Goal: Contribute content

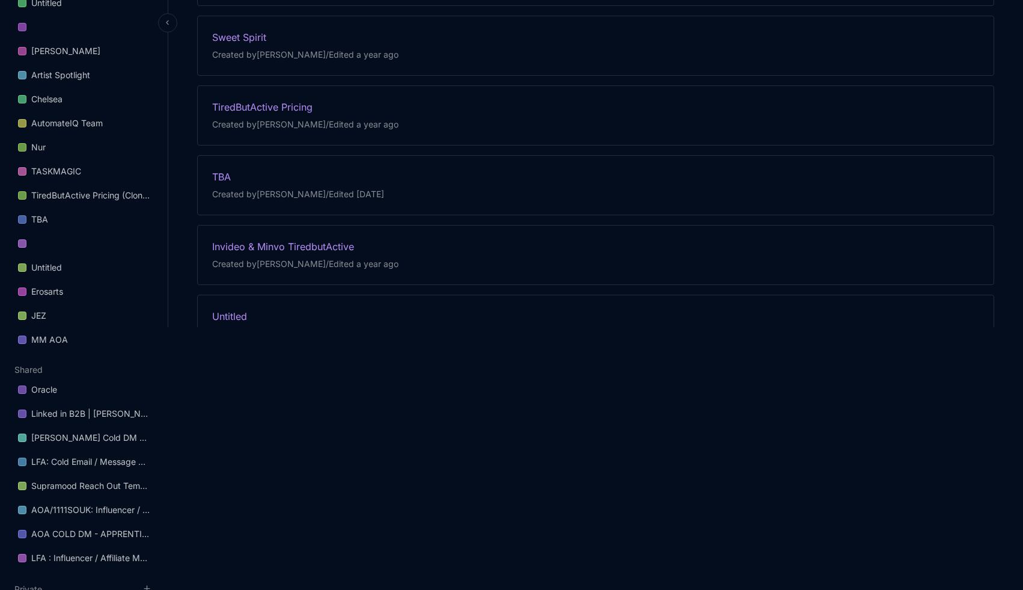
scroll to position [293, 0]
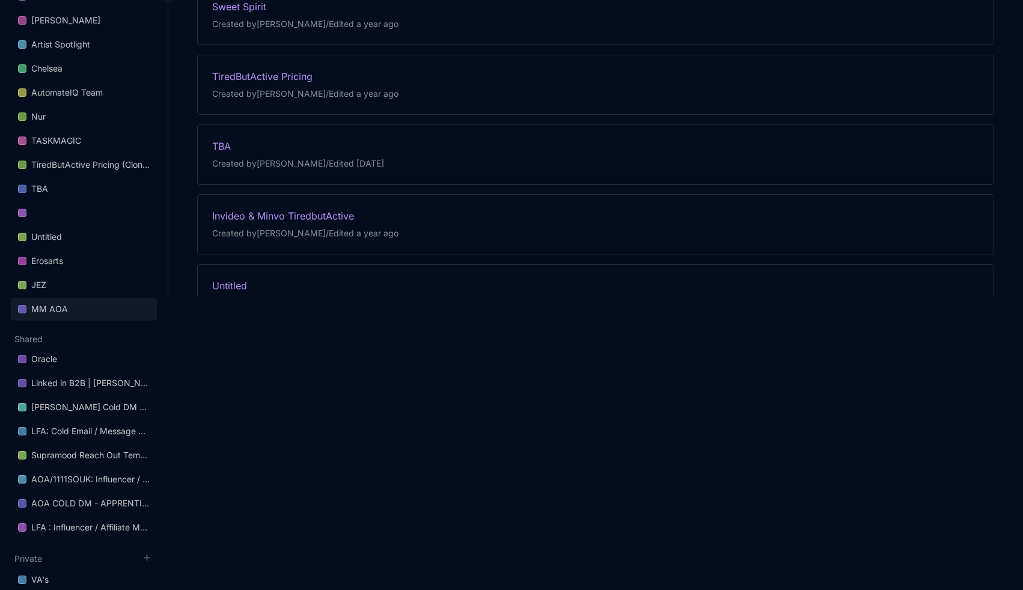
click at [74, 308] on link "MM AOA" at bounding box center [84, 309] width 146 height 23
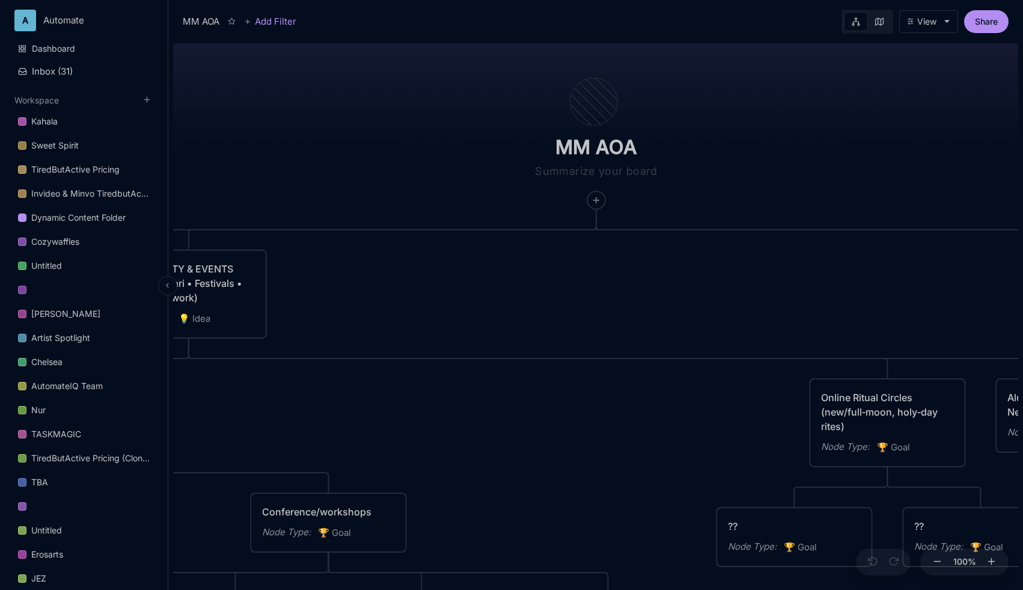
click at [171, 281] on icon at bounding box center [168, 285] width 8 height 8
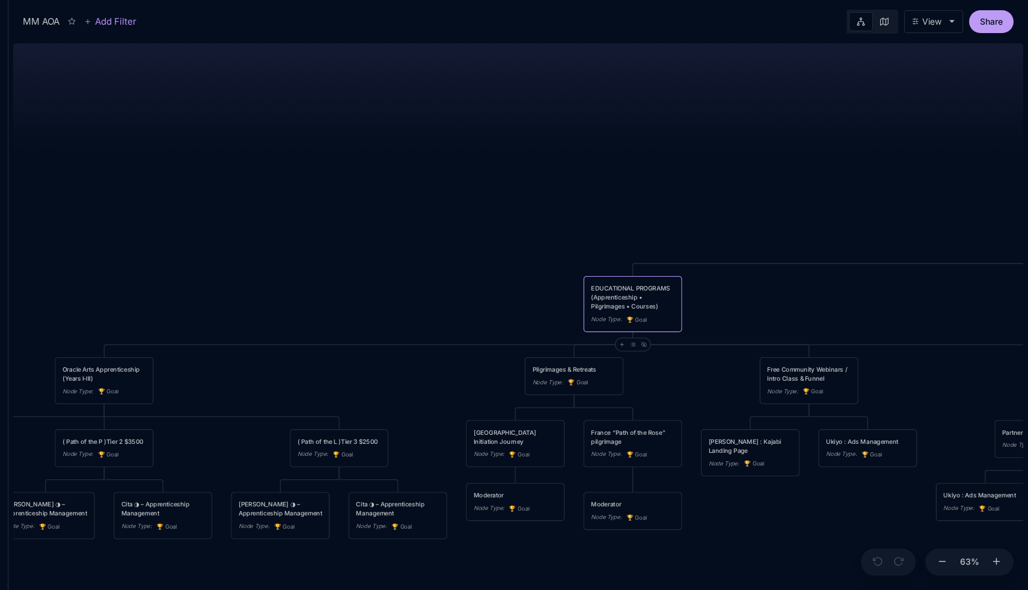
click at [996, 26] on button "Share" at bounding box center [991, 21] width 44 height 23
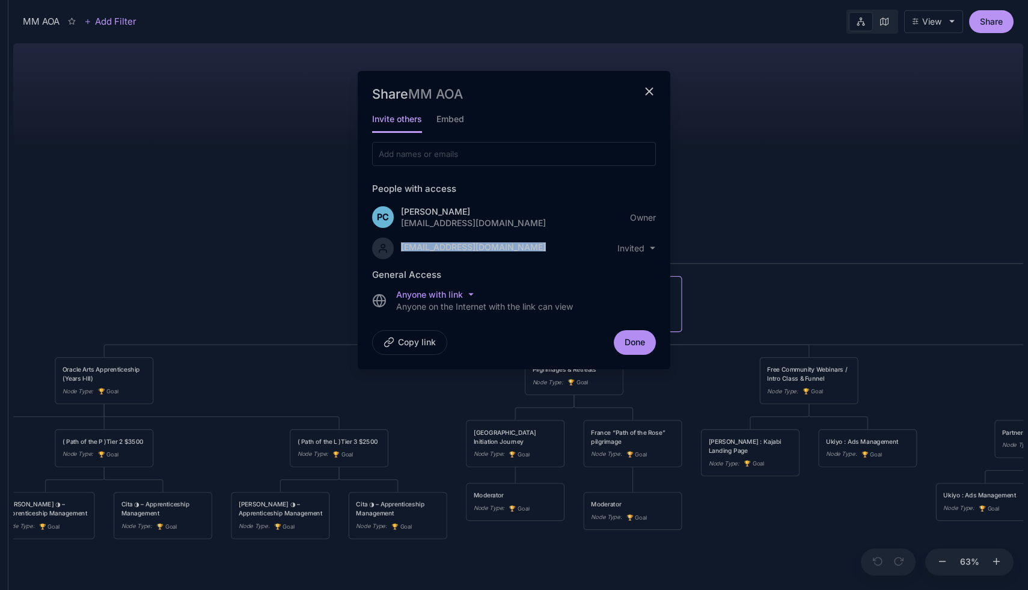
drag, startPoint x: 500, startPoint y: 245, endPoint x: 384, endPoint y: 247, distance: 116.1
click at [384, 247] on div "isisindriya@gmail.com invited" at bounding box center [514, 246] width 284 height 25
copy div "isisindriya@gmail.com"
click at [653, 250] on html "MM AOA Add Filter View Share Share MM AOA Invite others Embed People with acces…" at bounding box center [514, 295] width 1028 height 590
click at [450, 116] on html "MM AOA Add Filter View Share Share MM AOA Invite others Embed People with acces…" at bounding box center [514, 295] width 1028 height 590
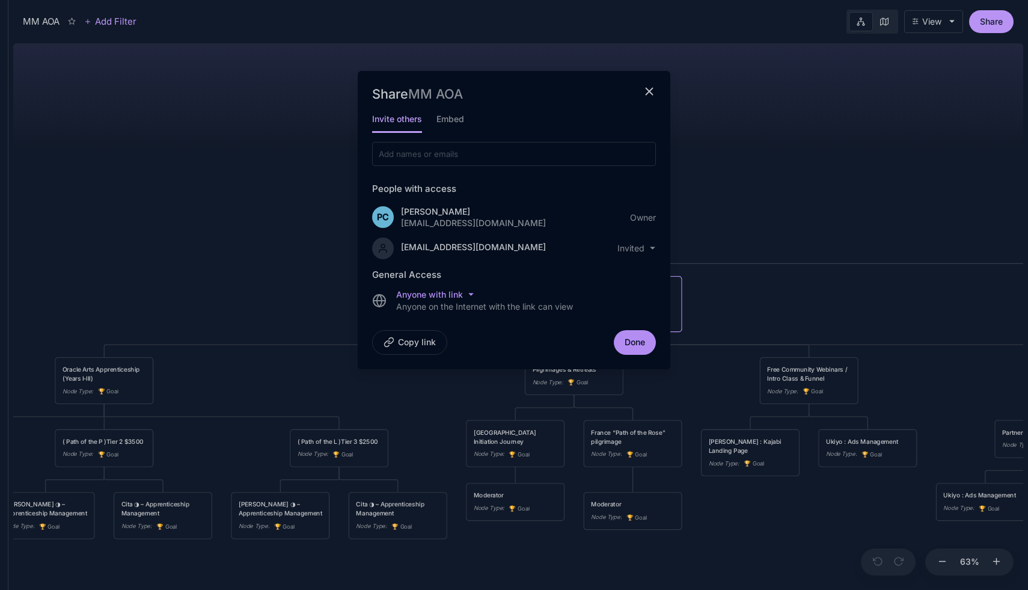
click at [450, 116] on h5 "Embed" at bounding box center [451, 122] width 28 height 21
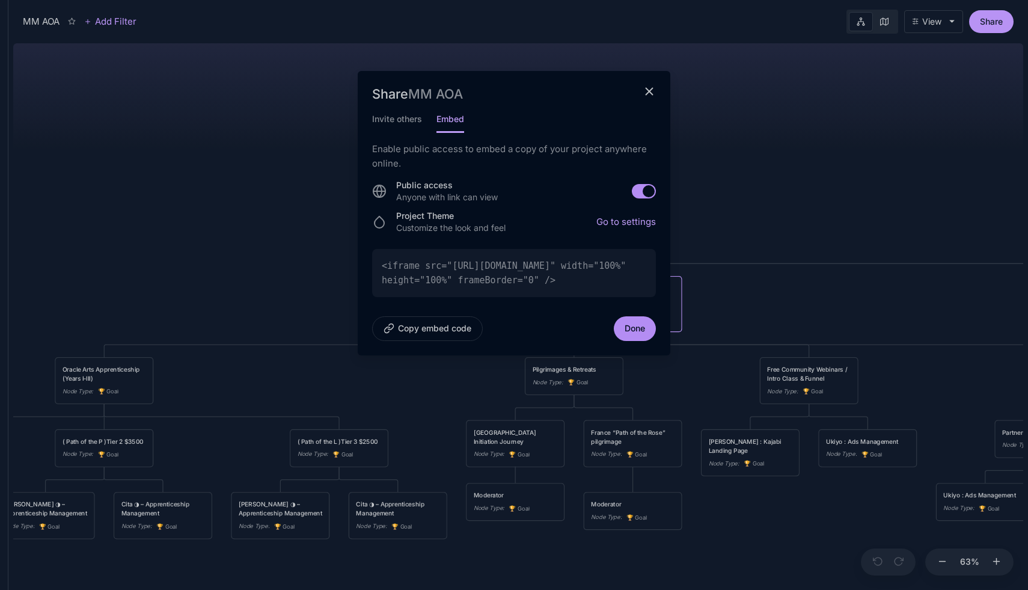
click at [637, 222] on link "Go to settings" at bounding box center [627, 221] width 60 height 11
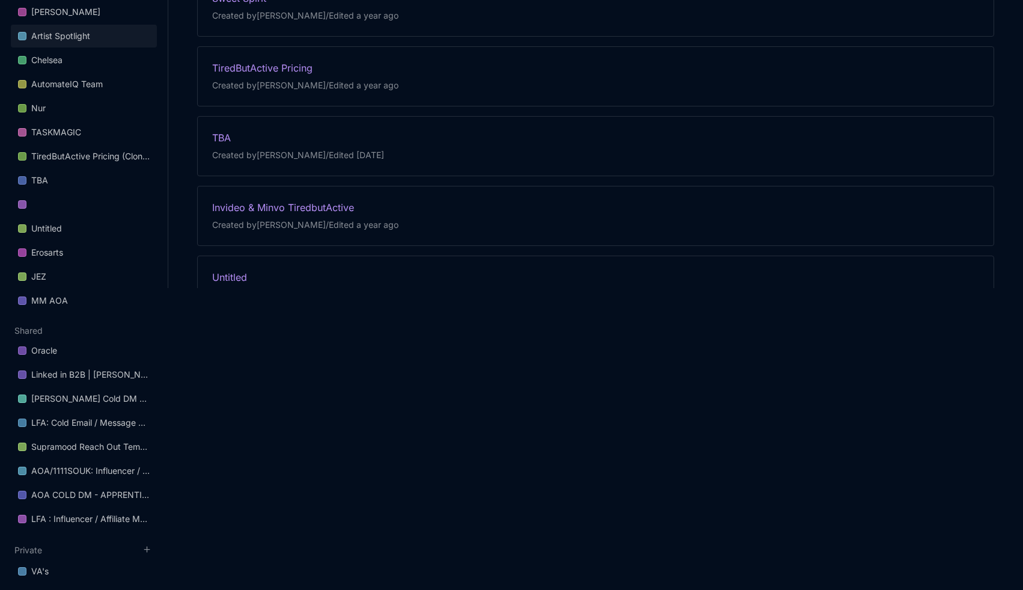
scroll to position [304, 0]
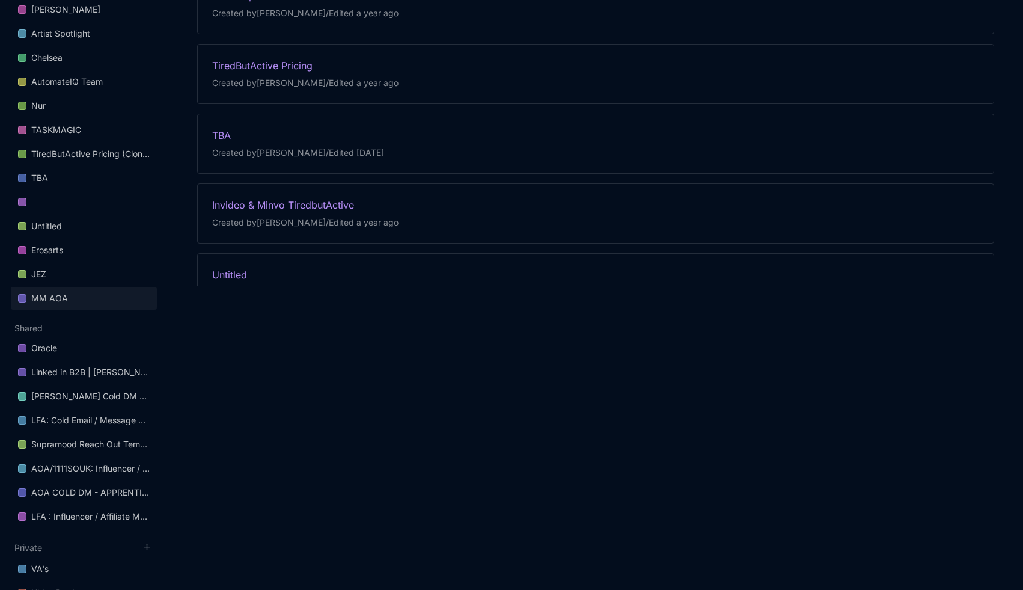
click at [87, 296] on link "MM AOA" at bounding box center [84, 298] width 146 height 23
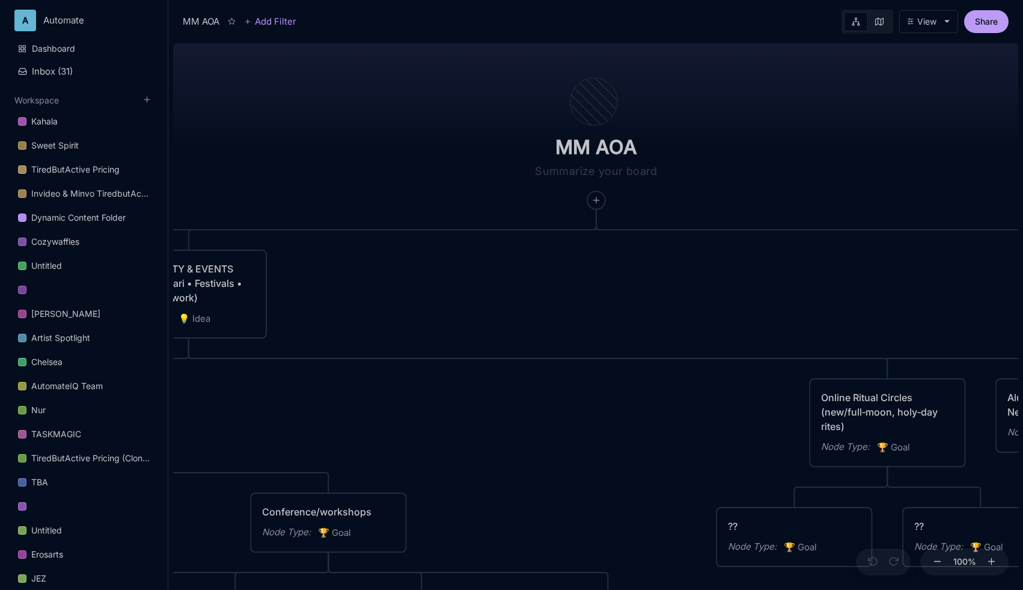
click at [983, 19] on button "Share" at bounding box center [987, 21] width 44 height 23
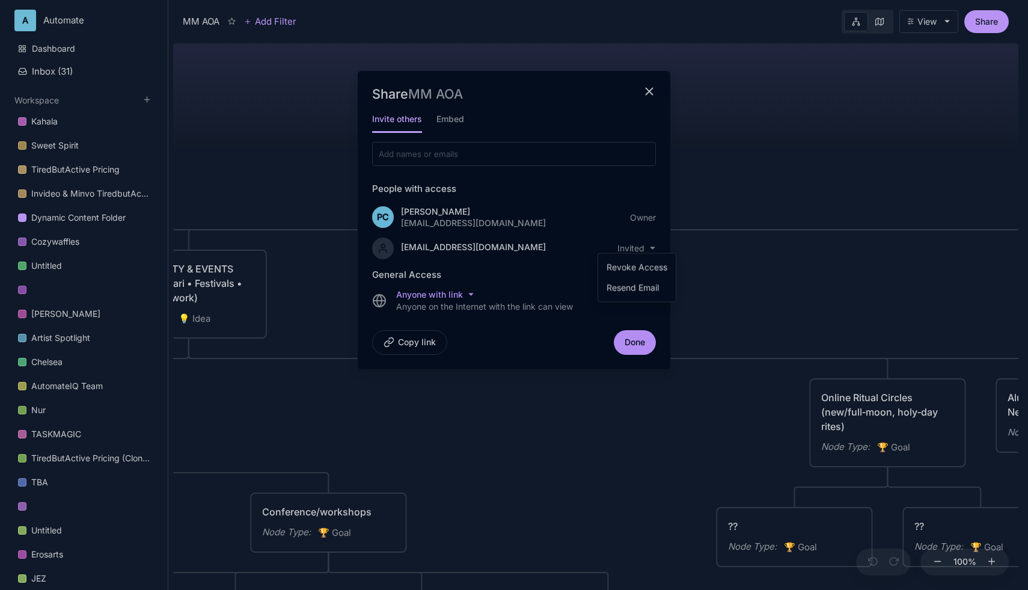
click at [645, 245] on html "A Automate Dashboard Inbox ( 31 ) Workspace Kahala Sweet Spirit TiredButActive …" at bounding box center [514, 295] width 1028 height 590
click at [645, 266] on div "Revoke Access" at bounding box center [637, 268] width 68 height 18
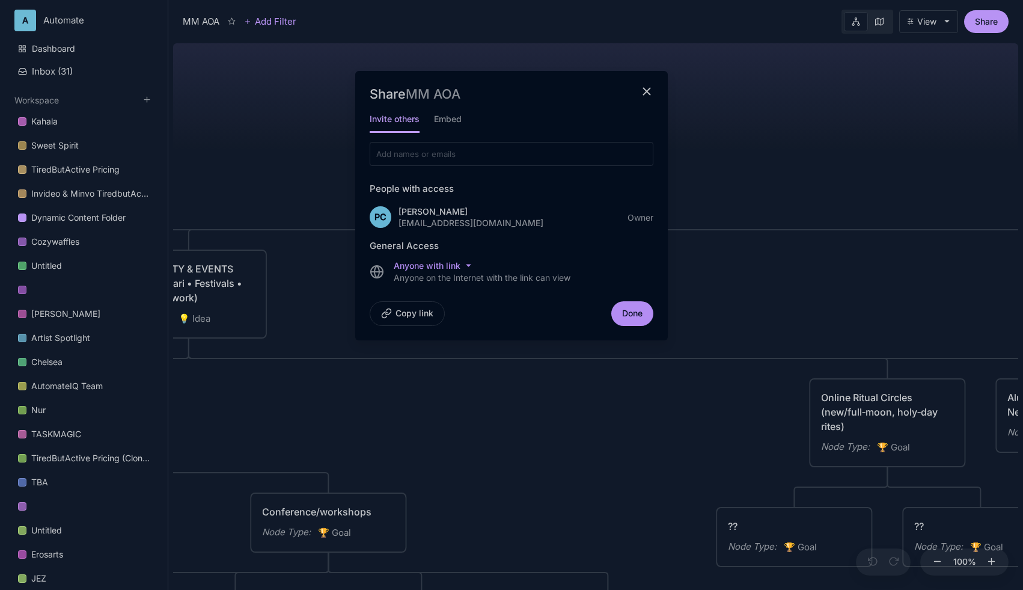
click at [426, 308] on button "Copy link" at bounding box center [407, 313] width 75 height 25
click at [463, 265] on html "A Automate Dashboard Inbox ( 31 ) Workspace Kahala Sweet Spirit TiredButActive …" at bounding box center [514, 295] width 1028 height 590
click at [517, 262] on html "A Automate Dashboard Inbox ( 31 ) Workspace Kahala Sweet Spirit TiredButActive …" at bounding box center [511, 295] width 1023 height 590
click at [457, 155] on input at bounding box center [441, 154] width 132 height 11
click at [644, 84] on div "Share MM AOA Invite others Embed People with access PC Patrick Castillo sales@a…" at bounding box center [511, 205] width 313 height 269
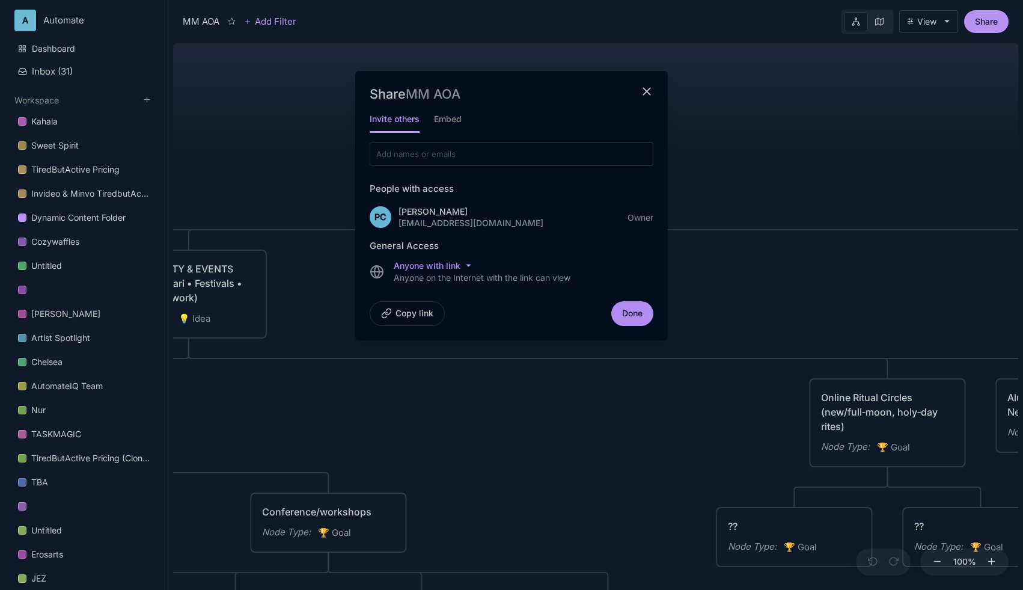
click at [646, 92] on line "close modal" at bounding box center [646, 91] width 7 height 7
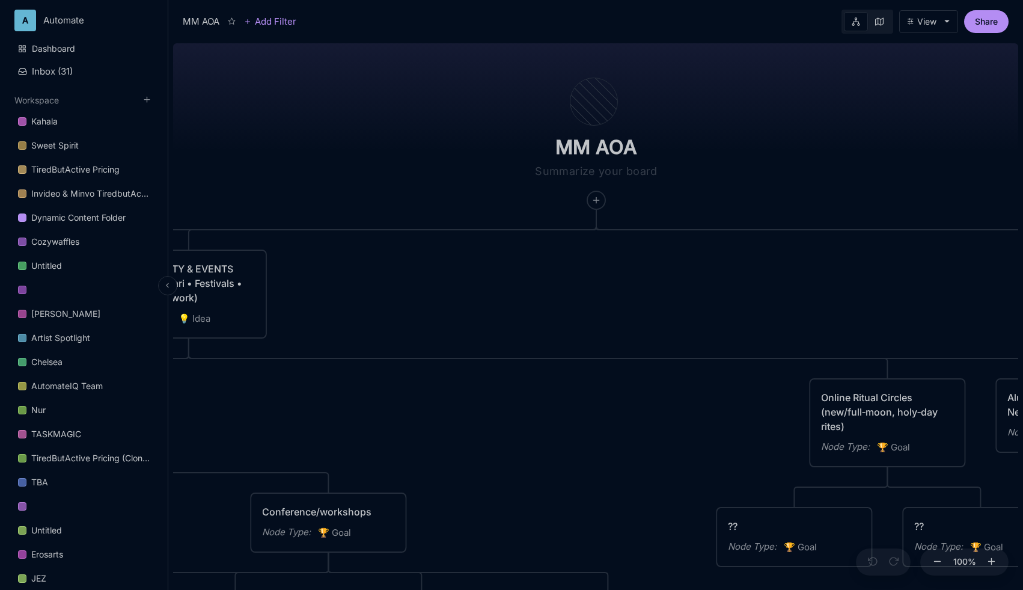
click at [168, 287] on icon at bounding box center [168, 285] width 8 height 8
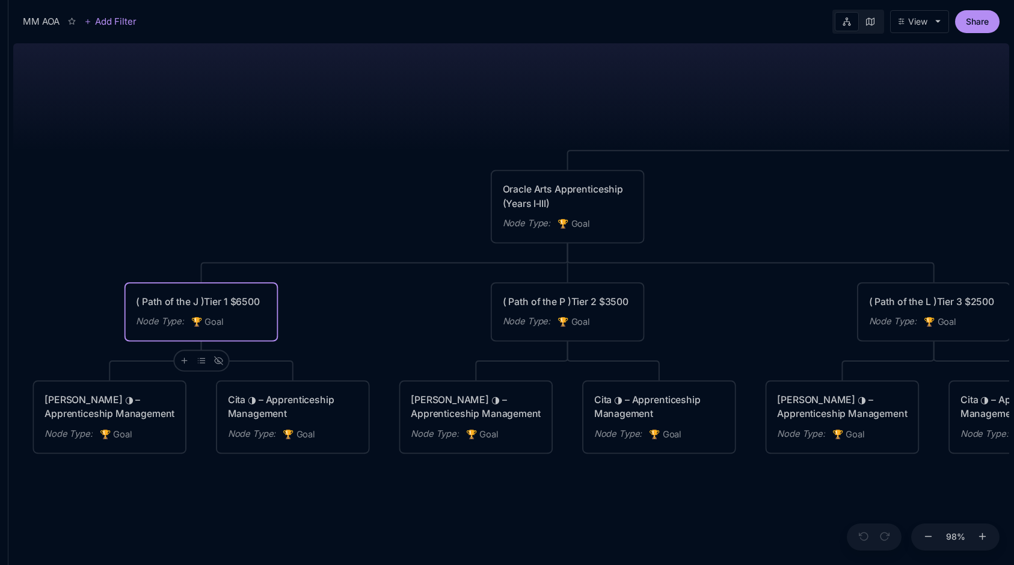
click at [198, 310] on div "( Path of the J )Tier 1 $6500 Node Type : 🏆 Goal" at bounding box center [201, 311] width 130 height 35
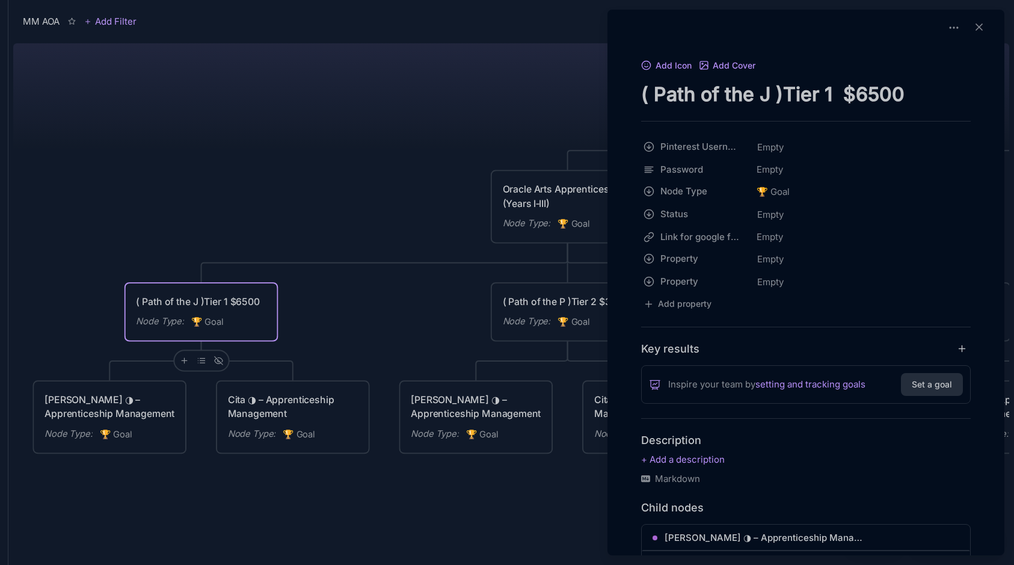
click at [401, 137] on div at bounding box center [507, 282] width 1014 height 565
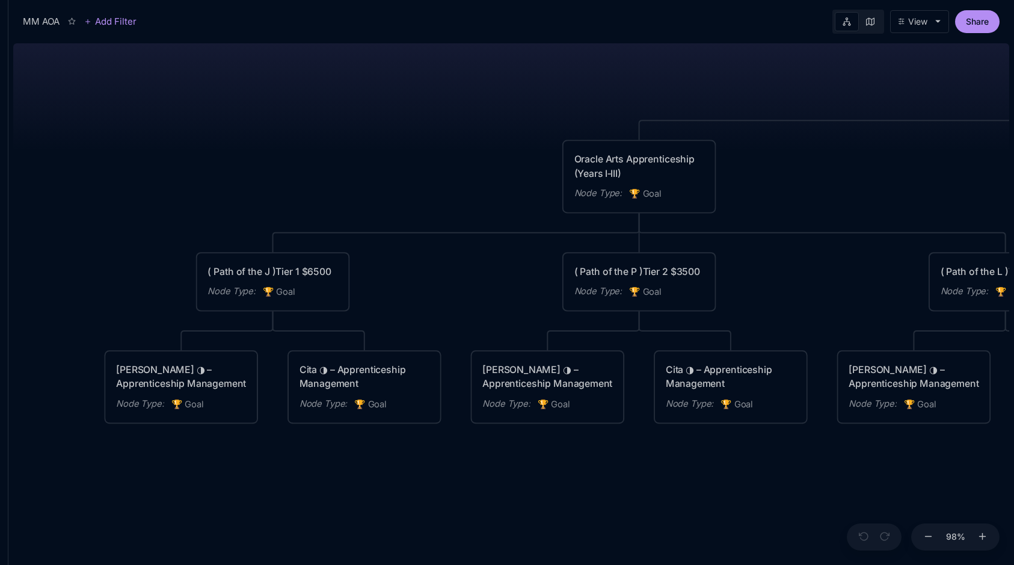
drag, startPoint x: 396, startPoint y: 334, endPoint x: 360, endPoint y: 299, distance: 49.8
click at [360, 299] on div "MM AOA EDUCATIONAL PROGRAMS (Apprenticeship • Pilgrimages • Courses) Node Type …" at bounding box center [511, 301] width 996 height 526
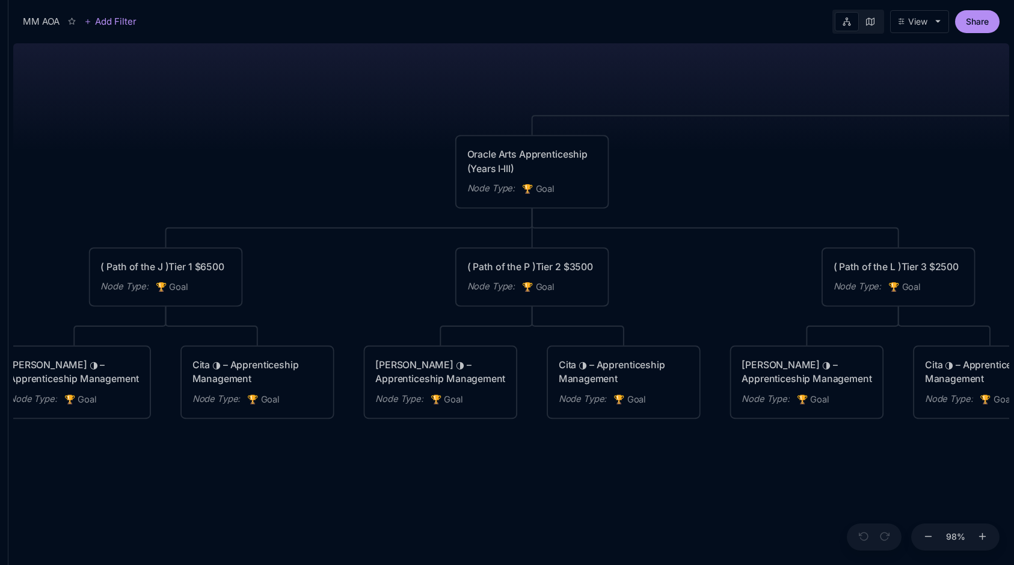
drag, startPoint x: 679, startPoint y: 266, endPoint x: 621, endPoint y: 266, distance: 58.3
click at [621, 266] on div "MM AOA EDUCATIONAL PROGRAMS (Apprenticeship • Pilgrimages • Courses) Node Type …" at bounding box center [511, 301] width 996 height 526
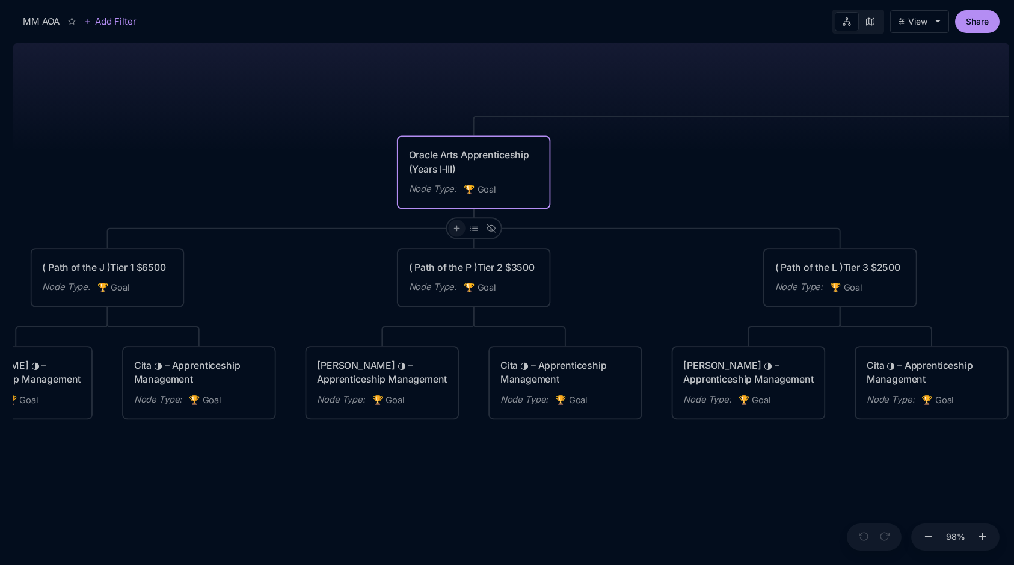
click at [456, 224] on icon at bounding box center [456, 228] width 9 height 9
click at [453, 271] on div "🏆 Goal" at bounding box center [455, 271] width 79 height 19
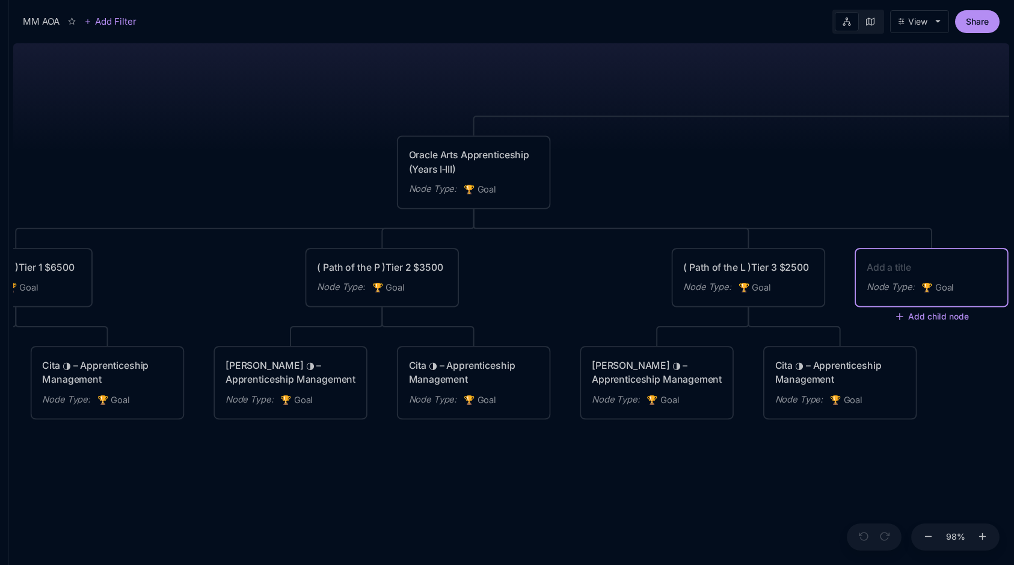
click at [770, 271] on div "( Path of the L )Tier 3 $2500" at bounding box center [748, 267] width 130 height 14
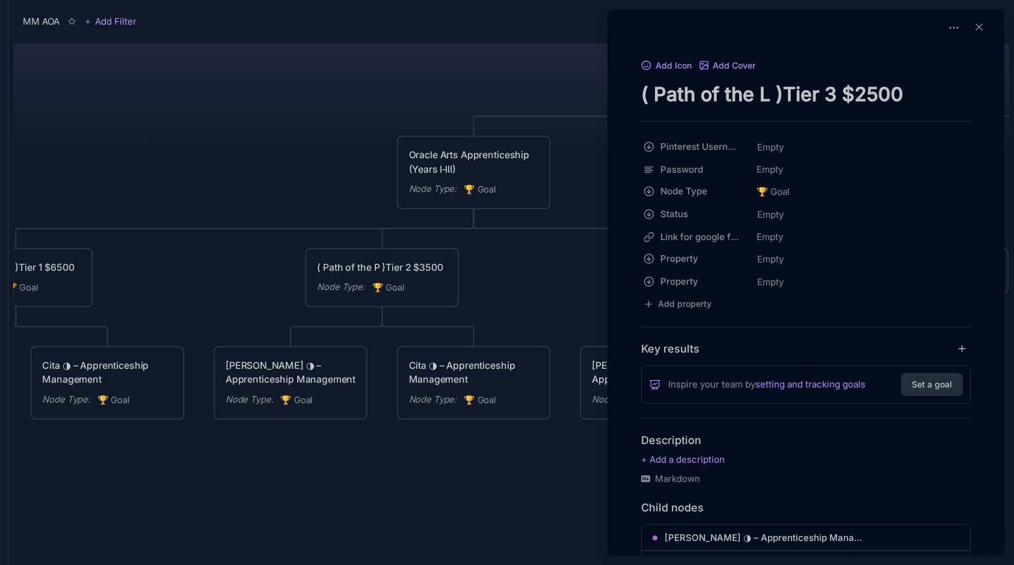
click at [712, 86] on textarea "( Path of the L )Tier 3 $2500" at bounding box center [806, 94] width 330 height 25
click at [556, 54] on div at bounding box center [507, 282] width 1014 height 565
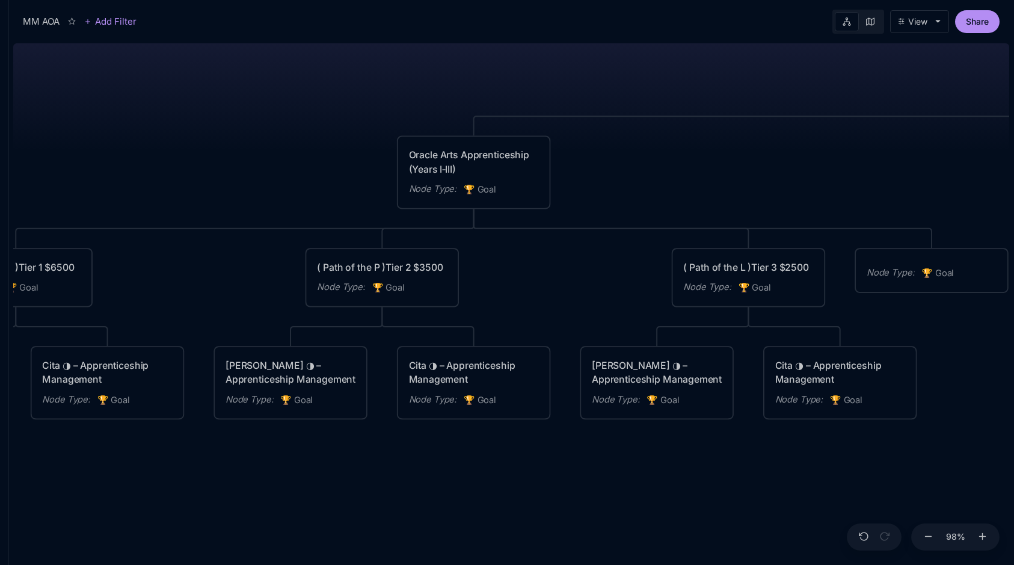
click at [904, 285] on div "Node Type : 🏆 Goal" at bounding box center [931, 270] width 151 height 43
click at [906, 266] on div "Node Type :" at bounding box center [891, 273] width 48 height 14
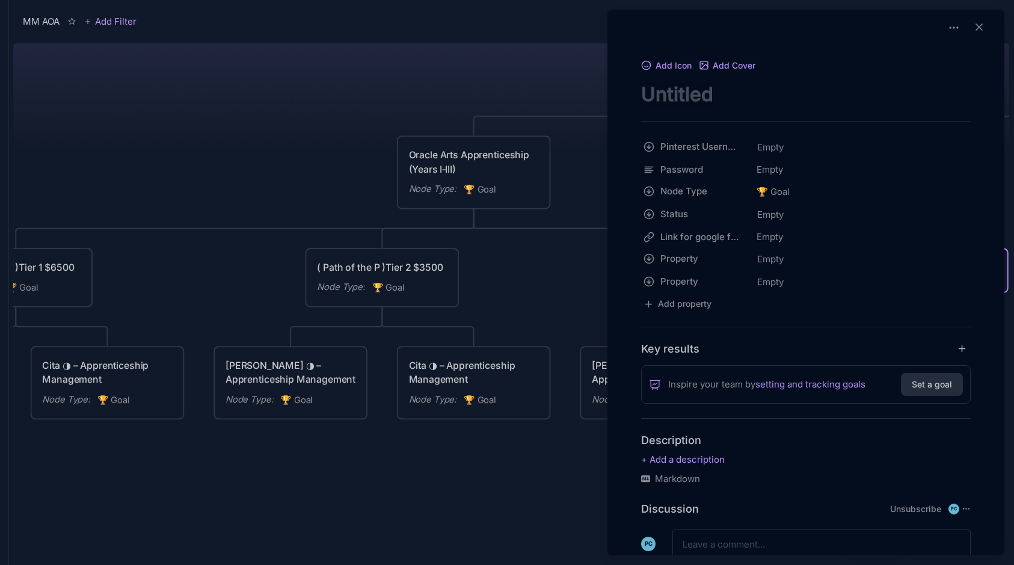
click at [779, 105] on textarea "node title" at bounding box center [806, 94] width 330 height 25
click at [833, 87] on textarea "( Path of the L )Tier 3 $2500" at bounding box center [806, 94] width 330 height 25
drag, startPoint x: 854, startPoint y: 93, endPoint x: 912, endPoint y: 96, distance: 57.8
click at [912, 96] on textarea "( Path of the L )Tier 4 $2500" at bounding box center [806, 94] width 330 height 25
type textarea "( Path of the L )Tier 4 $???"
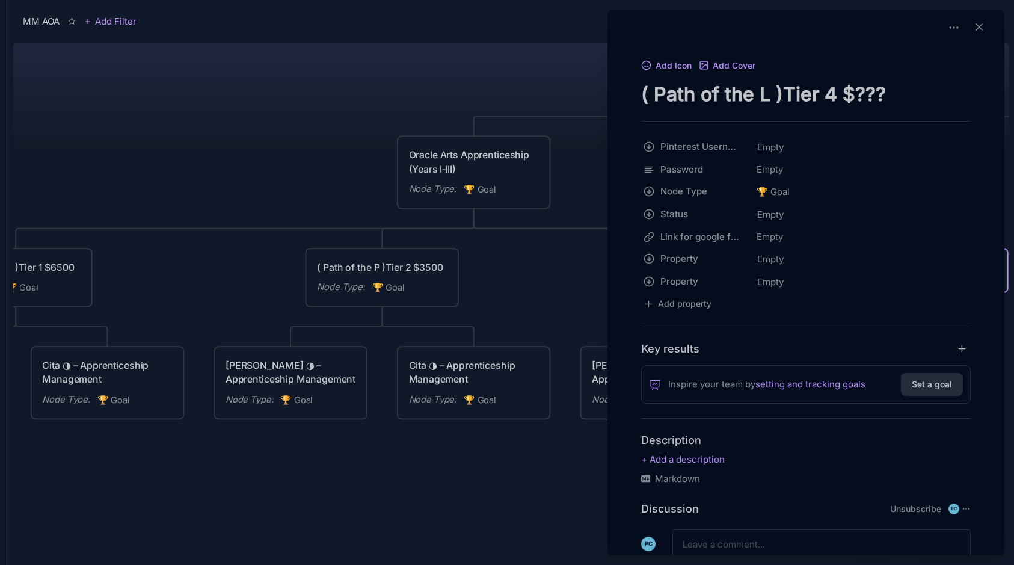
click at [334, 107] on div at bounding box center [507, 282] width 1014 height 565
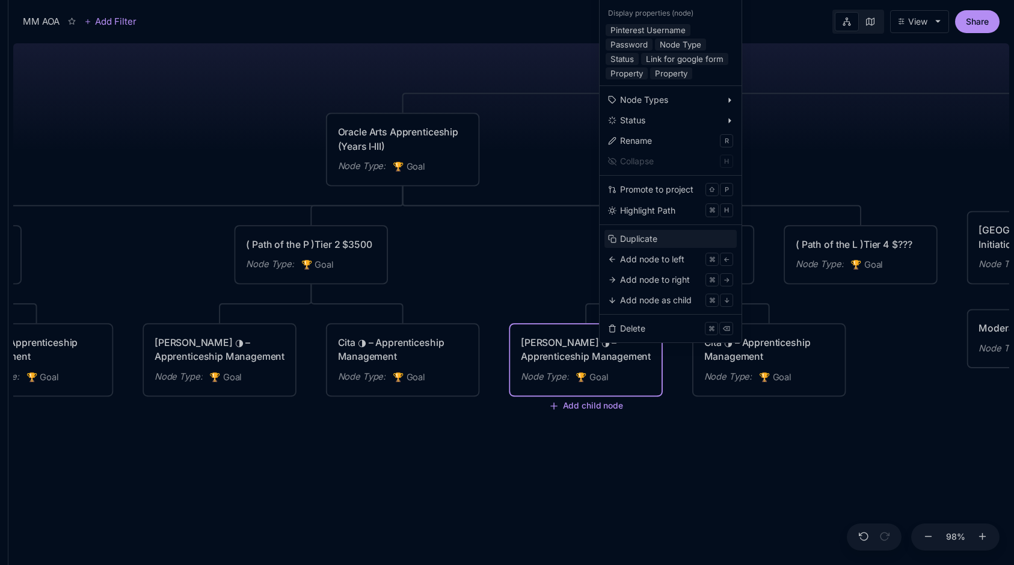
click at [676, 235] on button "Duplicate" at bounding box center [670, 239] width 132 height 18
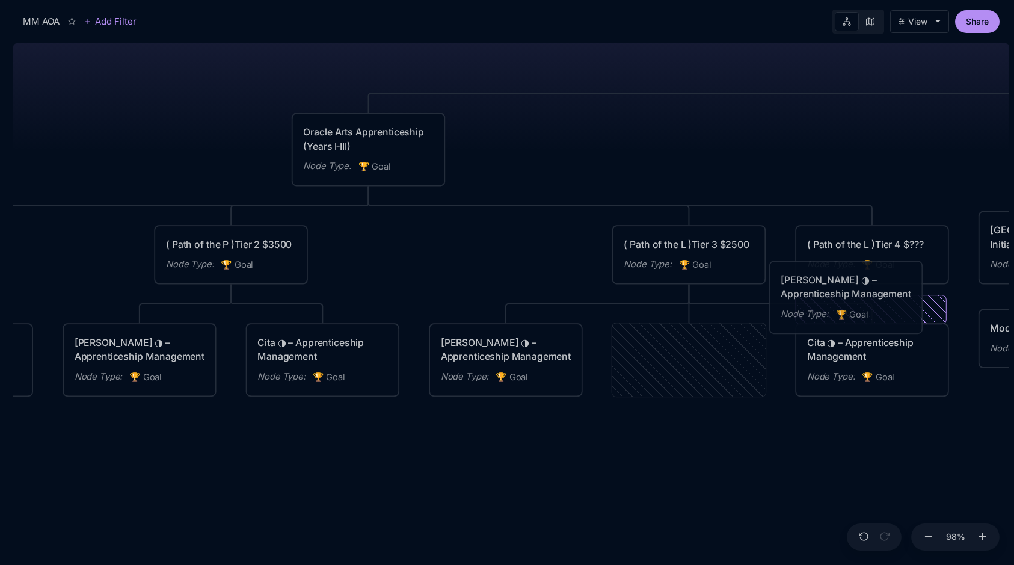
drag, startPoint x: 736, startPoint y: 345, endPoint x: 893, endPoint y: 283, distance: 168.9
click at [893, 283] on div "[PERSON_NAME] ◑ – Apprenticeship Management" at bounding box center [846, 286] width 130 height 28
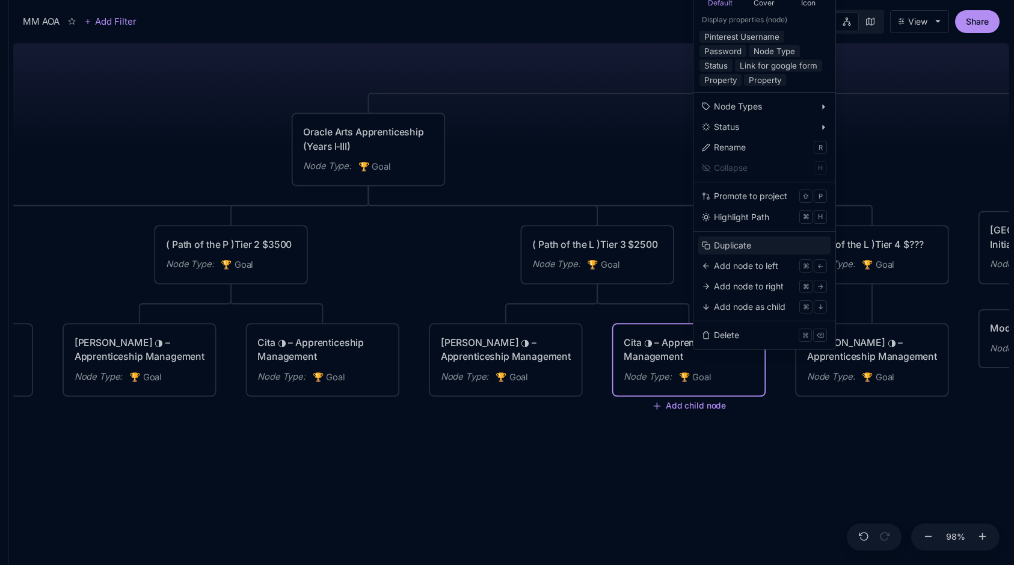
click at [745, 239] on div "Duplicate" at bounding box center [732, 245] width 37 height 13
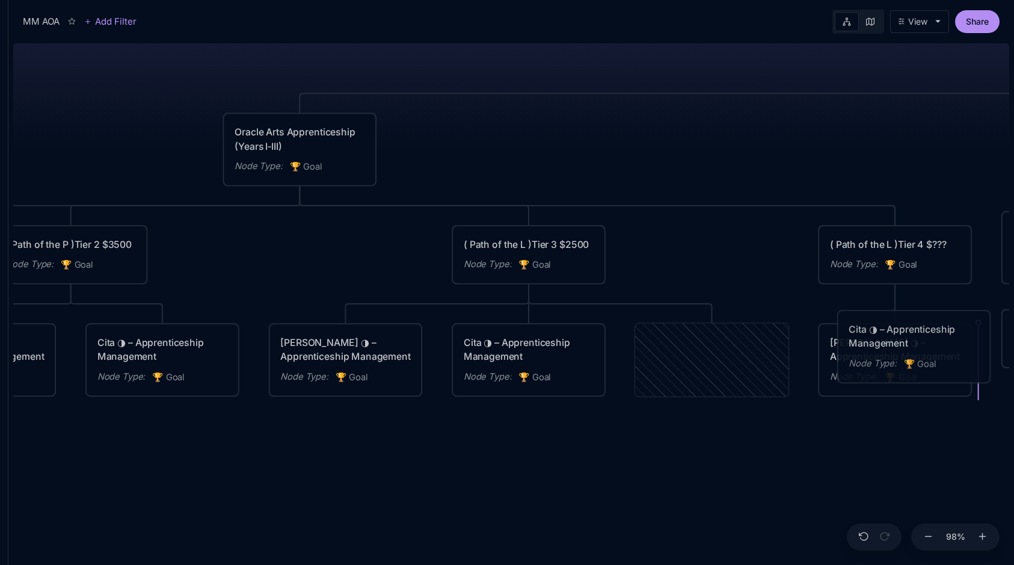
drag, startPoint x: 694, startPoint y: 363, endPoint x: 896, endPoint y: 349, distance: 202.5
click at [896, 349] on div "Cita ◑ – Apprenticeship Management" at bounding box center [913, 336] width 130 height 28
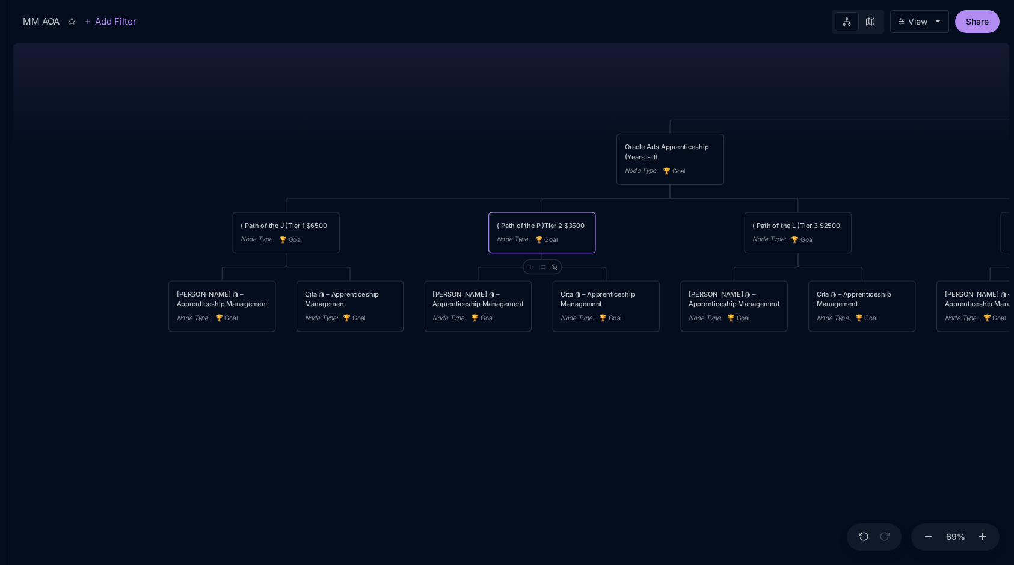
click at [632, 223] on div "MM AOA EDUCATIONAL PROGRAMS (Apprenticeship • Pilgrimages • Courses) Node Type …" at bounding box center [511, 301] width 996 height 526
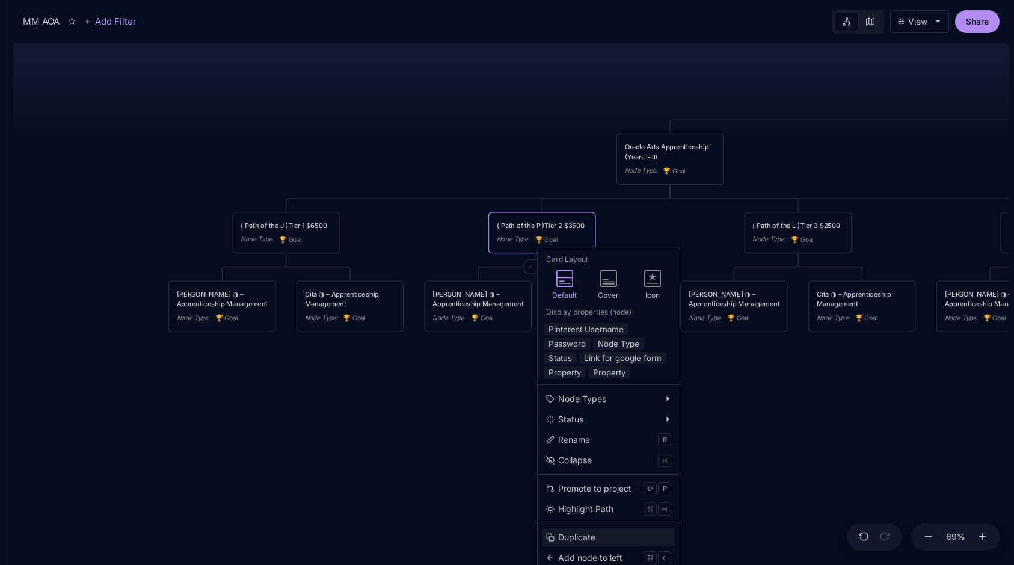
click at [589, 533] on div "Duplicate" at bounding box center [576, 536] width 37 height 13
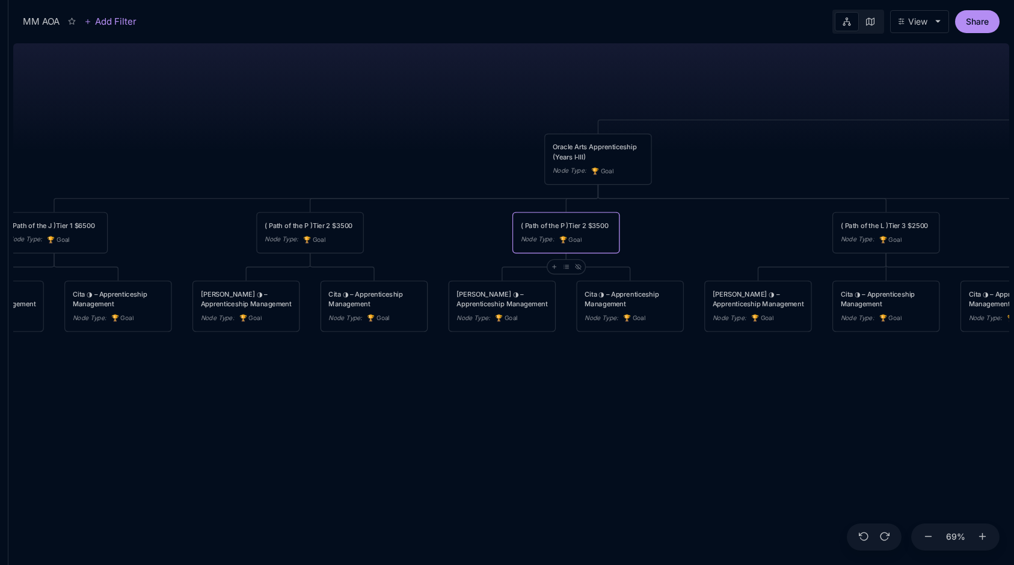
click at [592, 404] on div "MM AOA EDUCATIONAL PROGRAMS (Apprenticeship • Pilgrimages • Courses) Node Type …" at bounding box center [511, 301] width 996 height 526
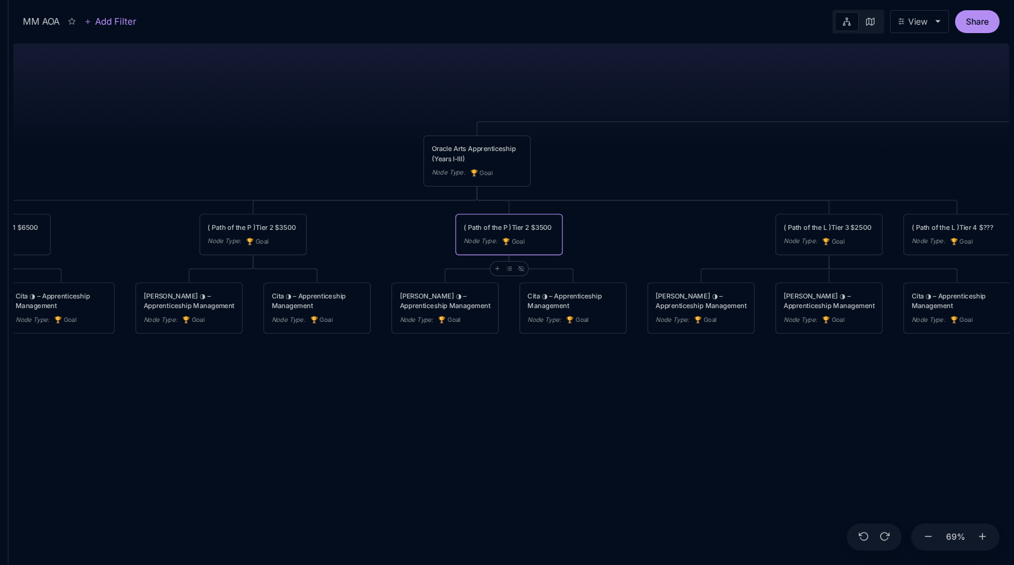
click at [635, 173] on div "MM AOA EDUCATIONAL PROGRAMS (Apprenticeship • Pilgrimages • Courses) Node Type …" at bounding box center [511, 301] width 996 height 526
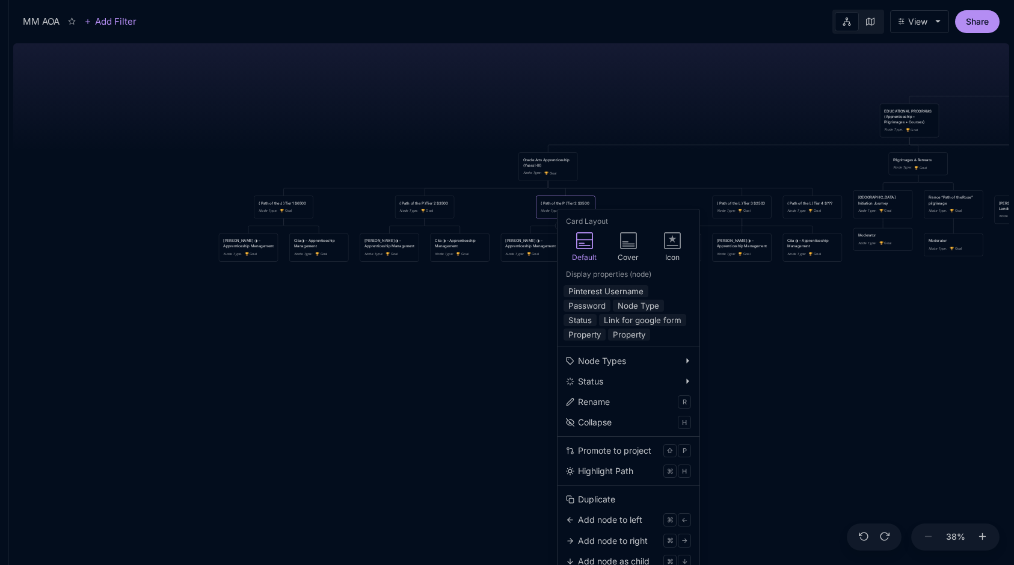
click at [660, 137] on div "MM AOA EDUCATIONAL PROGRAMS (Apprenticeship • Pilgrimages • Courses) Node Type …" at bounding box center [511, 301] width 996 height 526
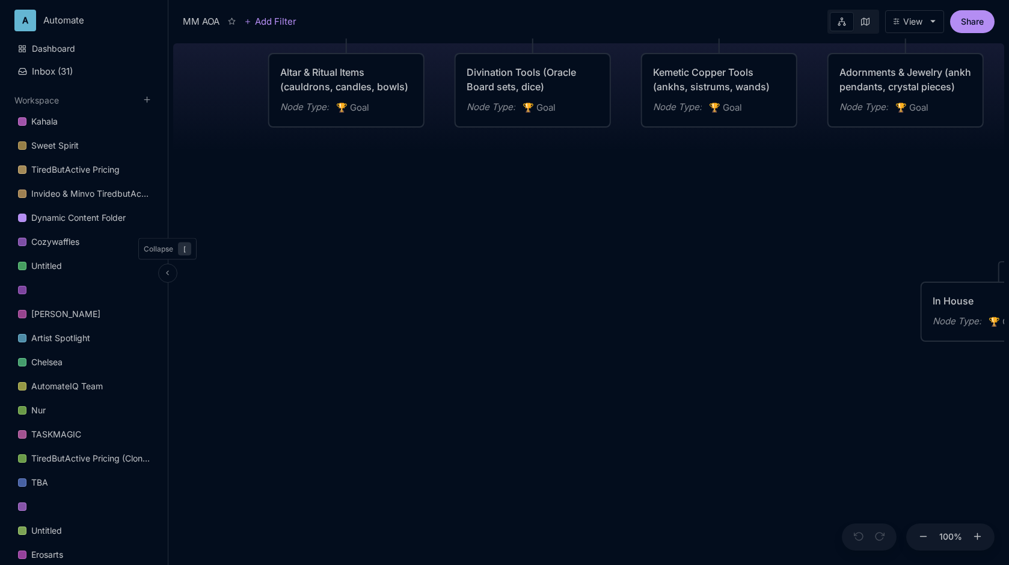
click at [168, 277] on button at bounding box center [167, 272] width 19 height 19
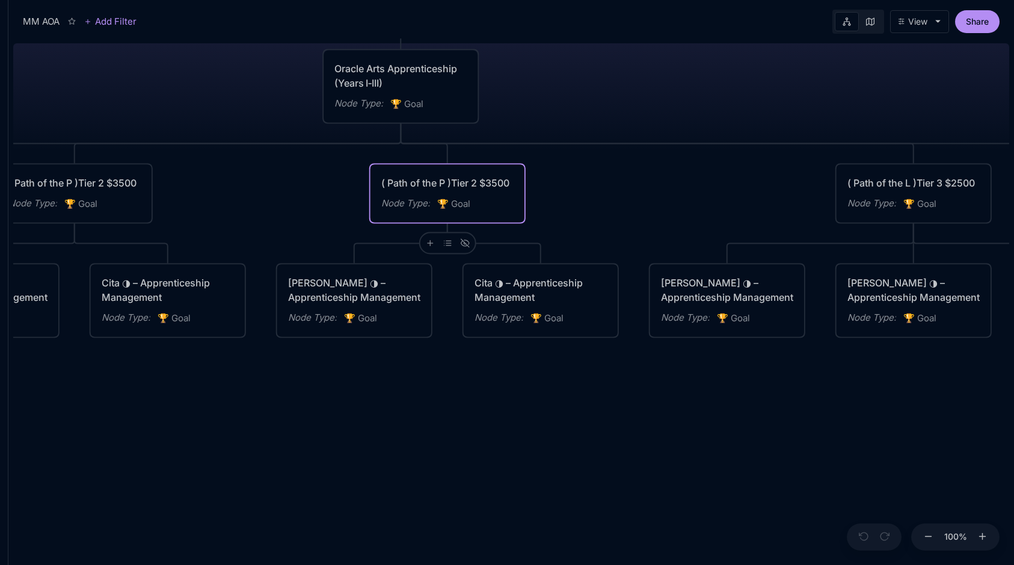
click at [452, 203] on span "🏆 Goal" at bounding box center [453, 204] width 33 height 14
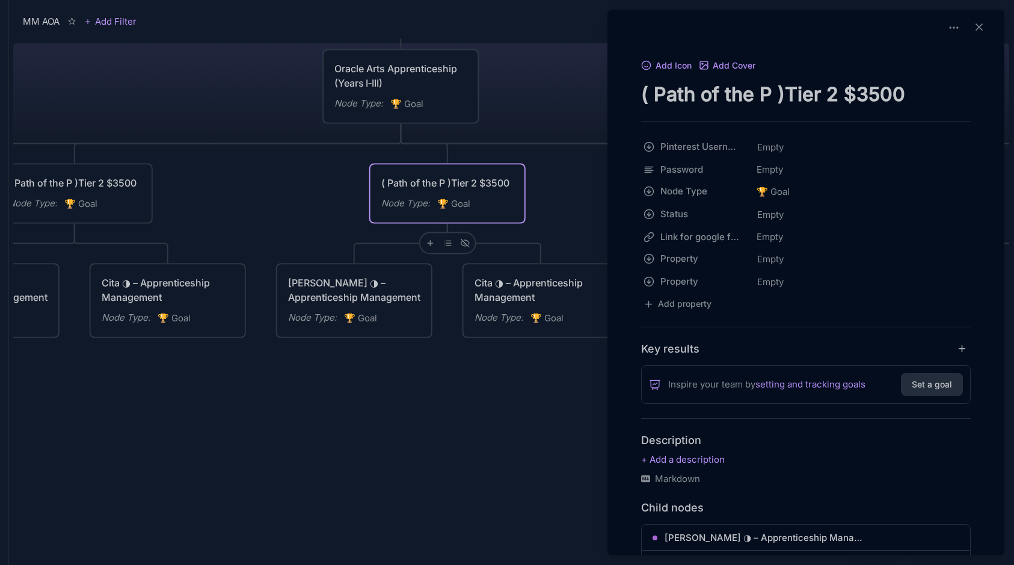
click at [766, 99] on textarea "( Path of the P )Tier 2 $3500" at bounding box center [806, 94] width 330 height 25
click at [753, 99] on textarea "( Path of the P )Tier 2 $3500" at bounding box center [806, 94] width 330 height 25
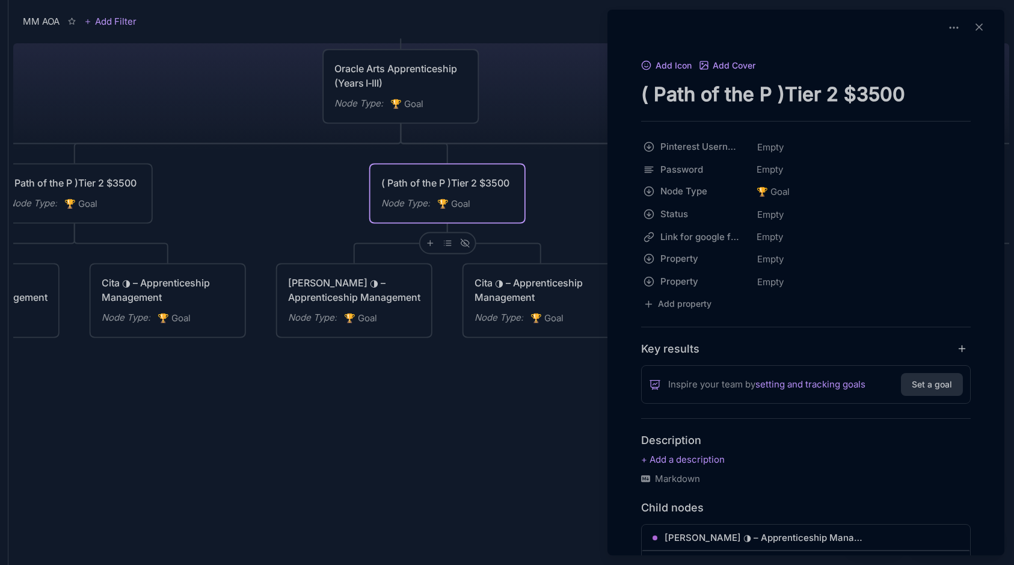
click at [753, 99] on textarea "( Path of the P )Tier 2 $3500" at bounding box center [806, 94] width 330 height 25
click at [517, 251] on div at bounding box center [507, 282] width 1014 height 565
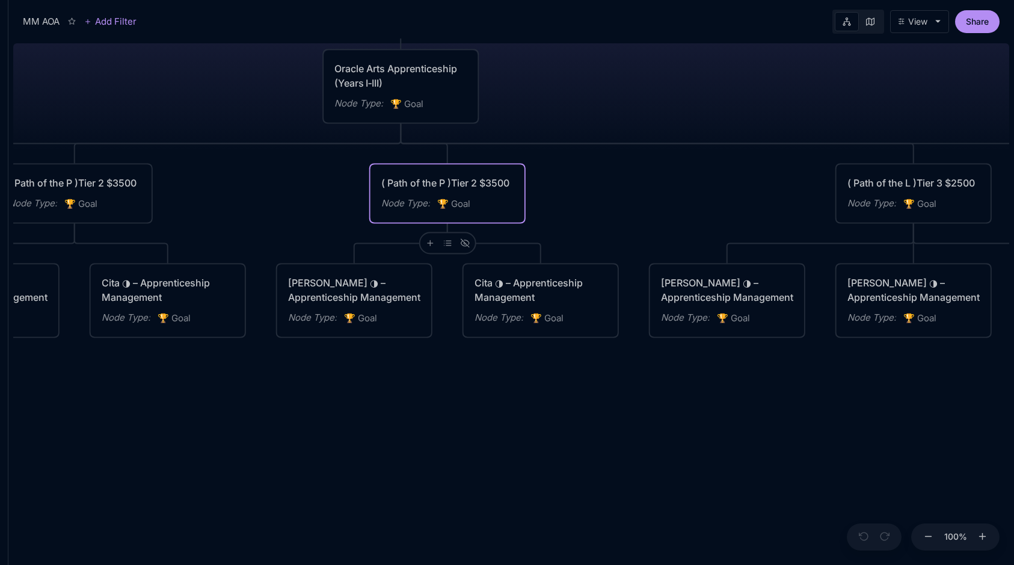
click at [458, 196] on div "🏆 Goal" at bounding box center [453, 204] width 33 height 16
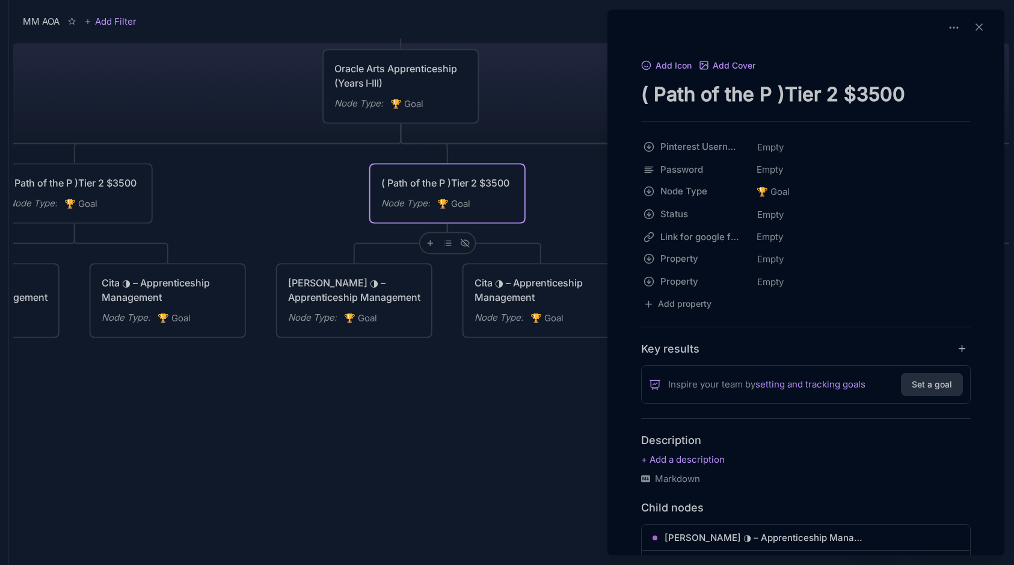
click at [847, 90] on textarea "( Path of the P )Tier 2 $3500" at bounding box center [806, 94] width 330 height 25
type textarea "Certification Available"
click at [582, 102] on div at bounding box center [507, 282] width 1014 height 565
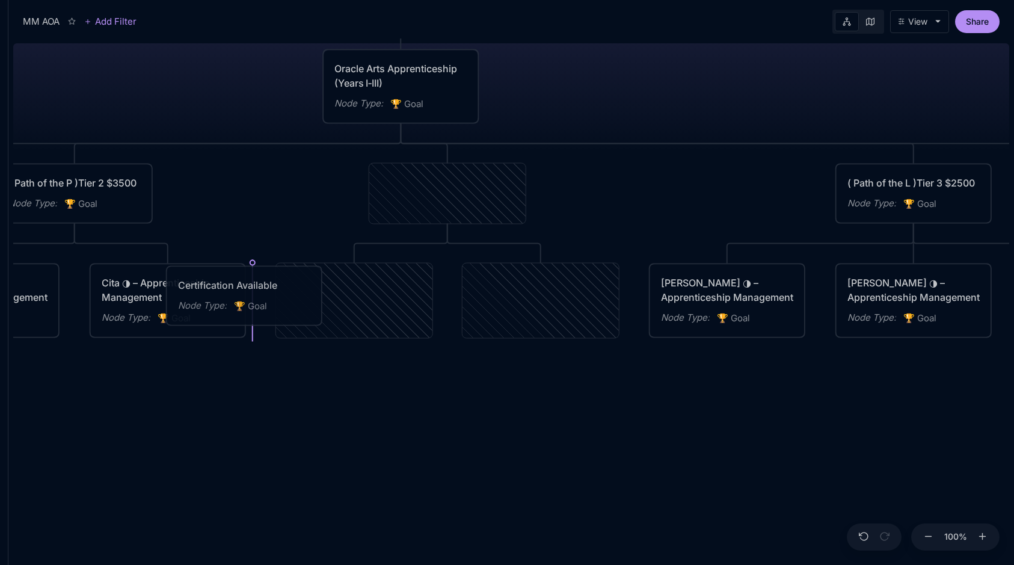
drag, startPoint x: 503, startPoint y: 200, endPoint x: 300, endPoint y: 302, distance: 227.5
click at [300, 302] on div "Node Type : 🏆 Goal" at bounding box center [244, 306] width 132 height 16
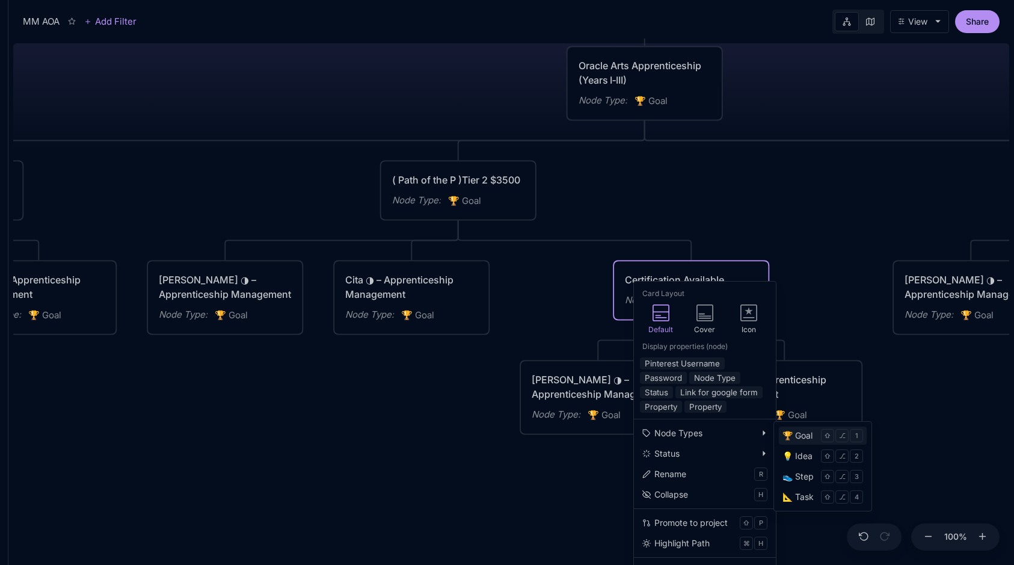
click at [787, 435] on div "🏆 Goal" at bounding box center [797, 435] width 30 height 13
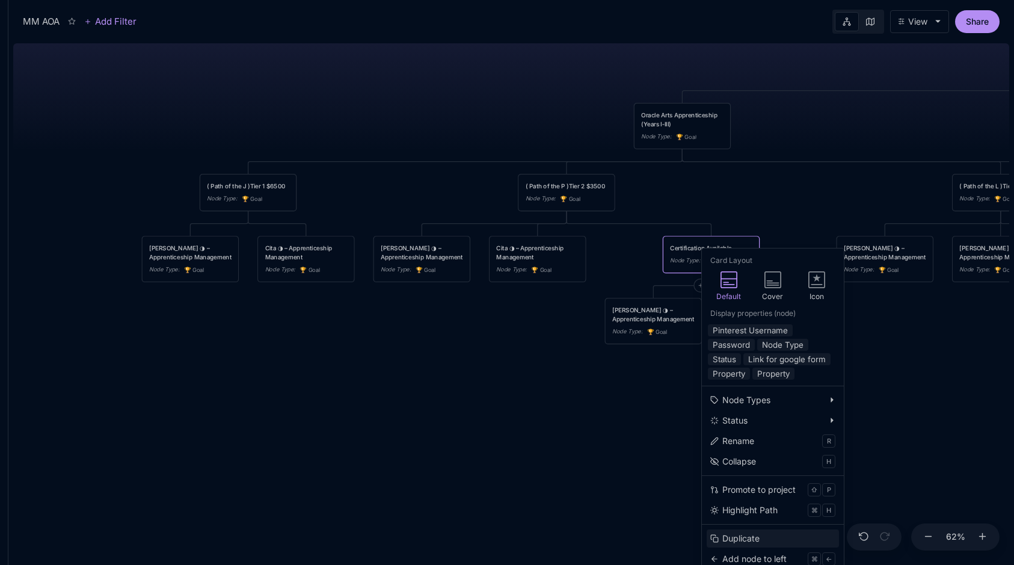
click at [749, 536] on div "Duplicate" at bounding box center [740, 538] width 37 height 13
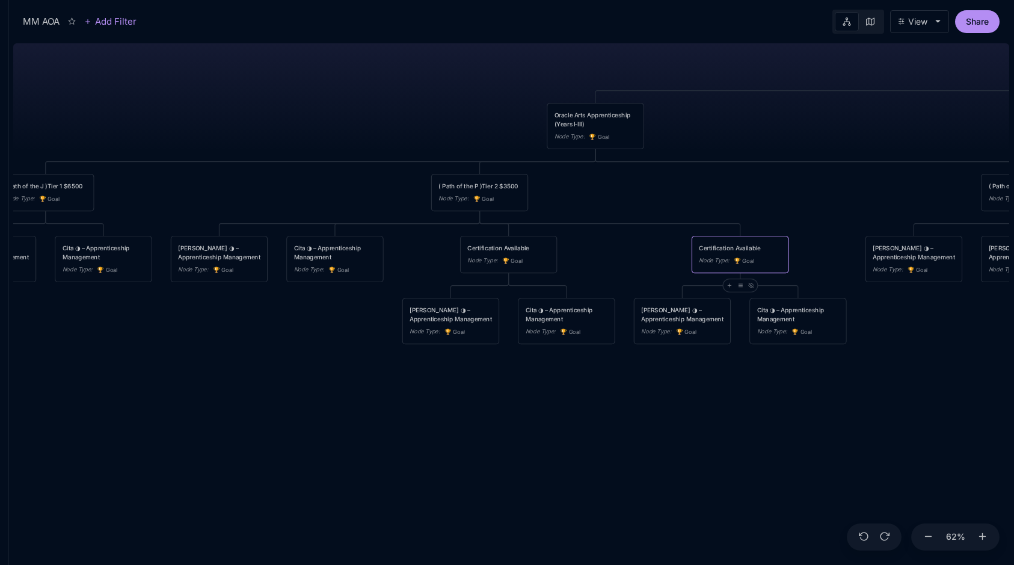
click at [730, 239] on div "Certification Available Node Type : 🏆 Goal" at bounding box center [740, 254] width 96 height 36
click at [710, 134] on div "MM AOA EDUCATIONAL PROGRAMS (Apprenticeship • Pilgrimages • Courses) Node Type …" at bounding box center [511, 301] width 996 height 526
click at [310, 93] on div "MM AOA EDUCATIONAL PROGRAMS (Apprenticeship • Pilgrimages • Courses) Node Type …" at bounding box center [511, 301] width 996 height 526
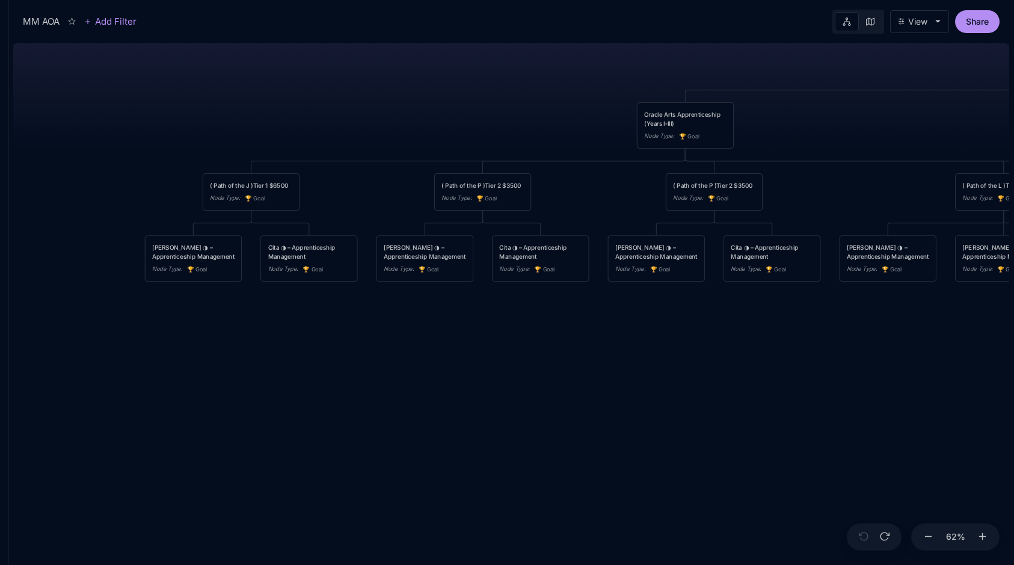
click at [789, 328] on div "MM AOA EDUCATIONAL PROGRAMS (Apprenticeship • Pilgrimages • Courses) Node Type …" at bounding box center [511, 301] width 996 height 526
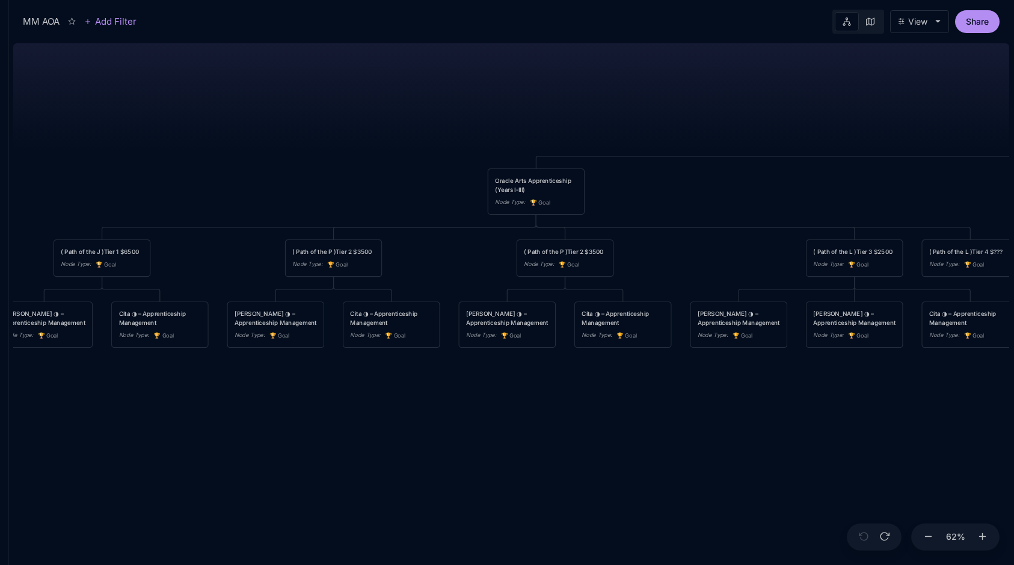
drag, startPoint x: 789, startPoint y: 328, endPoint x: 640, endPoint y: 394, distance: 163.1
click at [640, 394] on div "MM AOA EDUCATIONAL PROGRAMS (Apprenticeship • Pilgrimages • Courses) Node Type …" at bounding box center [511, 301] width 996 height 526
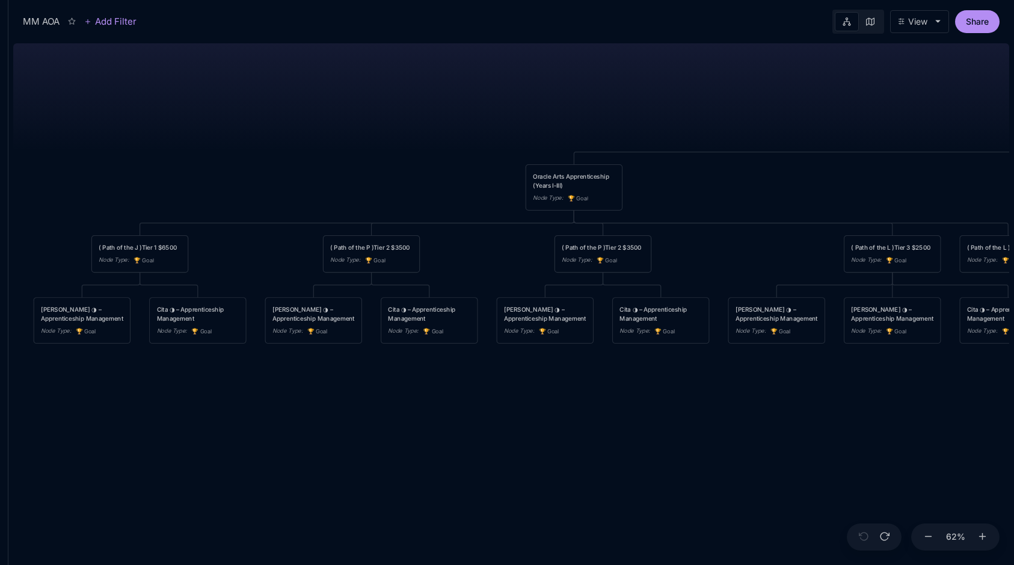
drag, startPoint x: 531, startPoint y: 413, endPoint x: 645, endPoint y: 408, distance: 114.3
click at [645, 408] on div "MM AOA EDUCATIONAL PROGRAMS (Apprenticeship • Pilgrimages • Courses) Node Type …" at bounding box center [511, 301] width 996 height 526
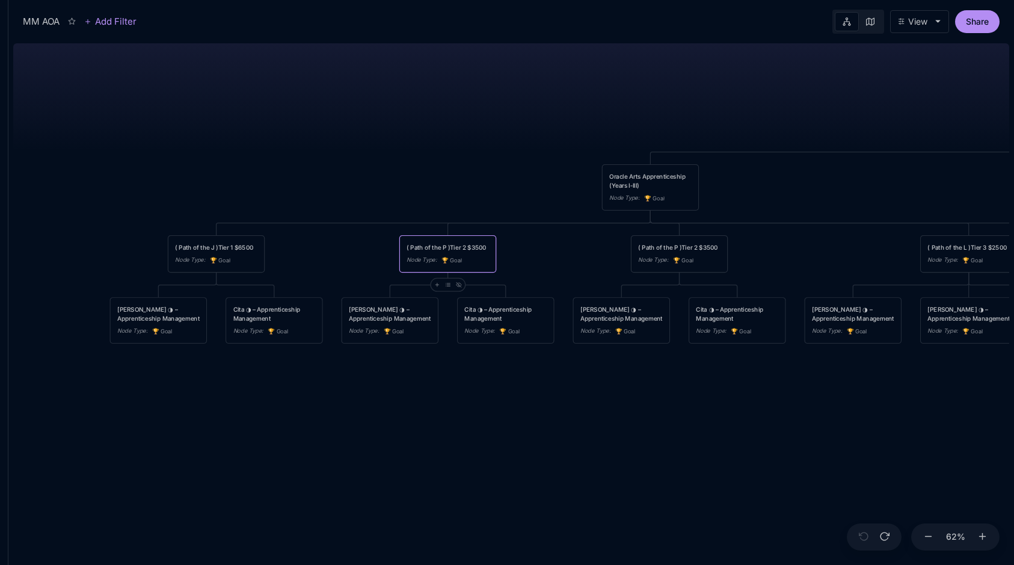
click at [388, 365] on div "MM AOA EDUCATIONAL PROGRAMS (Apprenticeship • Pilgrimages • Courses) Node Type …" at bounding box center [511, 301] width 996 height 526
click at [439, 283] on icon at bounding box center [436, 284] width 5 height 5
click at [450, 325] on div "🏆 Goal" at bounding box center [435, 324] width 79 height 19
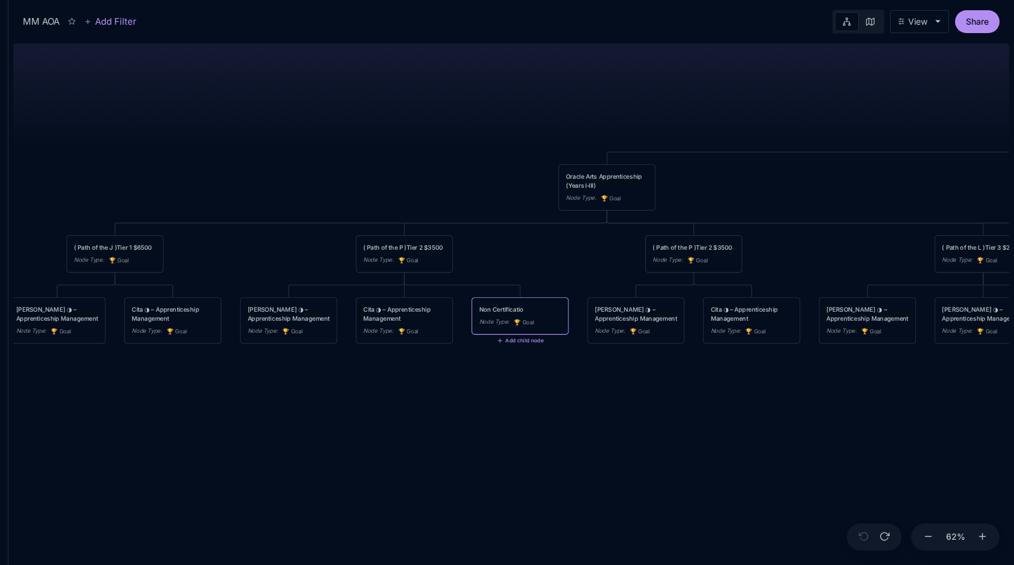
type textarea "Non Certification"
click at [465, 380] on div "MM AOA EDUCATIONAL PROGRAMS (Apprenticeship • Pilgrimages • Courses) Node Type …" at bounding box center [511, 301] width 996 height 526
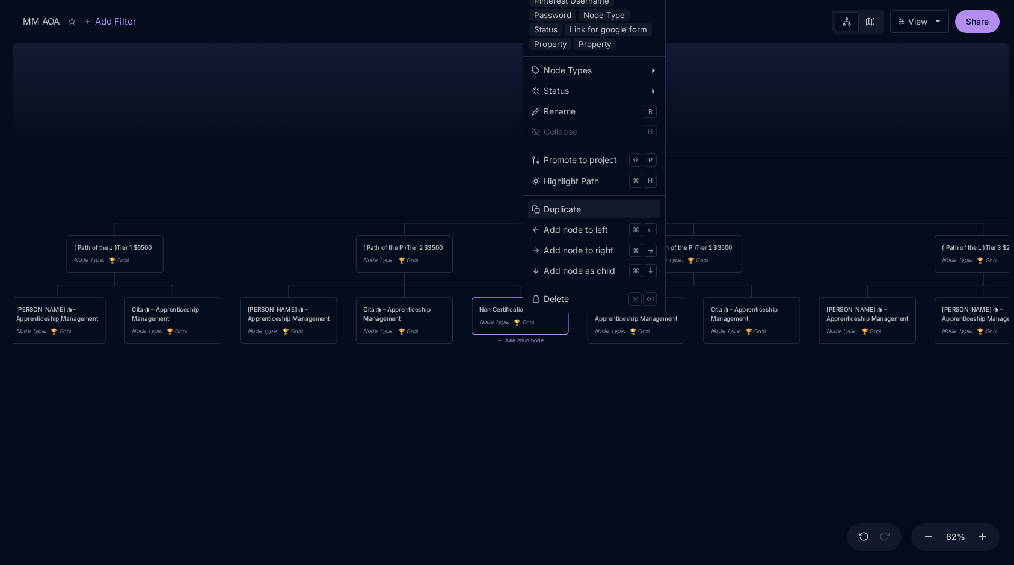
click at [575, 213] on div "Duplicate" at bounding box center [562, 209] width 37 height 13
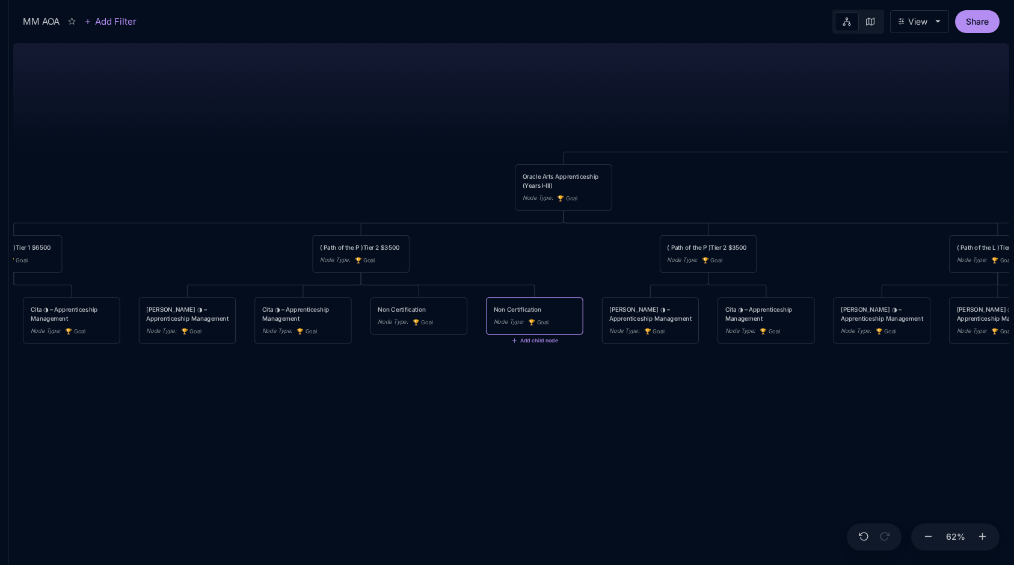
click at [518, 310] on div "Non Certification" at bounding box center [535, 309] width 82 height 9
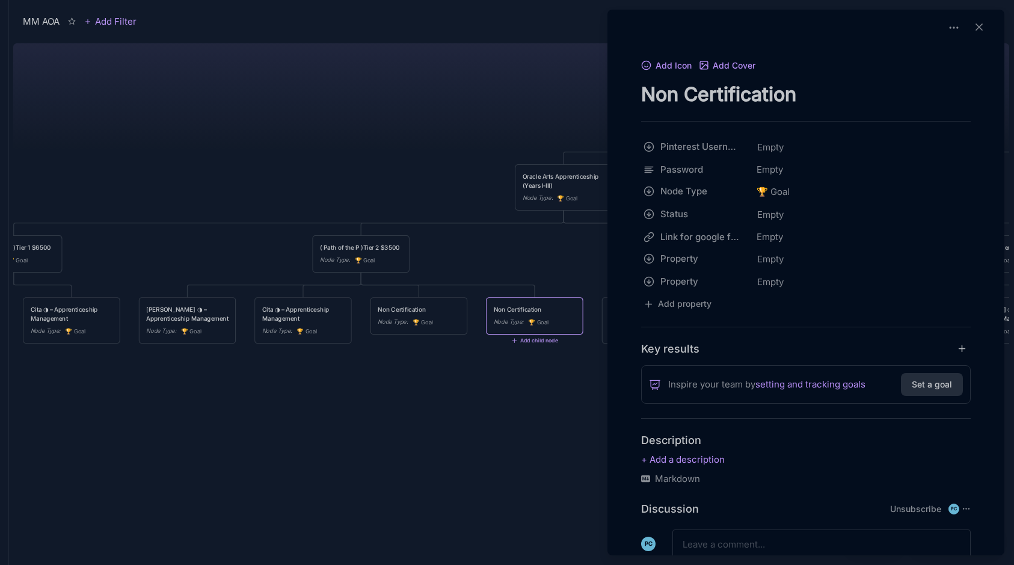
click at [699, 99] on textarea "Non Certification" at bounding box center [806, 94] width 330 height 25
type textarea "Certification"
click at [422, 96] on div at bounding box center [507, 282] width 1014 height 565
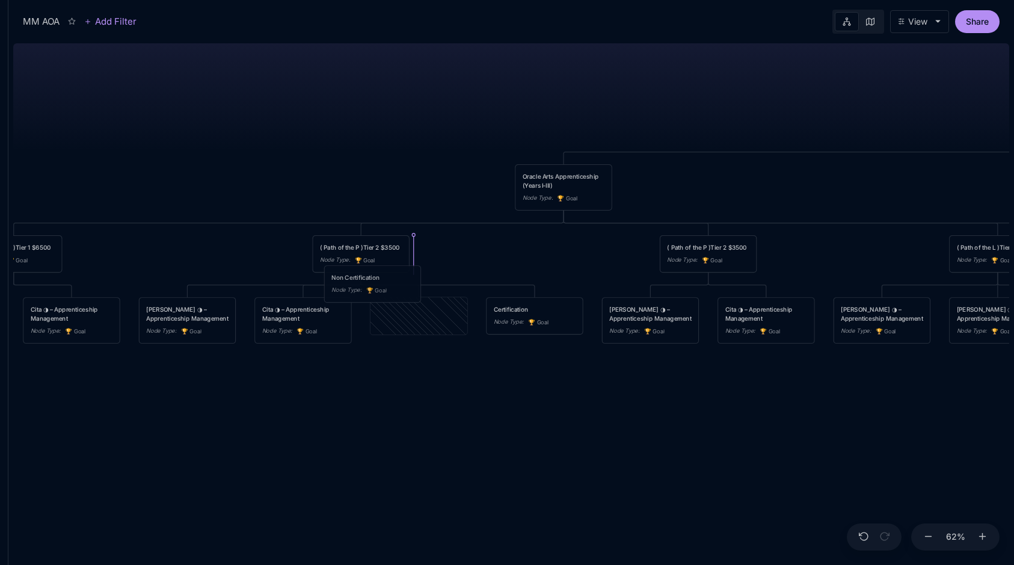
drag, startPoint x: 423, startPoint y: 313, endPoint x: 376, endPoint y: 280, distance: 56.9
click at [376, 280] on div "Non Certification Node Type : 🏆 Goal" at bounding box center [372, 284] width 82 height 22
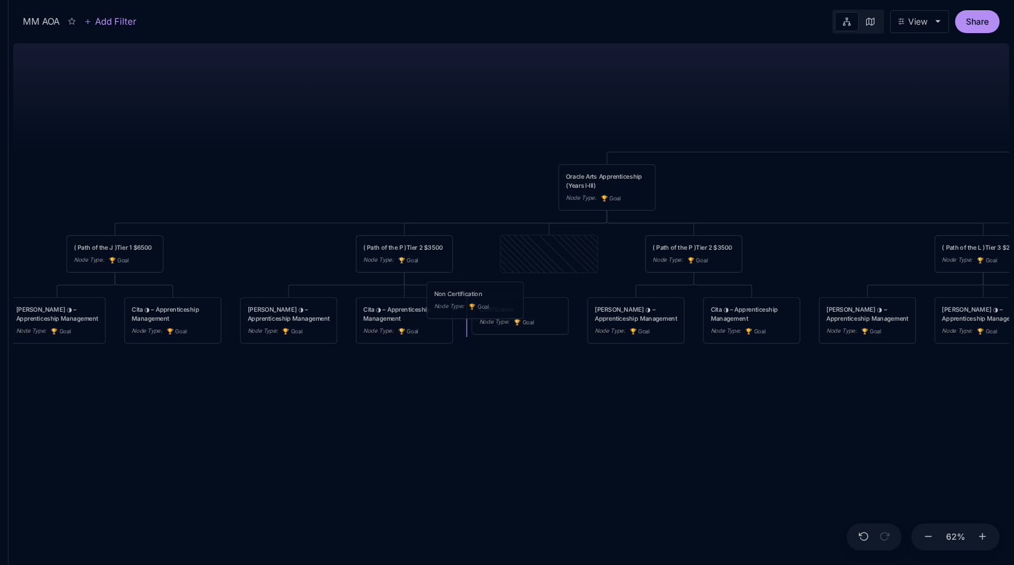
drag, startPoint x: 533, startPoint y: 259, endPoint x: 459, endPoint y: 305, distance: 87.3
click at [459, 305] on div "Node Type :" at bounding box center [449, 306] width 30 height 9
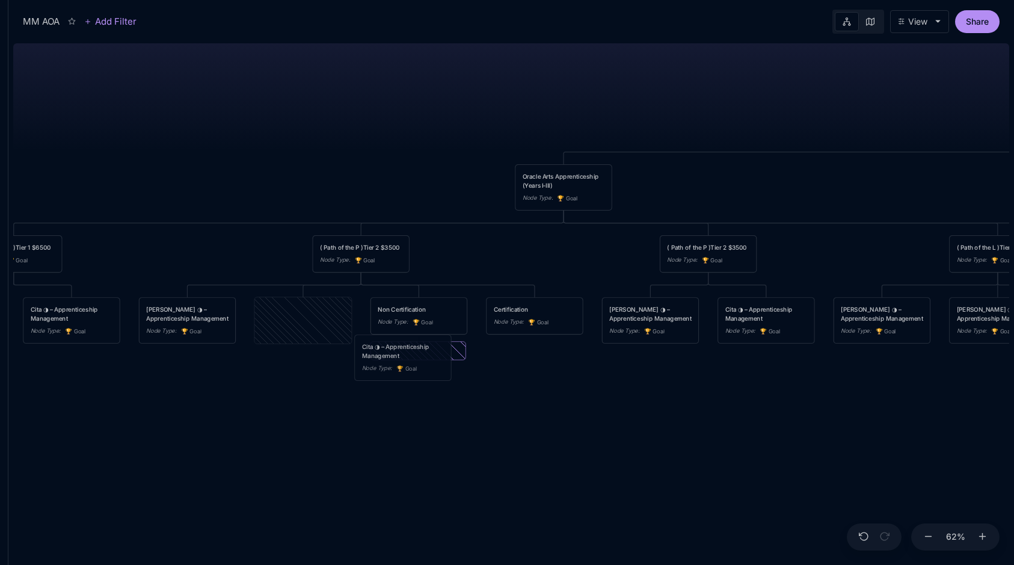
drag, startPoint x: 324, startPoint y: 323, endPoint x: 424, endPoint y: 360, distance: 106.6
click at [424, 360] on div "Cita ◑ – Apprenticeship Management Node Type : 🏆 Goal" at bounding box center [403, 357] width 82 height 31
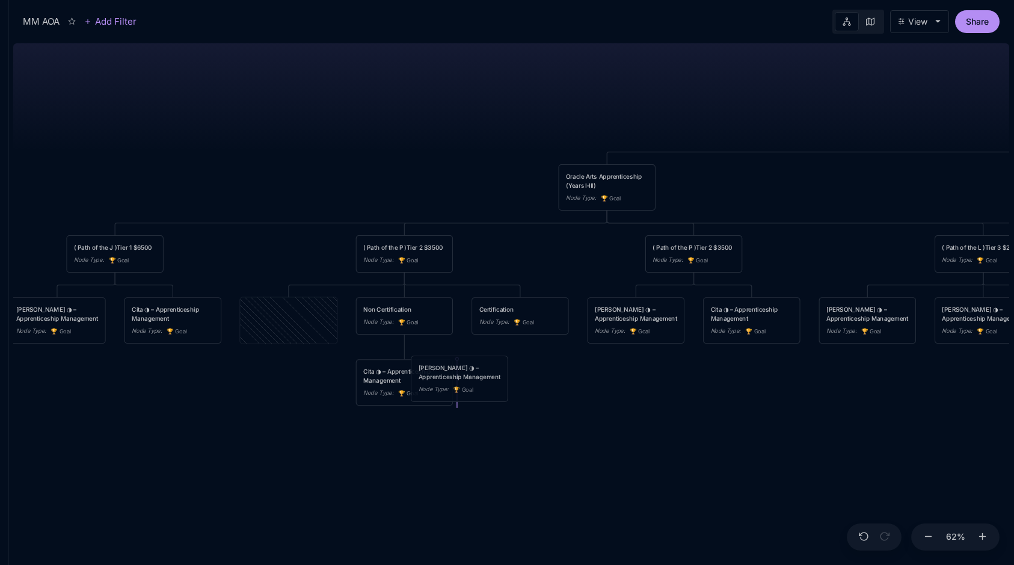
drag, startPoint x: 287, startPoint y: 321, endPoint x: 456, endPoint y: 379, distance: 179.5
click at [456, 379] on div "[PERSON_NAME] ◑ – Apprenticeship Management" at bounding box center [460, 372] width 82 height 18
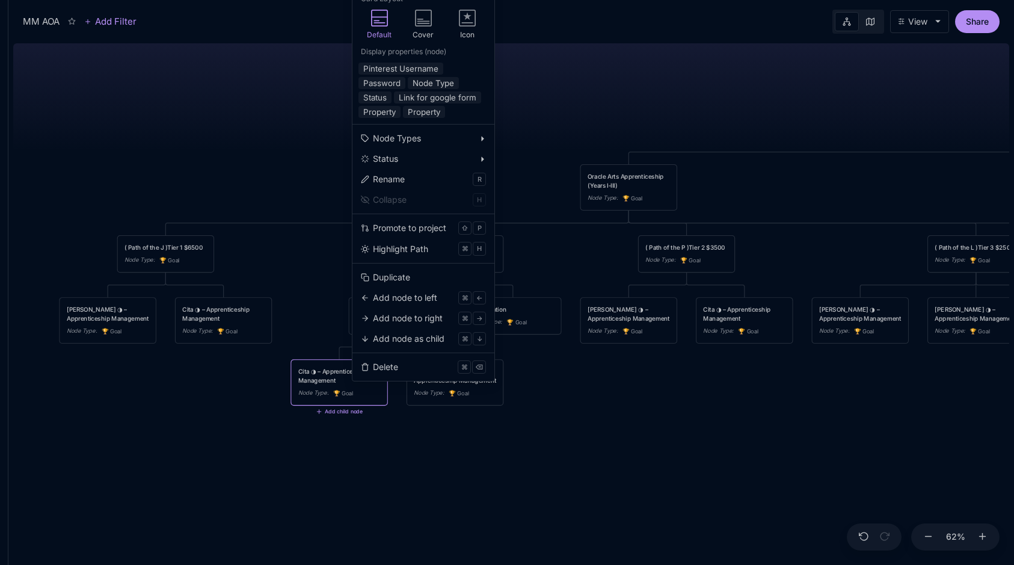
click at [496, 403] on div "[PERSON_NAME] ◑ – Apprenticeship Management Node Type : 🏆 Goal" at bounding box center [455, 382] width 96 height 45
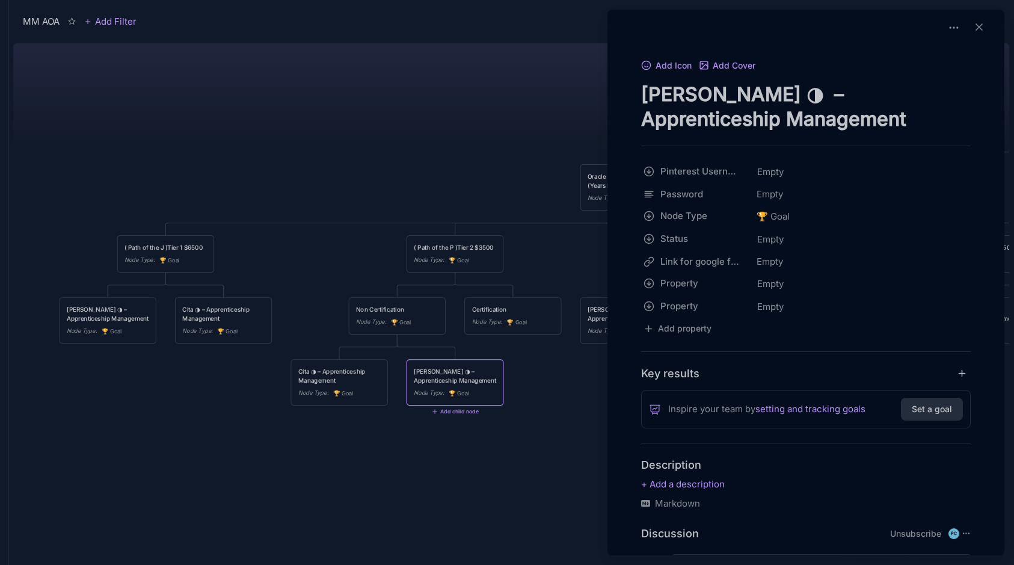
click at [527, 417] on div at bounding box center [507, 282] width 1014 height 565
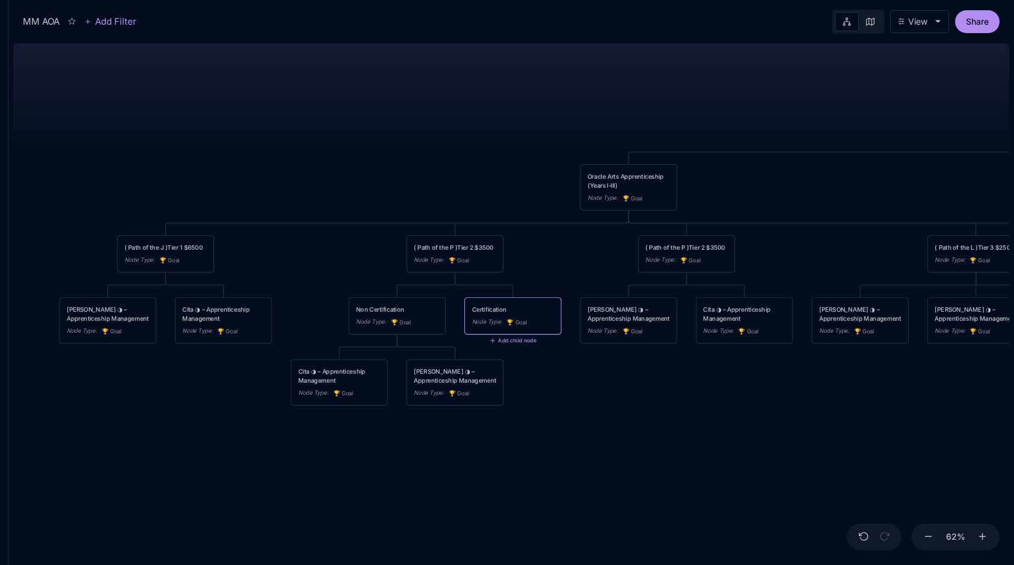
click at [512, 314] on div "Certification Node Type : 🏆 Goal" at bounding box center [513, 316] width 82 height 22
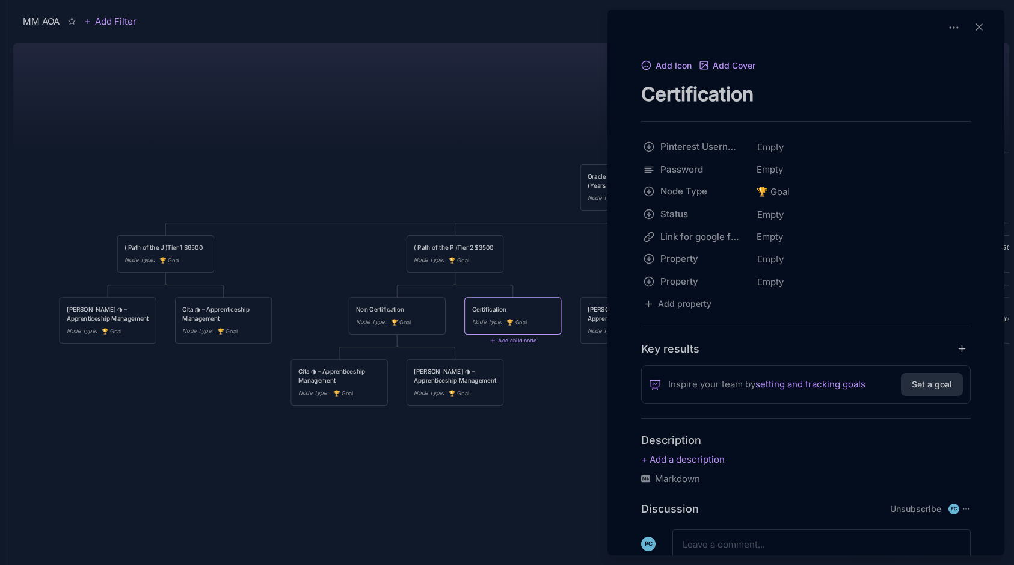
click at [535, 250] on div at bounding box center [507, 282] width 1014 height 565
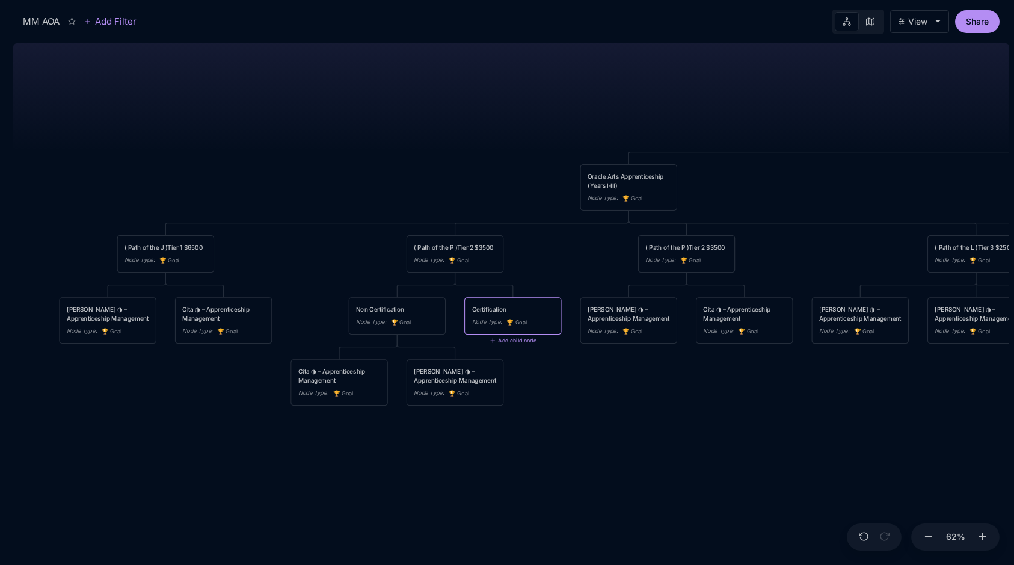
click at [710, 263] on div "Node Type : 🏆 Goal" at bounding box center [686, 261] width 82 height 10
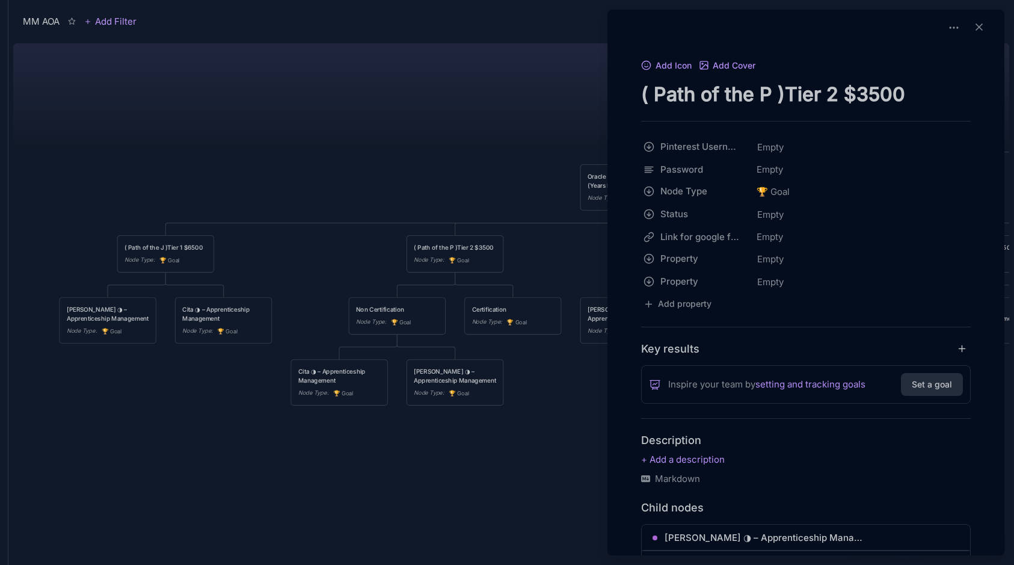
click at [837, 99] on textarea "( Path of the P )Tier 2 $3500" at bounding box center [806, 94] width 330 height 25
type textarea "( Path of the P )Tier 3 $3500"
click at [523, 144] on div at bounding box center [507, 282] width 1014 height 565
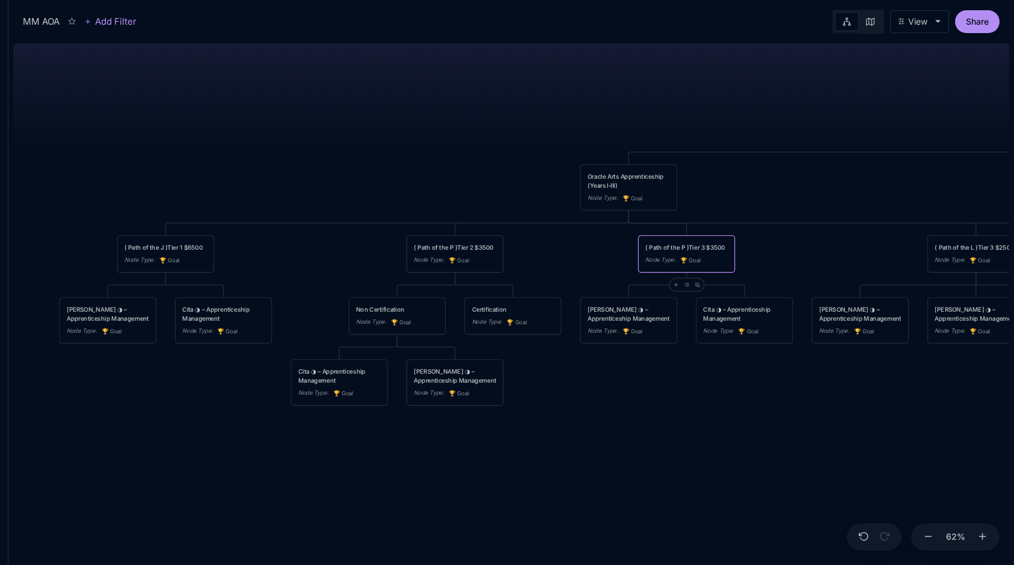
drag, startPoint x: 514, startPoint y: 133, endPoint x: 378, endPoint y: 130, distance: 135.9
click at [378, 130] on div "MM AOA EDUCATIONAL PROGRAMS (Apprenticeship • Pilgrimages • Courses) Node Type …" at bounding box center [511, 301] width 996 height 526
drag, startPoint x: 486, startPoint y: 102, endPoint x: 360, endPoint y: 113, distance: 126.7
click at [360, 113] on div "MM AOA EDUCATIONAL PROGRAMS (Apprenticeship • Pilgrimages • Courses) Node Type …" at bounding box center [511, 301] width 996 height 526
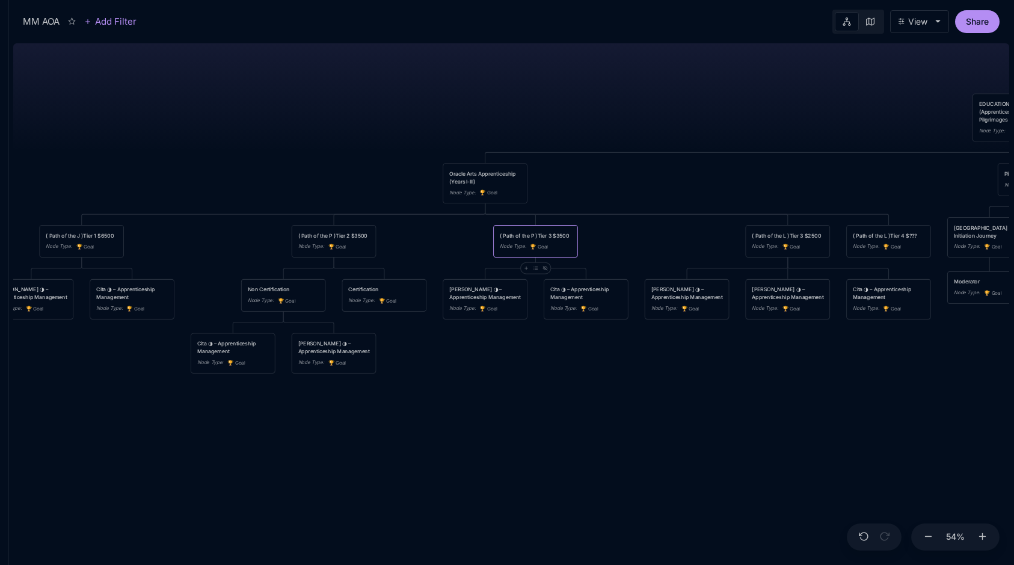
click at [649, 115] on div "MM AOA EDUCATIONAL PROGRAMS (Apprenticeship • Pilgrimages • Courses) Node Type …" at bounding box center [511, 301] width 996 height 526
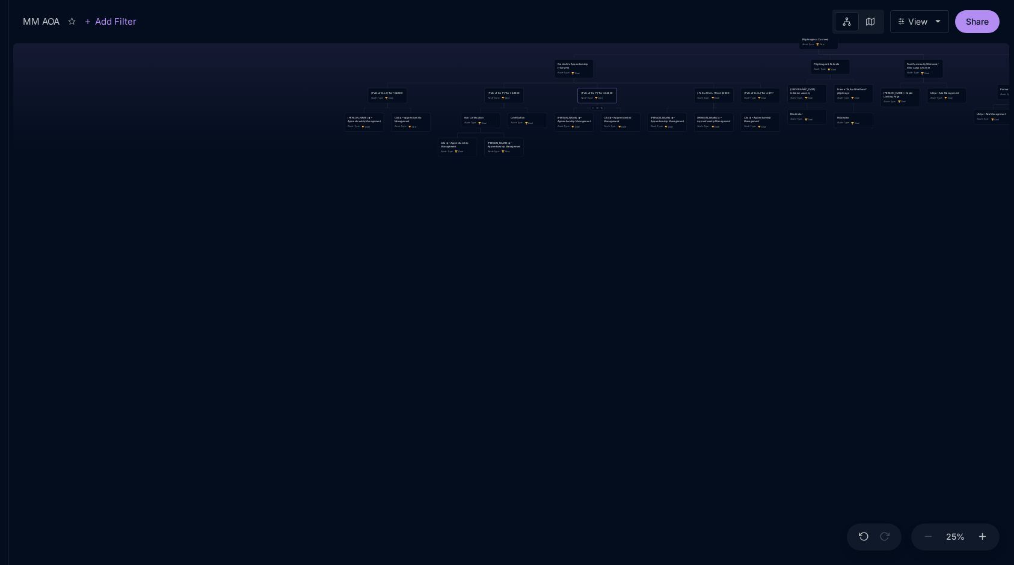
click at [871, 229] on div "MM AOA EDUCATIONAL PROGRAMS (Apprenticeship • Pilgrimages • Courses) Node Type …" at bounding box center [511, 301] width 996 height 526
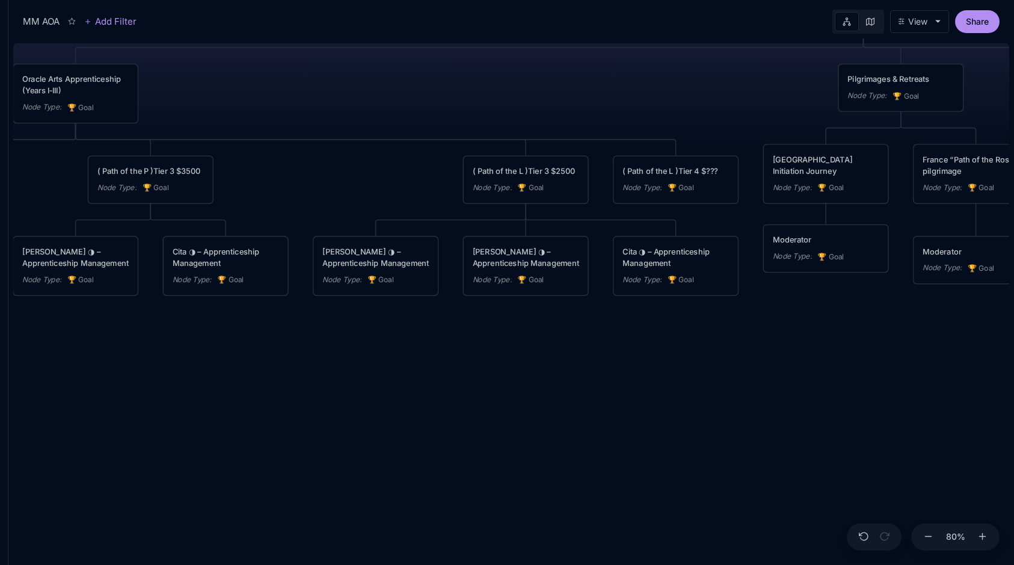
click at [655, 116] on div "MM AOA EDUCATIONAL PROGRAMS (Apprenticeship • Pilgrimages • Courses) Node Type …" at bounding box center [511, 301] width 996 height 526
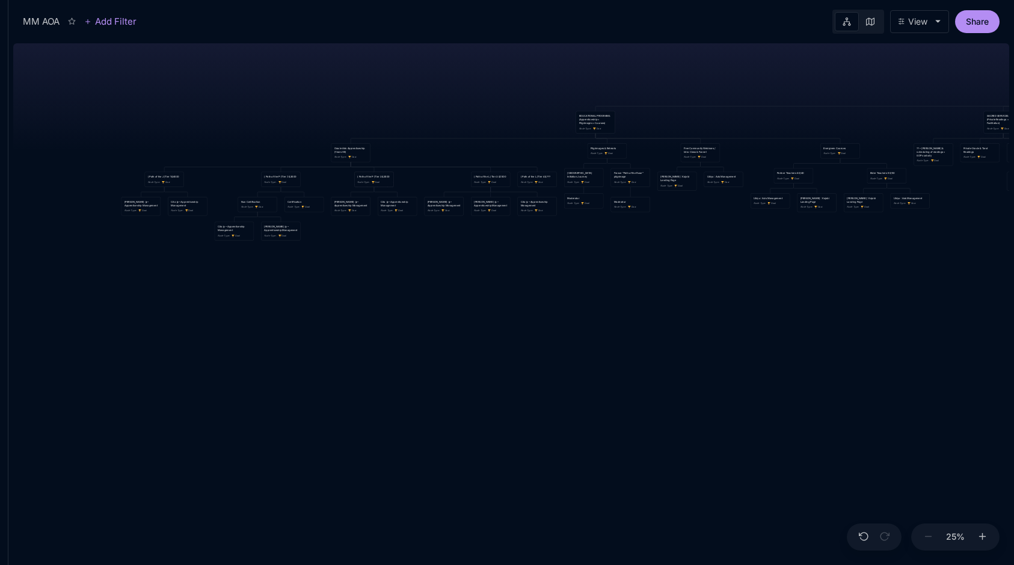
click at [388, 183] on div "Node Type : 🏆 Goal" at bounding box center [373, 182] width 33 height 4
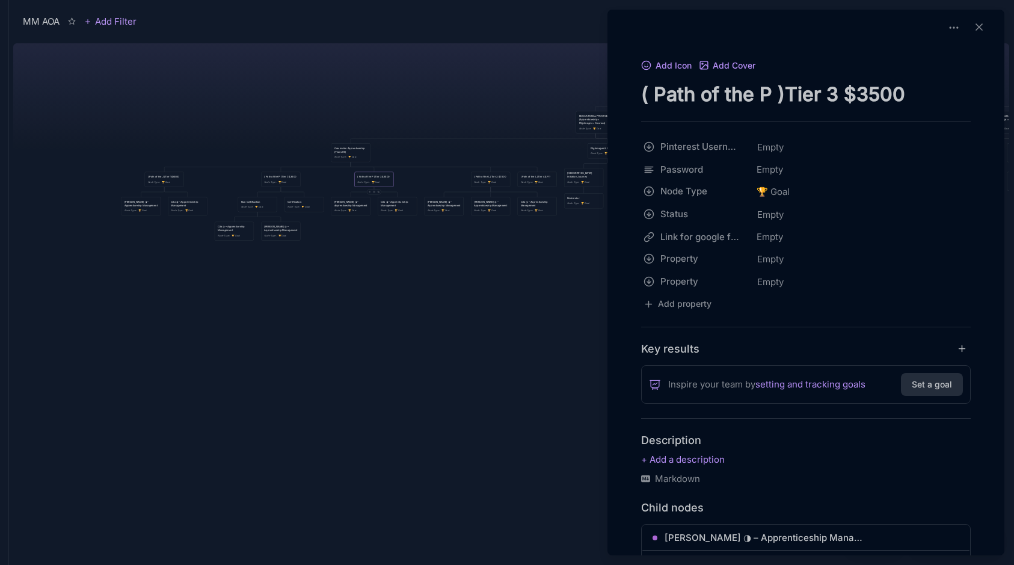
click at [386, 179] on div at bounding box center [507, 282] width 1014 height 565
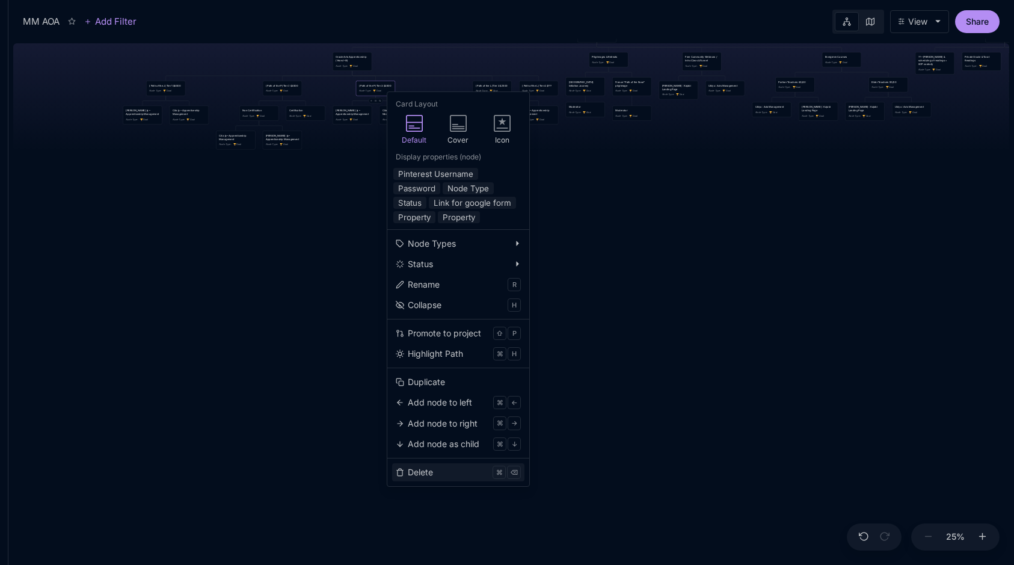
click at [473, 473] on button "Delete ⌘ ⌫" at bounding box center [458, 472] width 132 height 18
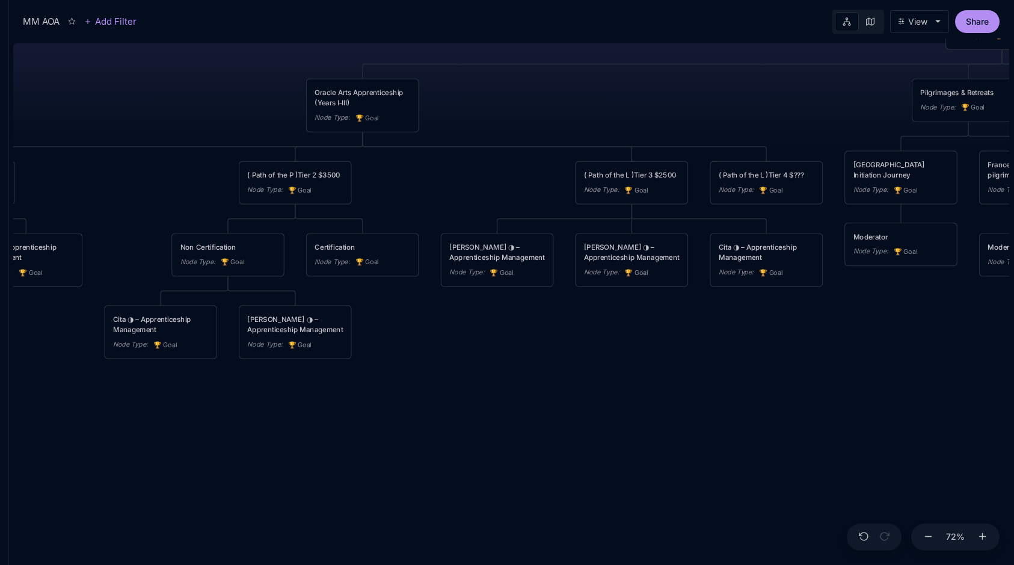
drag, startPoint x: 590, startPoint y: 103, endPoint x: 698, endPoint y: 113, distance: 108.7
click at [698, 113] on div "MM AOA EDUCATIONAL PROGRAMS (Apprenticeship • Pilgrimages • Courses) Node Type …" at bounding box center [511, 301] width 996 height 526
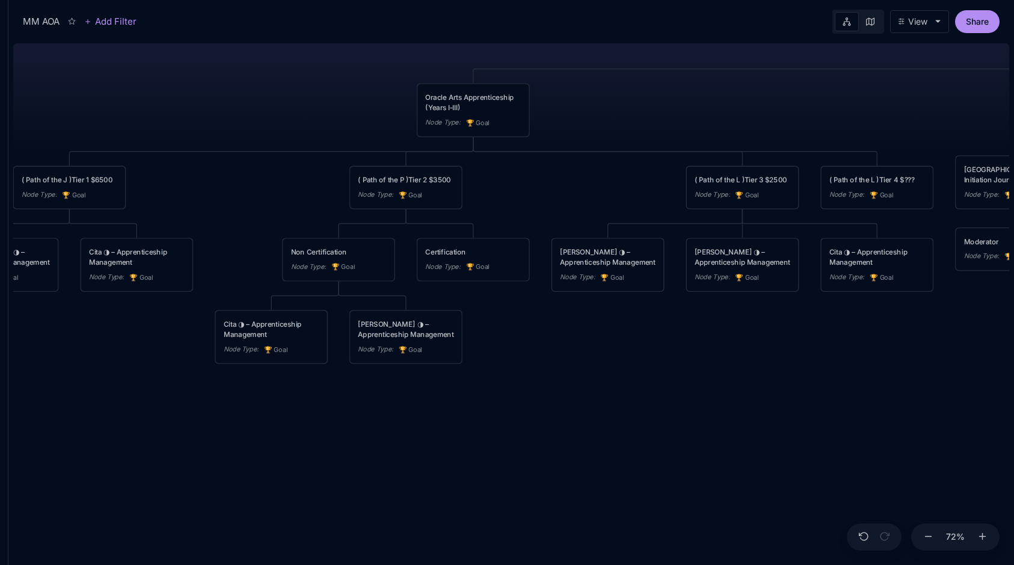
drag, startPoint x: 610, startPoint y: 92, endPoint x: 682, endPoint y: 95, distance: 71.6
click at [682, 95] on div "MM AOA EDUCATIONAL PROGRAMS (Apprenticeship • Pilgrimages • Courses) Node Type …" at bounding box center [511, 301] width 996 height 526
click at [88, 182] on div "( Path of the J )Tier 1 $6500" at bounding box center [70, 179] width 96 height 10
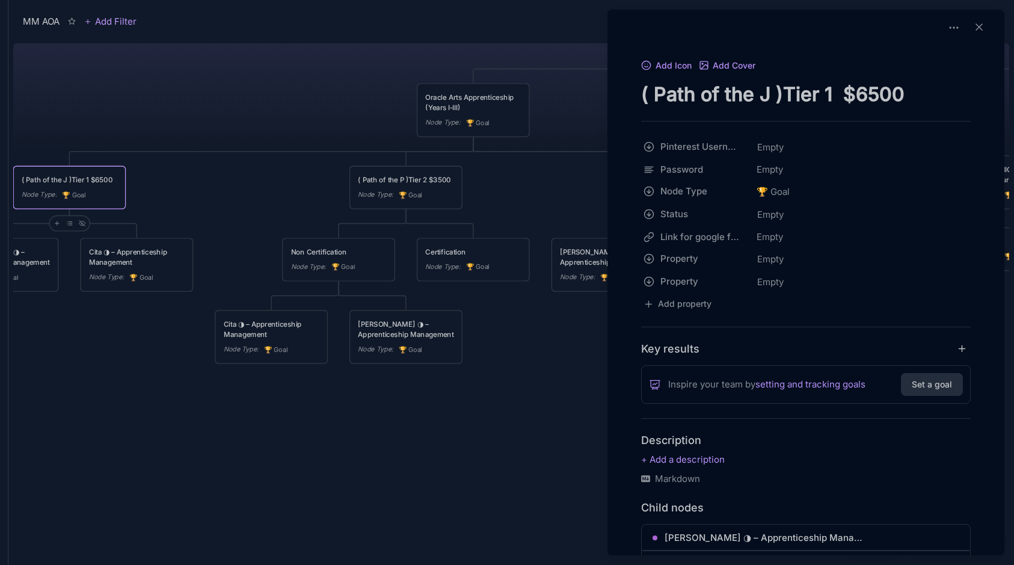
click at [333, 100] on div at bounding box center [507, 282] width 1014 height 565
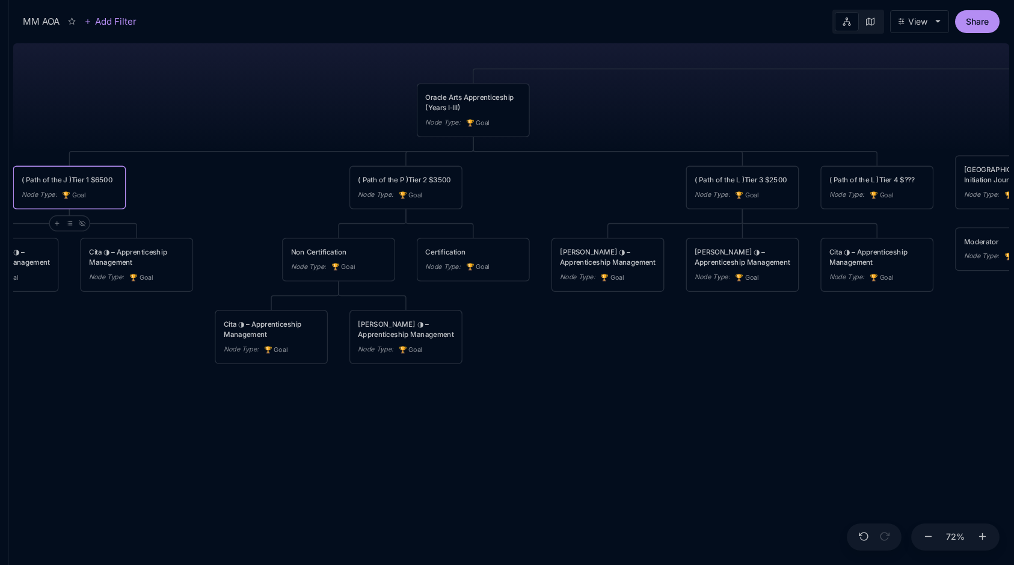
click at [101, 186] on div "( Path of the J )Tier 1 $6500 Node Type : 🏆 Goal" at bounding box center [70, 187] width 96 height 26
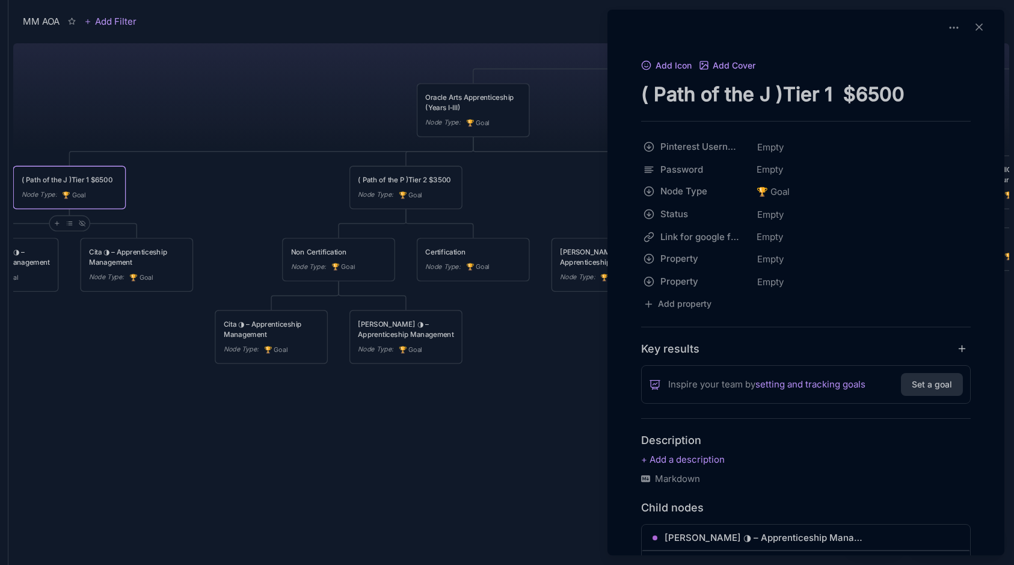
drag, startPoint x: 854, startPoint y: 87, endPoint x: 930, endPoint y: 99, distance: 77.2
click at [931, 100] on textarea "( Path of the J )Tier 1 $6500" at bounding box center [806, 94] width 330 height 25
type textarea "( Path of the J )Tier 1 $???"
click at [280, 115] on div at bounding box center [507, 282] width 1014 height 565
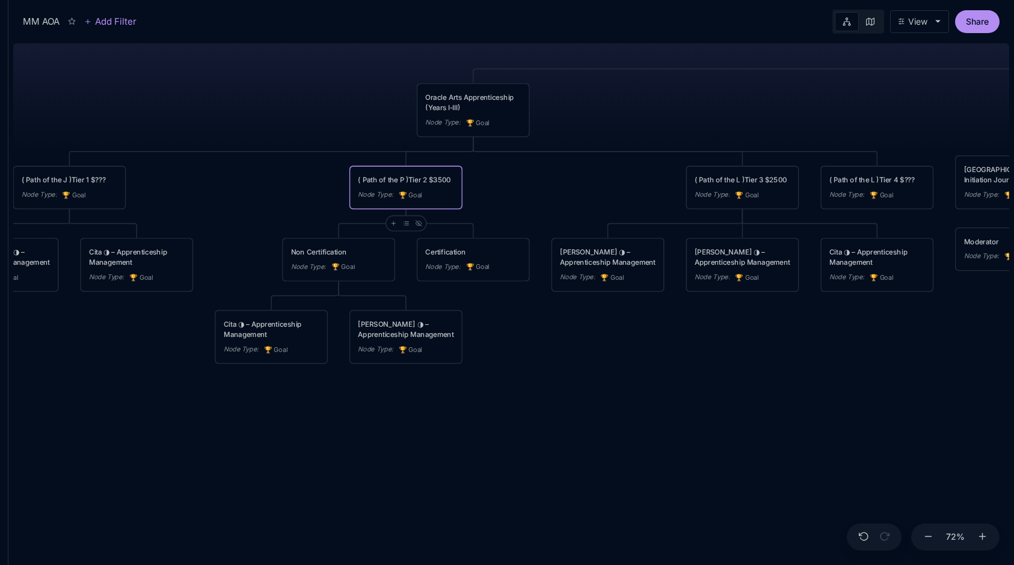
click at [419, 174] on div "( Path of the P )Tier 2 $3500" at bounding box center [406, 179] width 96 height 10
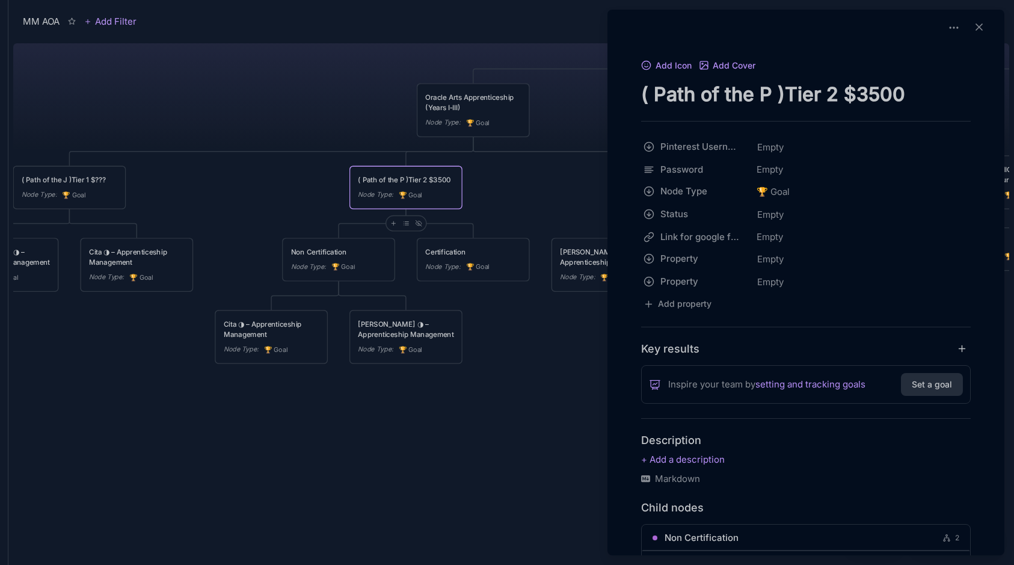
drag, startPoint x: 858, startPoint y: 91, endPoint x: 959, endPoint y: 95, distance: 101.7
click at [959, 95] on textarea "( Path of the P )Tier 2 $3500" at bounding box center [806, 94] width 330 height 25
type textarea "( Path of the P )Tier 2 $???"
click at [550, 202] on div at bounding box center [507, 282] width 1014 height 565
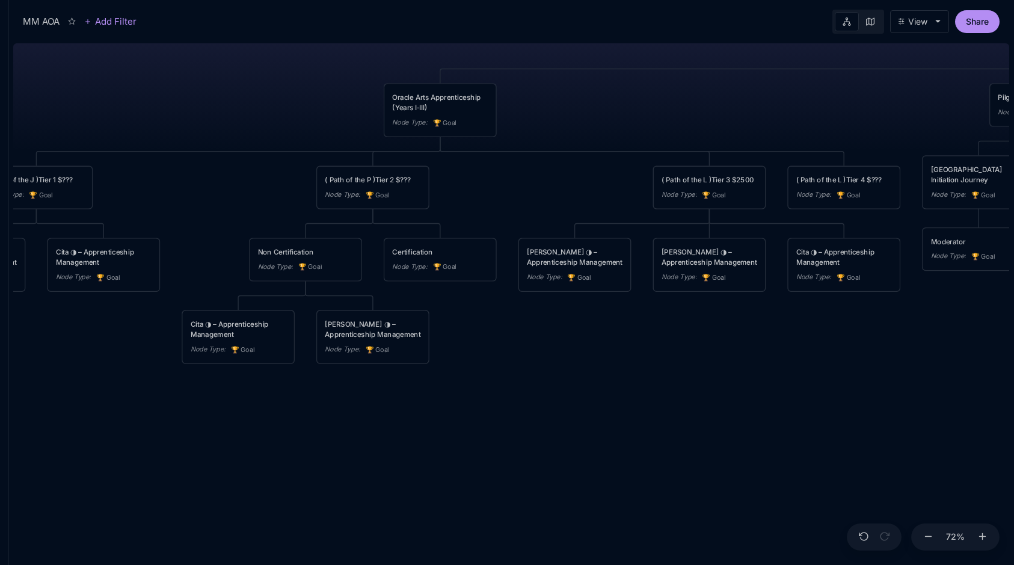
drag, startPoint x: 702, startPoint y: 102, endPoint x: 667, endPoint y: 102, distance: 34.3
click at [667, 102] on div "MM AOA EDUCATIONAL PROGRAMS (Apprenticeship • Pilgrimages • Courses) Node Type …" at bounding box center [511, 301] width 996 height 526
click at [718, 192] on span "🏆 Goal" at bounding box center [713, 194] width 24 height 10
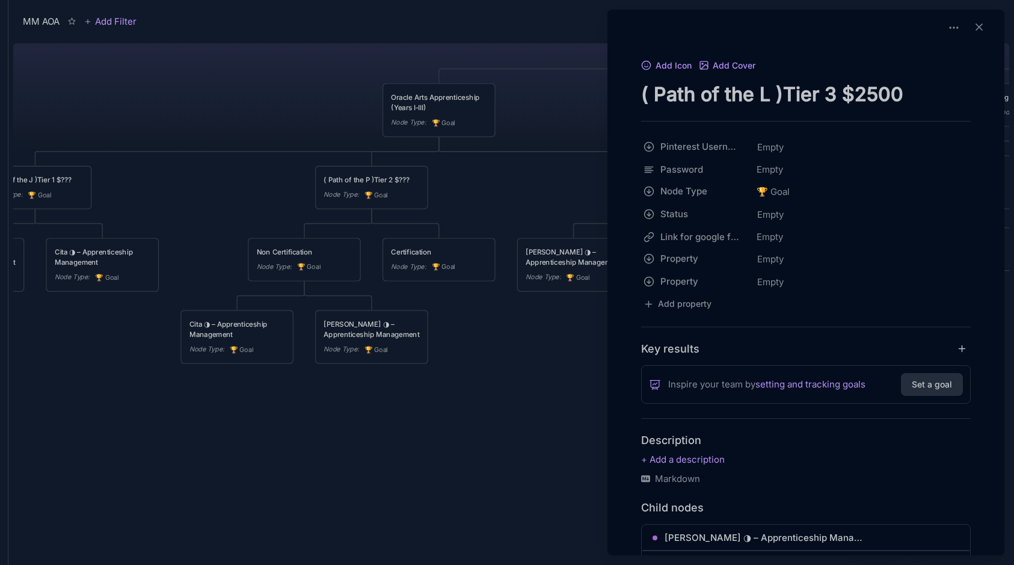
drag, startPoint x: 858, startPoint y: 96, endPoint x: 943, endPoint y: 97, distance: 84.8
click at [943, 97] on textarea "( Path of the L )Tier 3 $2500" at bounding box center [806, 94] width 330 height 25
click at [856, 84] on textarea "( Path of the L )Tier 3 $2500" at bounding box center [806, 94] width 330 height 25
drag, startPoint x: 859, startPoint y: 93, endPoint x: 918, endPoint y: 103, distance: 59.8
click at [918, 103] on textarea "( Path of the L )Tier 3 $2500" at bounding box center [806, 94] width 330 height 25
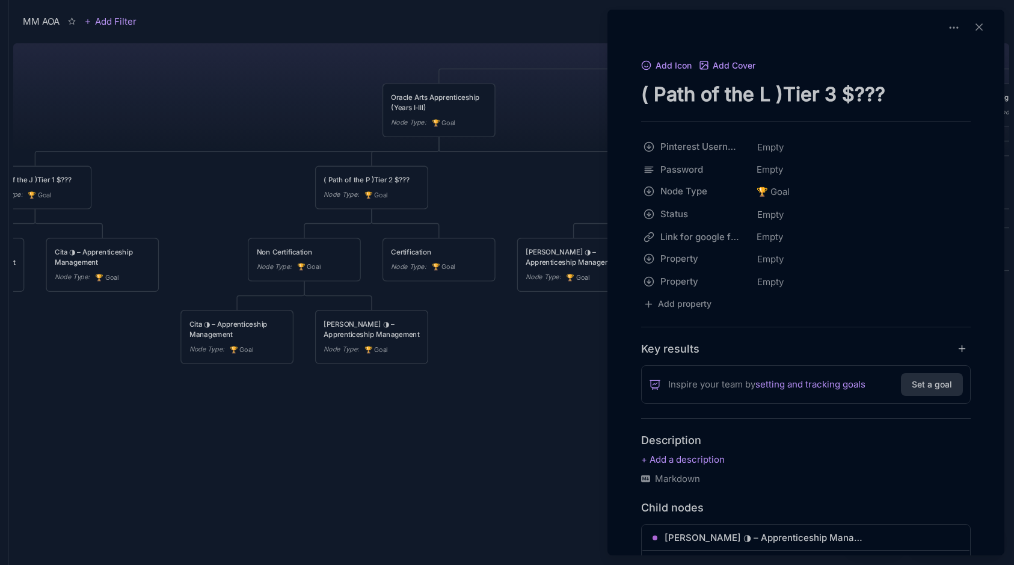
type textarea "( Path of the L )Tier 3 $???"
click at [538, 106] on div at bounding box center [507, 282] width 1014 height 565
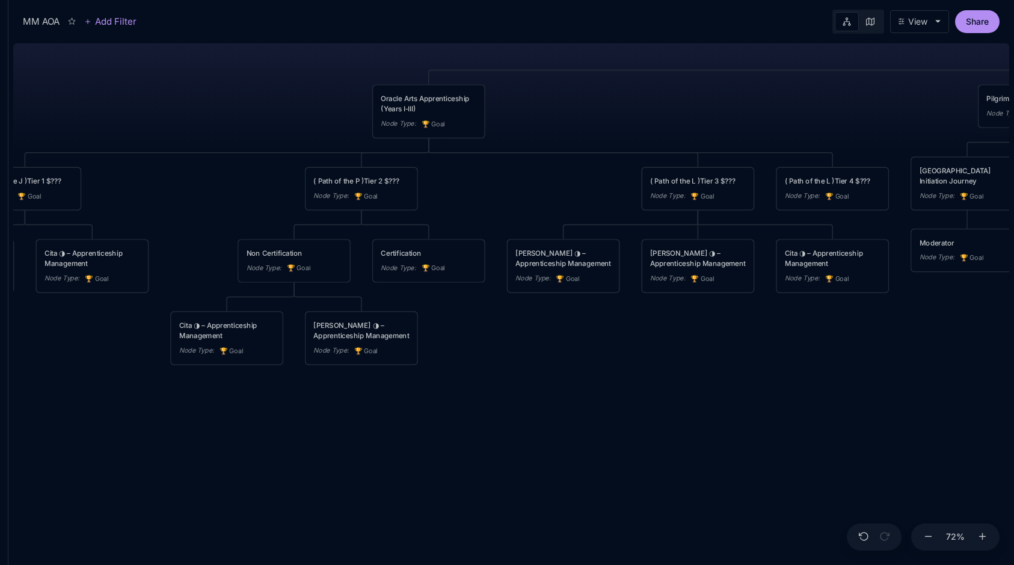
drag, startPoint x: 648, startPoint y: 86, endPoint x: 520, endPoint y: 84, distance: 127.5
click at [520, 84] on div "MM AOA EDUCATIONAL PROGRAMS (Apprenticeship • Pilgrimages • Courses) Node Type …" at bounding box center [511, 301] width 996 height 526
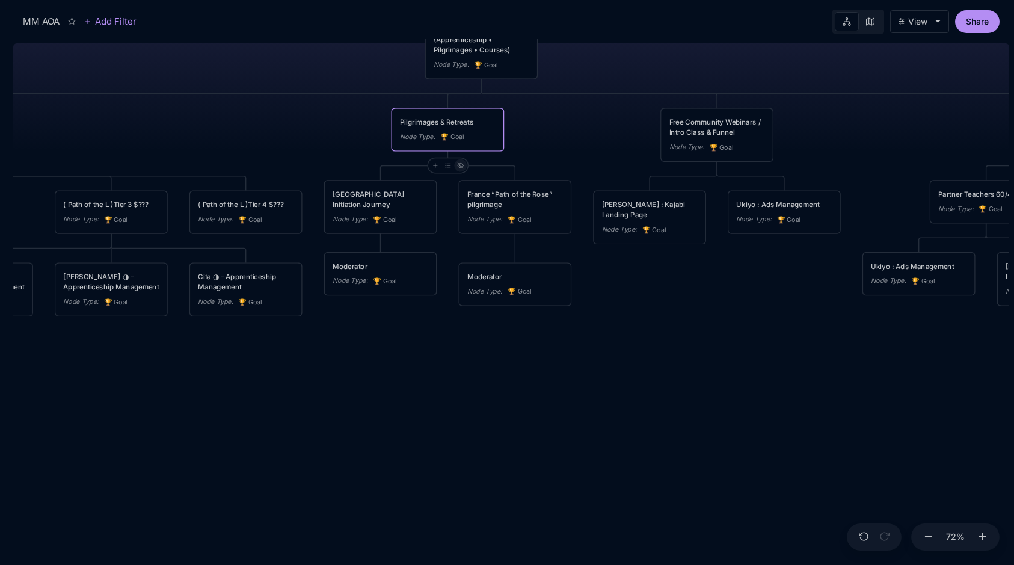
click at [462, 163] on icon at bounding box center [460, 165] width 7 height 7
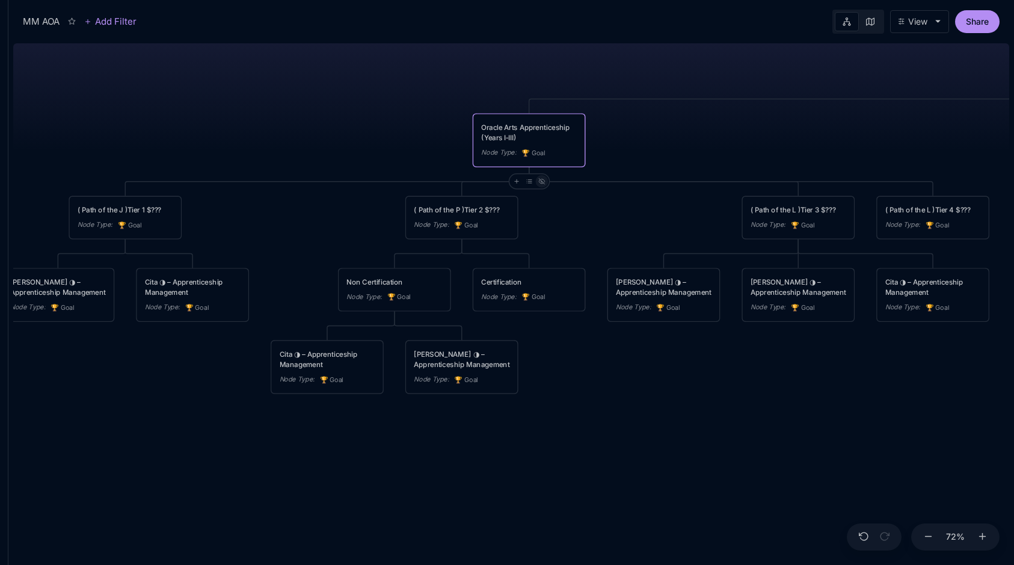
click at [542, 180] on icon at bounding box center [541, 181] width 7 height 7
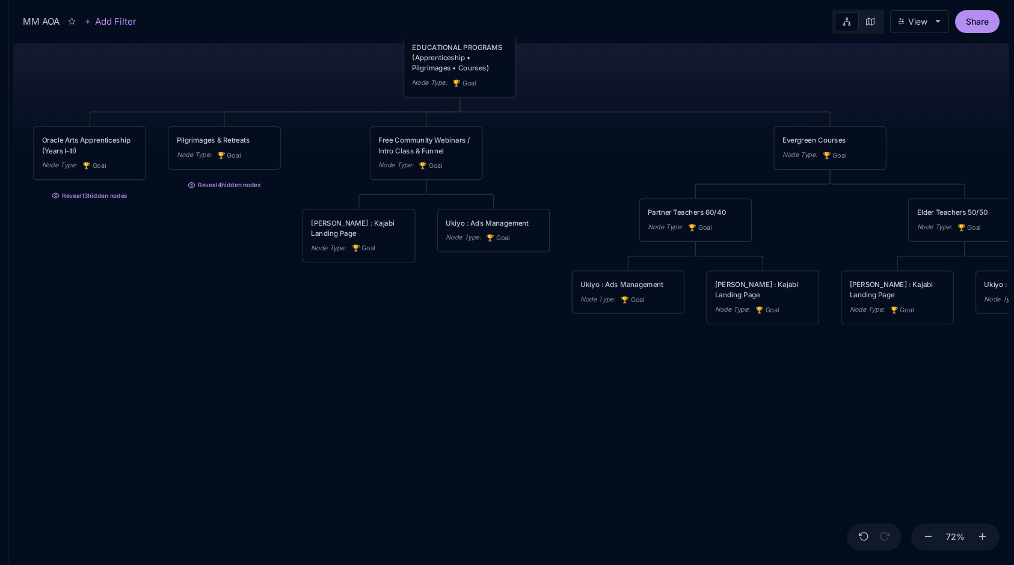
click at [234, 192] on div "MM AOA EDUCATIONAL PROGRAMS (Apprenticeship • Pilgrimages • Courses) Node Type …" at bounding box center [511, 301] width 996 height 526
click at [233, 183] on button "Reveal 4 hidden nodes" at bounding box center [224, 184] width 113 height 16
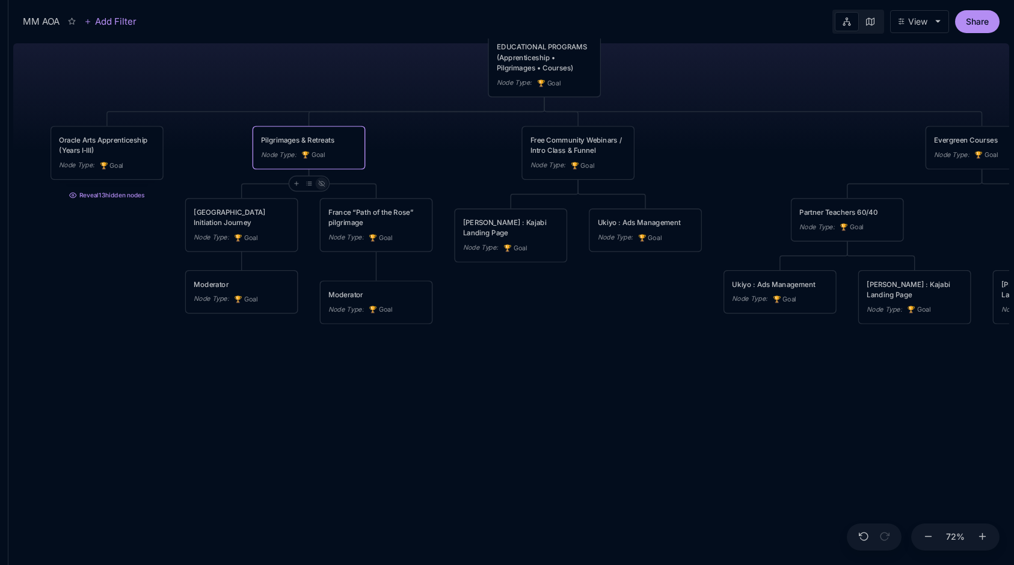
click at [321, 185] on icon at bounding box center [322, 183] width 6 height 4
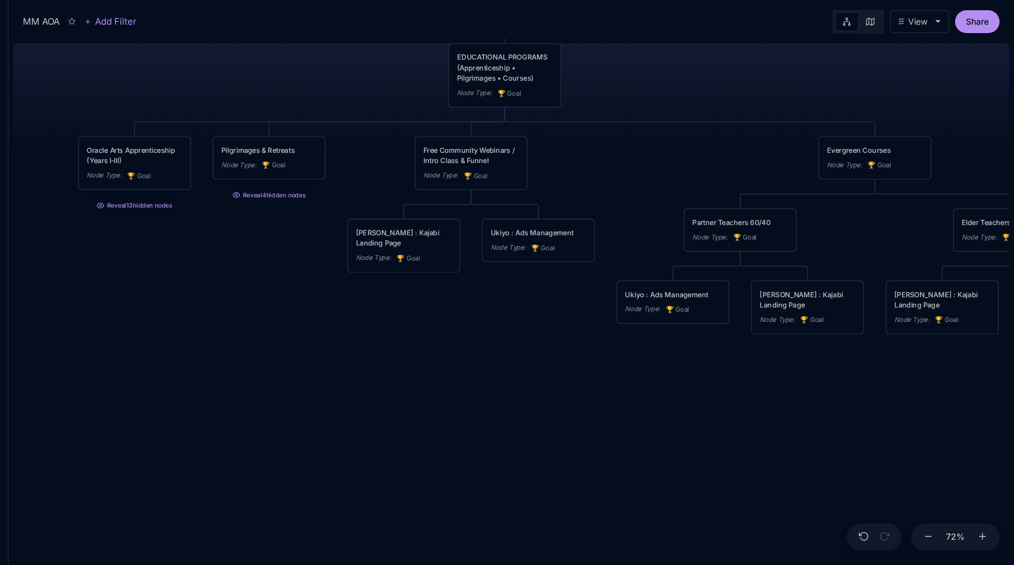
drag, startPoint x: 343, startPoint y: 227, endPoint x: 269, endPoint y: 238, distance: 74.1
click at [269, 238] on div "MM AOA EDUCATIONAL PROGRAMS (Apprenticeship • Pilgrimages • Courses) Node Type …" at bounding box center [511, 301] width 996 height 526
click at [265, 192] on button "Reveal 4 hidden nodes" at bounding box center [269, 193] width 113 height 16
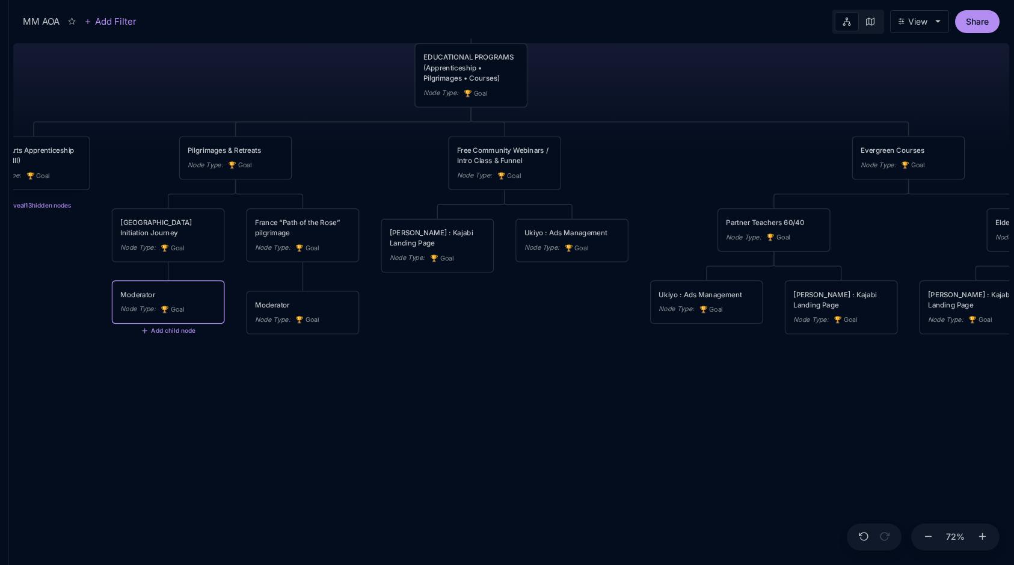
click at [176, 304] on div "🏆 Goal" at bounding box center [173, 309] width 24 height 11
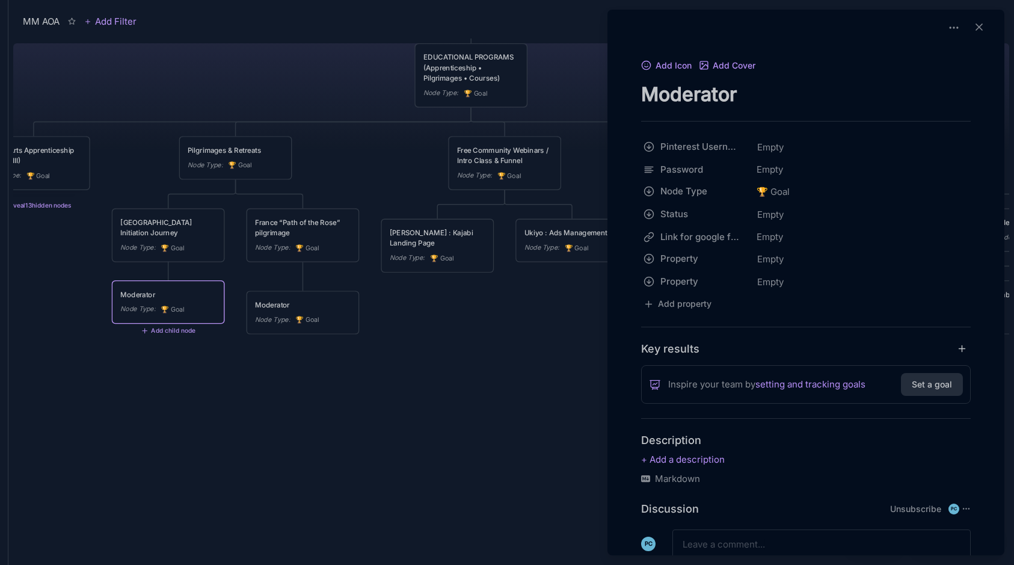
click at [740, 100] on textarea "Moderator" at bounding box center [806, 94] width 330 height 25
type textarea "[PERSON_NAME]"
click at [504, 328] on div at bounding box center [507, 282] width 1014 height 565
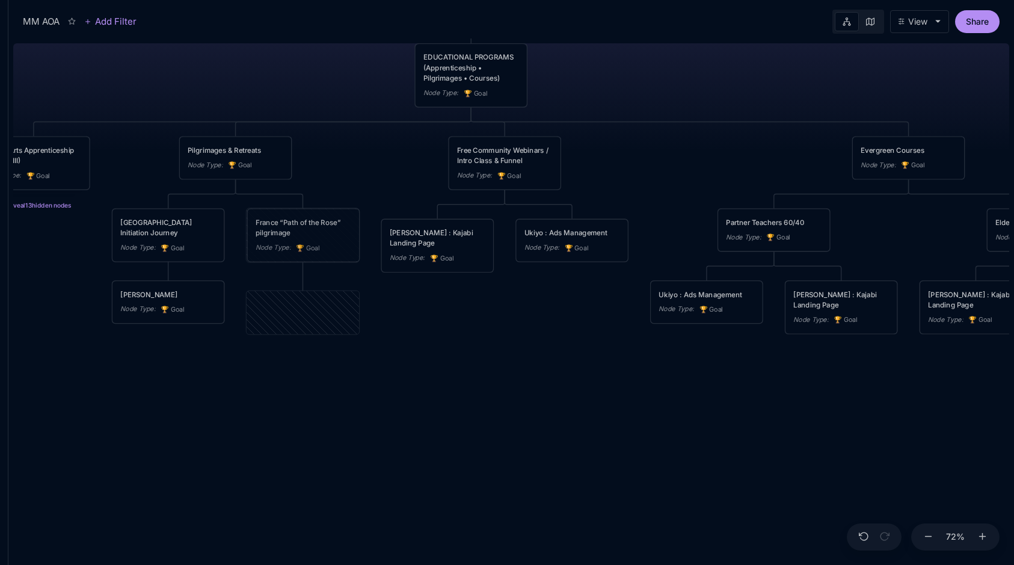
click at [305, 222] on div "France “Path of the Rose” pilgrimage" at bounding box center [304, 227] width 96 height 21
click at [321, 230] on div "France “Path of the Rose” pilgrimage" at bounding box center [303, 227] width 96 height 21
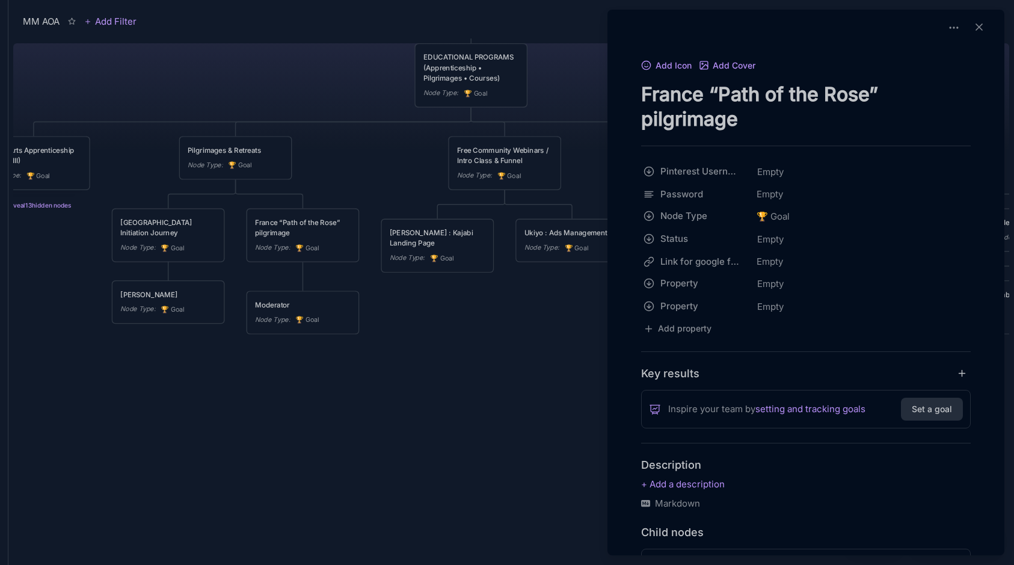
click at [682, 94] on textarea "France “Path of the Rose” pilgrimage" at bounding box center [806, 106] width 330 height 49
click at [162, 298] on div at bounding box center [507, 282] width 1014 height 565
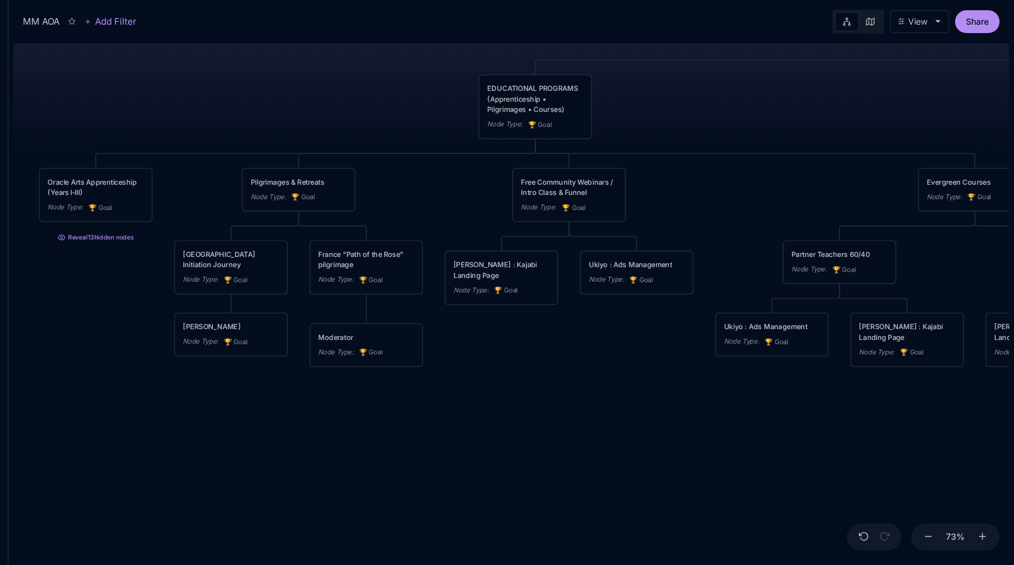
click at [228, 326] on div "[PERSON_NAME]" at bounding box center [231, 326] width 96 height 10
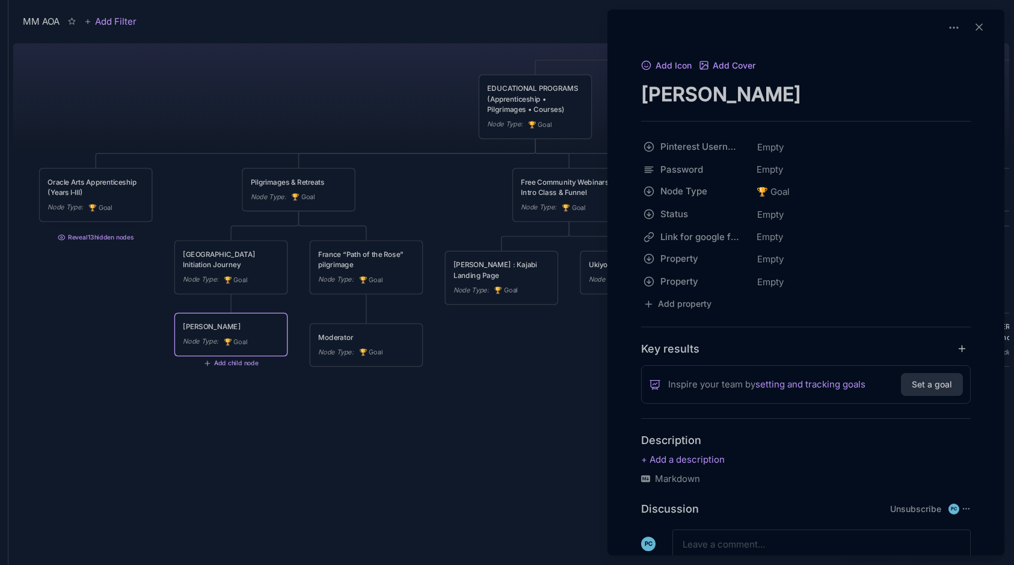
click at [707, 93] on textarea "[PERSON_NAME]" at bounding box center [806, 94] width 330 height 25
type textarea "[PERSON_NAME]"
click at [349, 70] on div at bounding box center [507, 282] width 1014 height 565
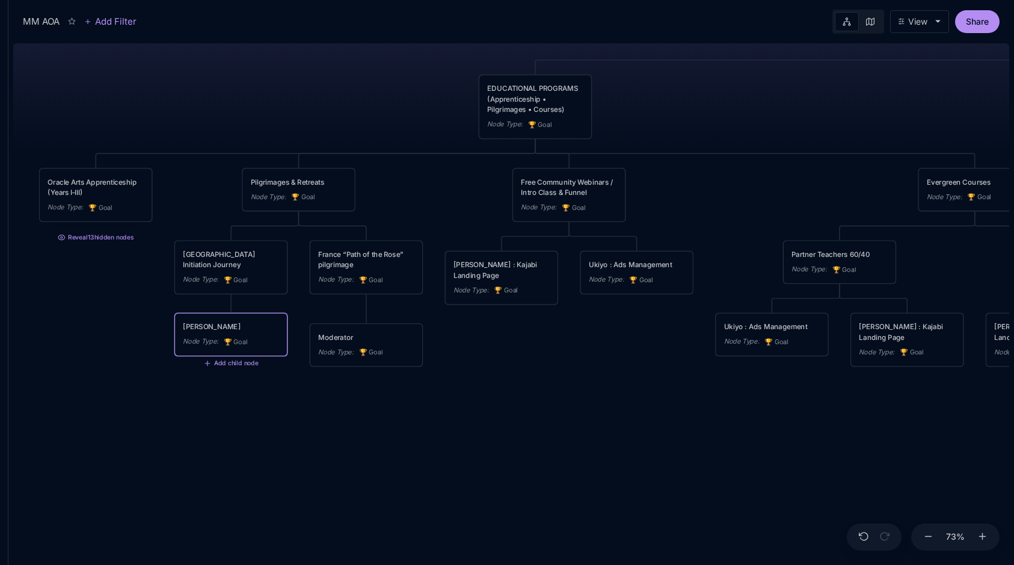
click at [252, 326] on div "[PERSON_NAME]" at bounding box center [231, 326] width 96 height 10
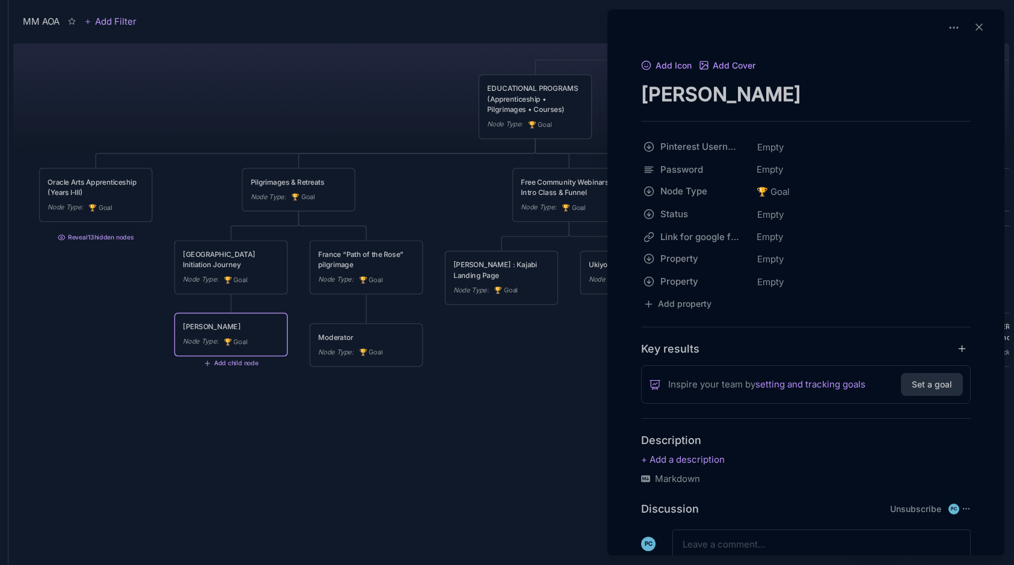
click at [764, 102] on textarea "[PERSON_NAME]" at bounding box center [806, 94] width 330 height 25
click at [977, 26] on icon at bounding box center [979, 27] width 12 height 12
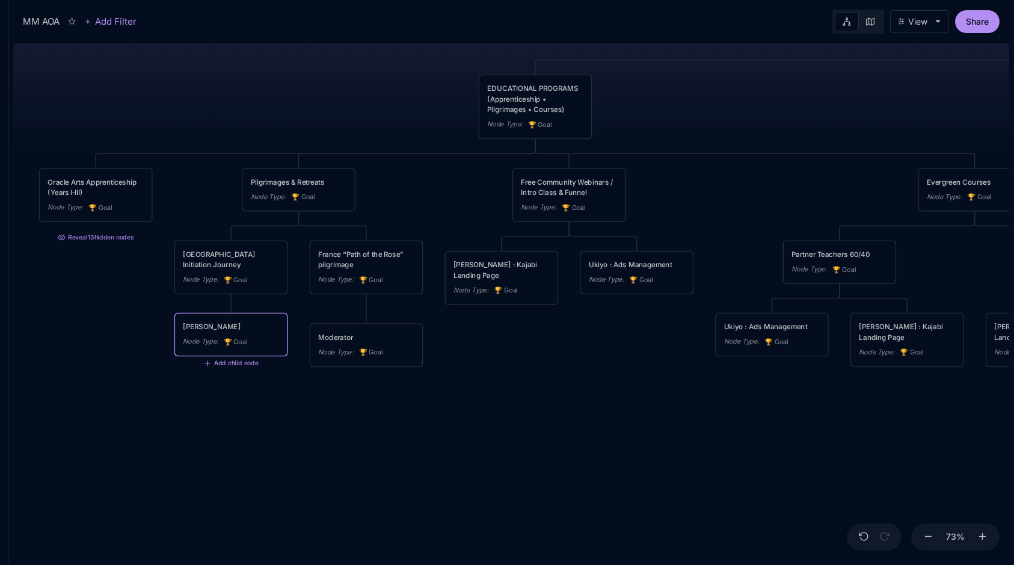
click at [393, 322] on div "MM AOA EDUCATIONAL PROGRAMS (Apprenticeship • Pilgrimages • Courses) Node Type …" at bounding box center [511, 301] width 996 height 526
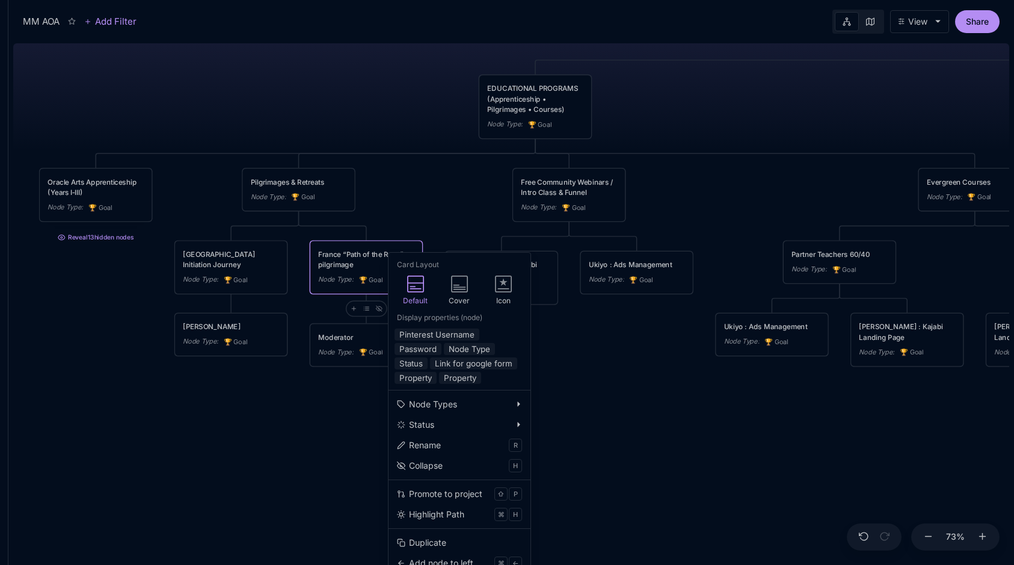
click at [399, 197] on div "MM AOA EDUCATIONAL PROGRAMS (Apprenticeship • Pilgrimages • Courses) Node Type …" at bounding box center [511, 301] width 996 height 526
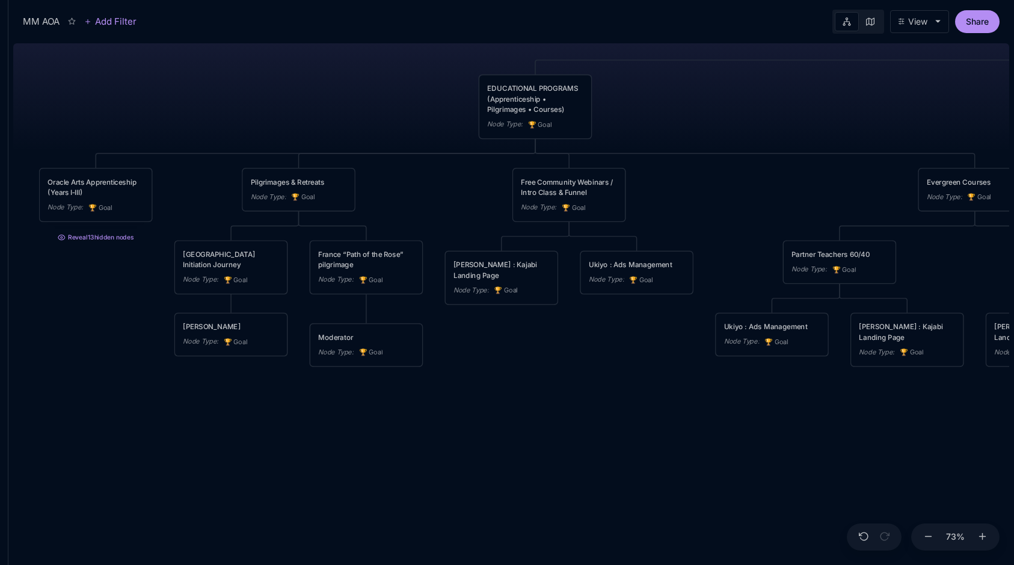
click at [399, 197] on div "MM AOA EDUCATIONAL PROGRAMS (Apprenticeship • Pilgrimages • Courses) Node Type …" at bounding box center [511, 301] width 996 height 526
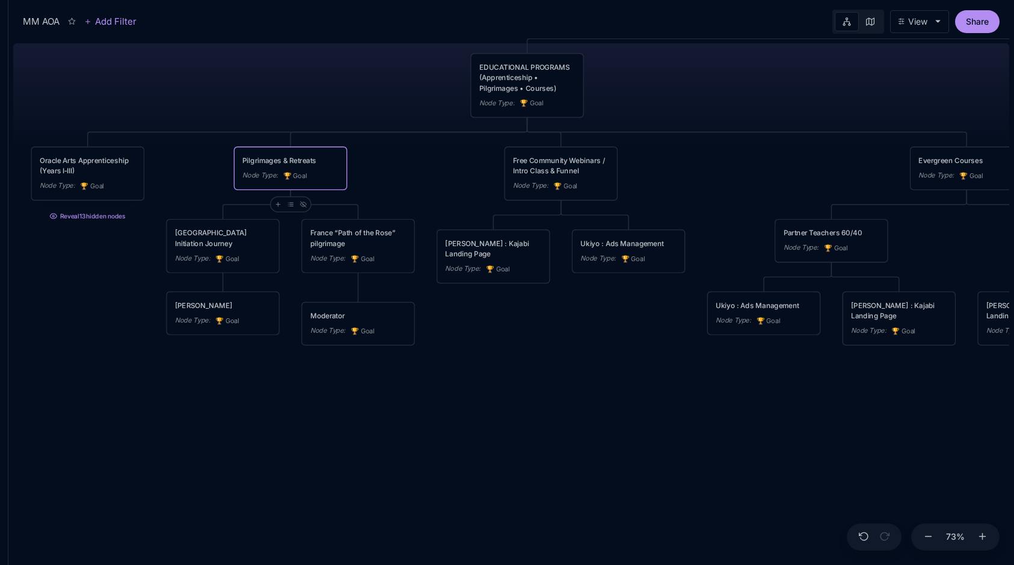
click at [373, 308] on div "Moderator Node Type : 🏆 Goal" at bounding box center [358, 323] width 112 height 42
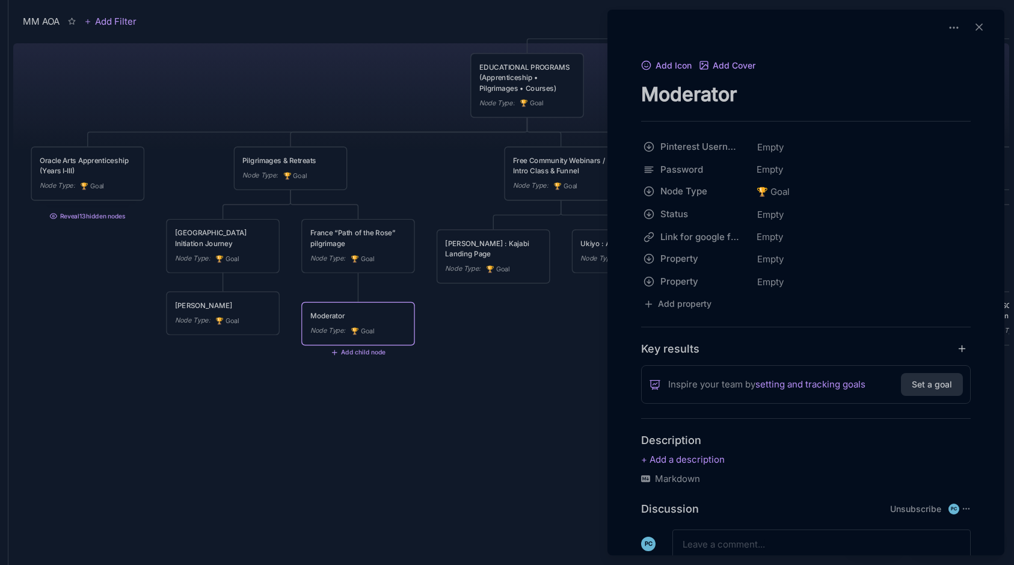
click at [704, 97] on textarea "Moderator" at bounding box center [806, 94] width 330 height 25
paste textarea "[PERSON_NAME]"
type textarea "[PERSON_NAME]"
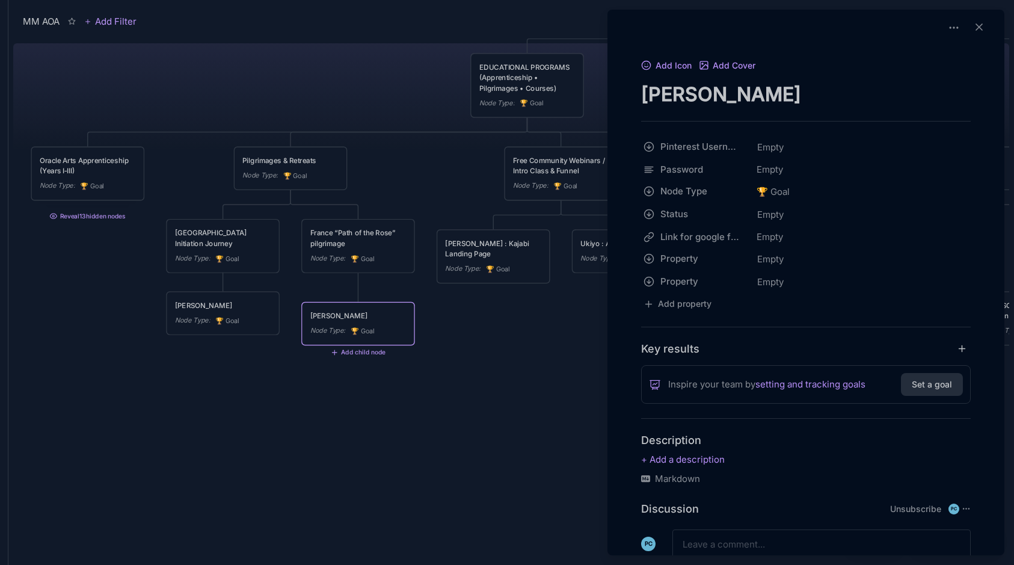
click at [390, 74] on div at bounding box center [507, 282] width 1014 height 565
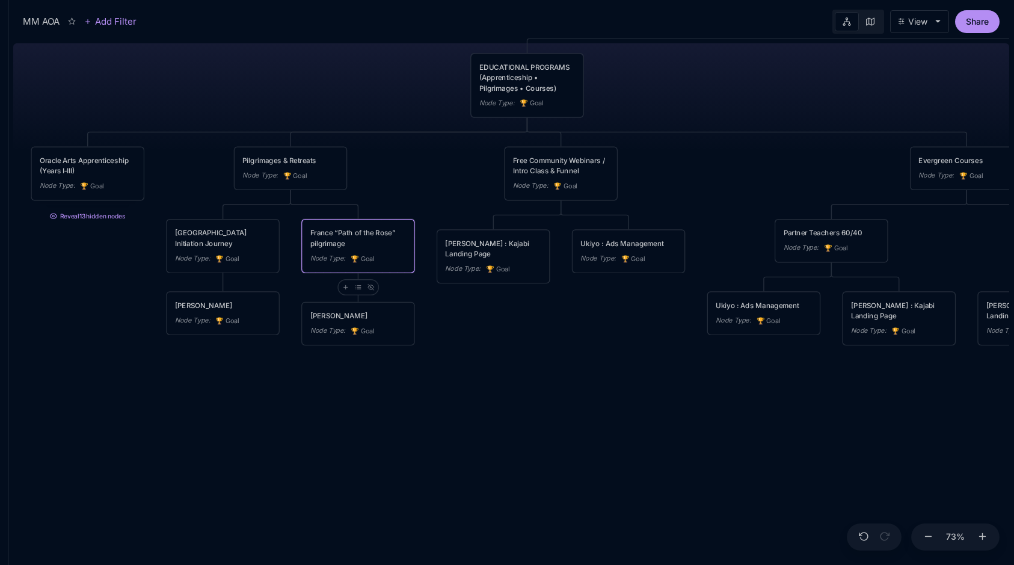
click at [375, 236] on div "France “Path of the Rose” pilgrimage" at bounding box center [358, 237] width 96 height 21
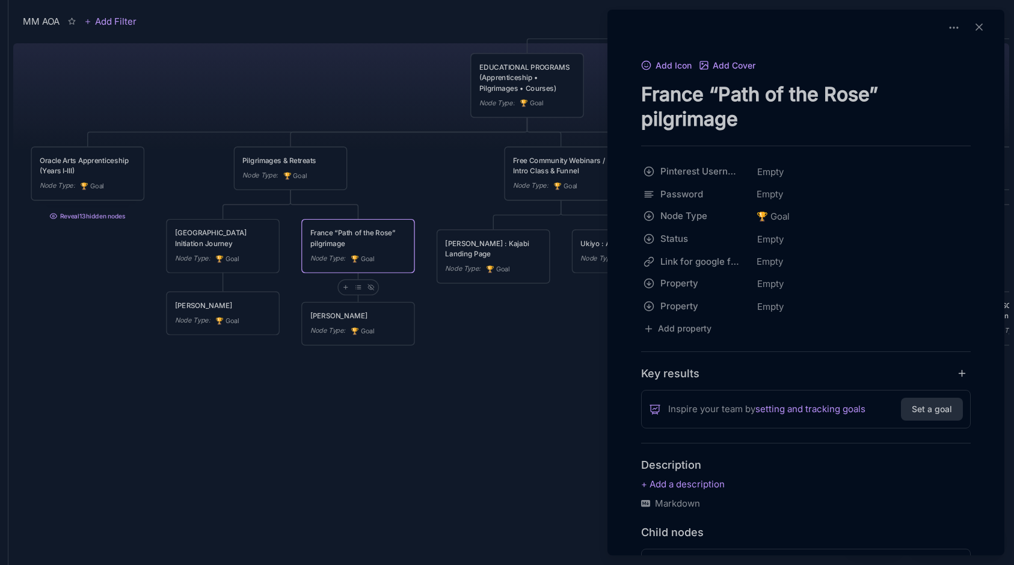
click at [483, 339] on div at bounding box center [507, 282] width 1014 height 565
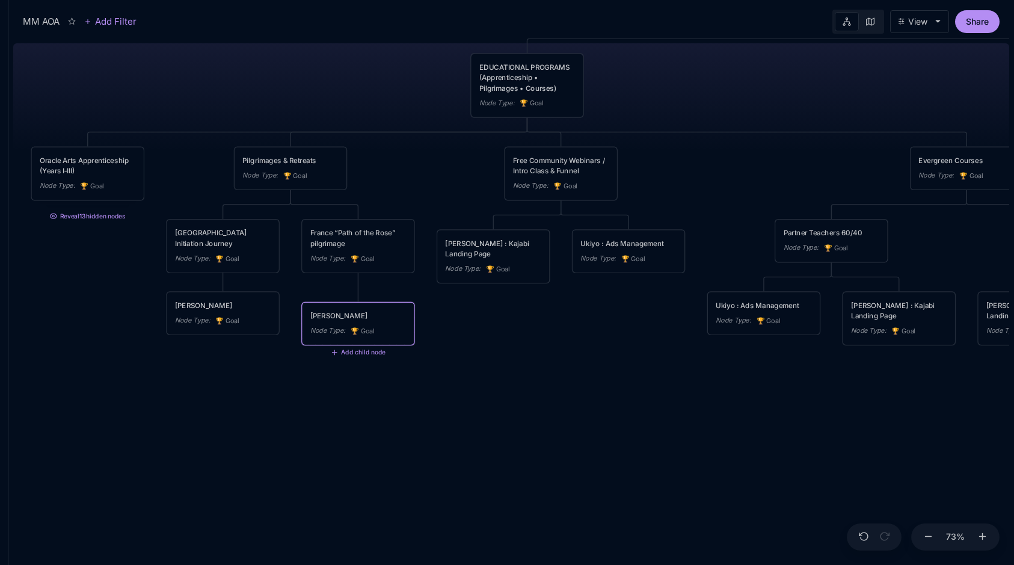
click at [370, 321] on div "[PERSON_NAME]" at bounding box center [358, 315] width 96 height 10
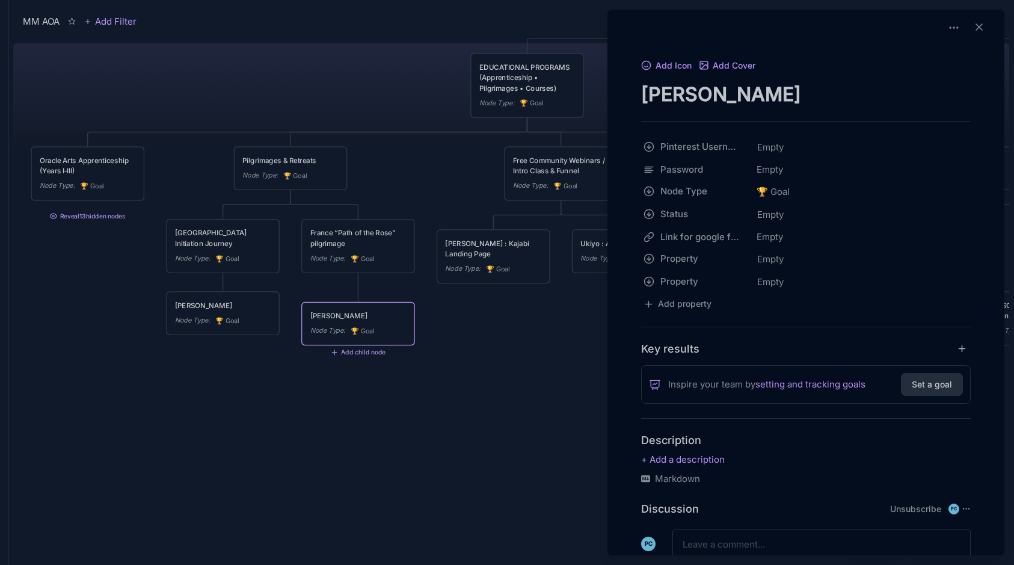
click at [737, 102] on textarea "[PERSON_NAME]" at bounding box center [806, 94] width 330 height 25
type textarea "[PERSON_NAME] | Promo"
click at [549, 355] on div at bounding box center [507, 282] width 1014 height 565
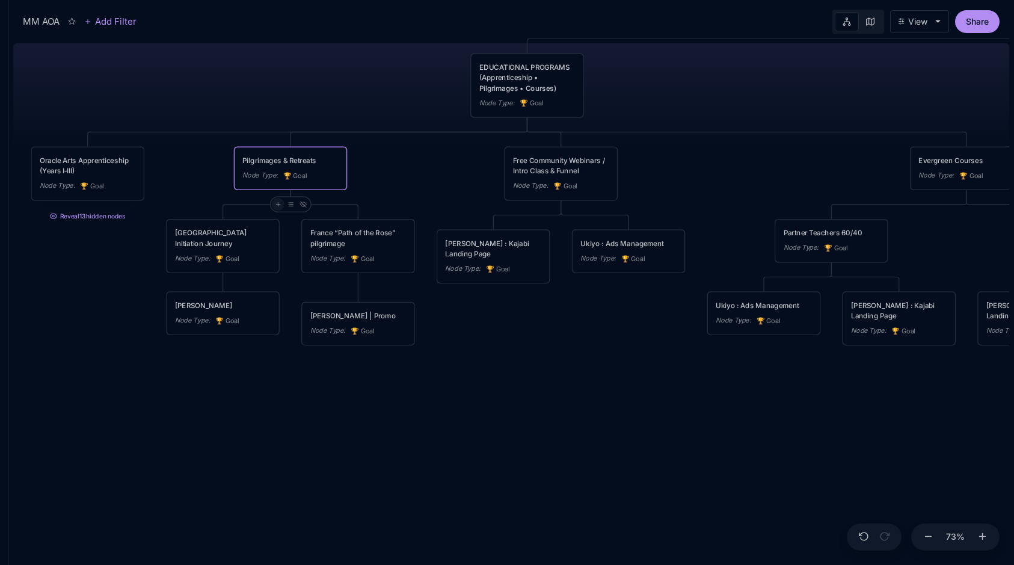
click at [280, 203] on div at bounding box center [277, 204] width 13 height 13
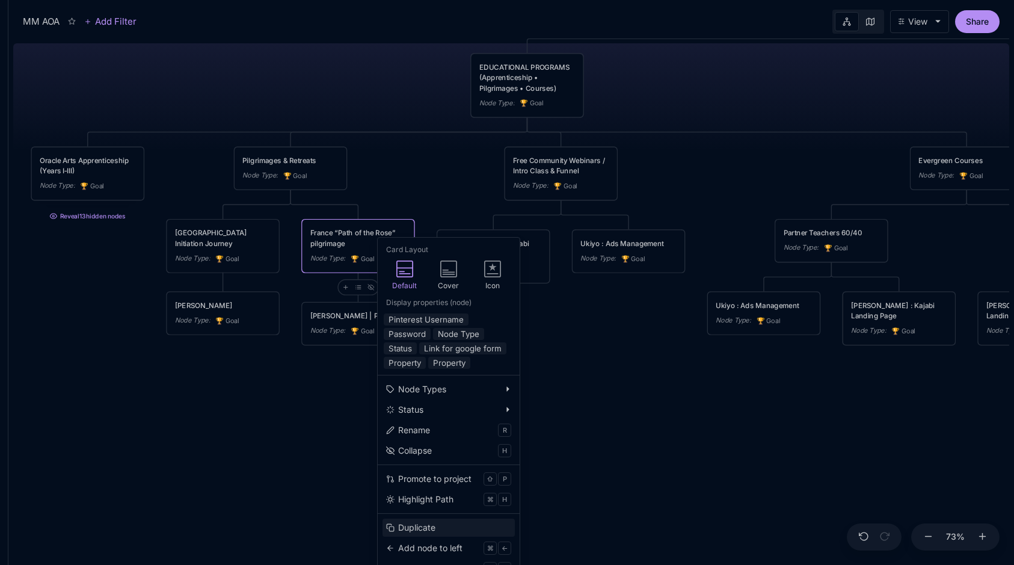
click at [443, 525] on button "Duplicate" at bounding box center [448, 527] width 132 height 18
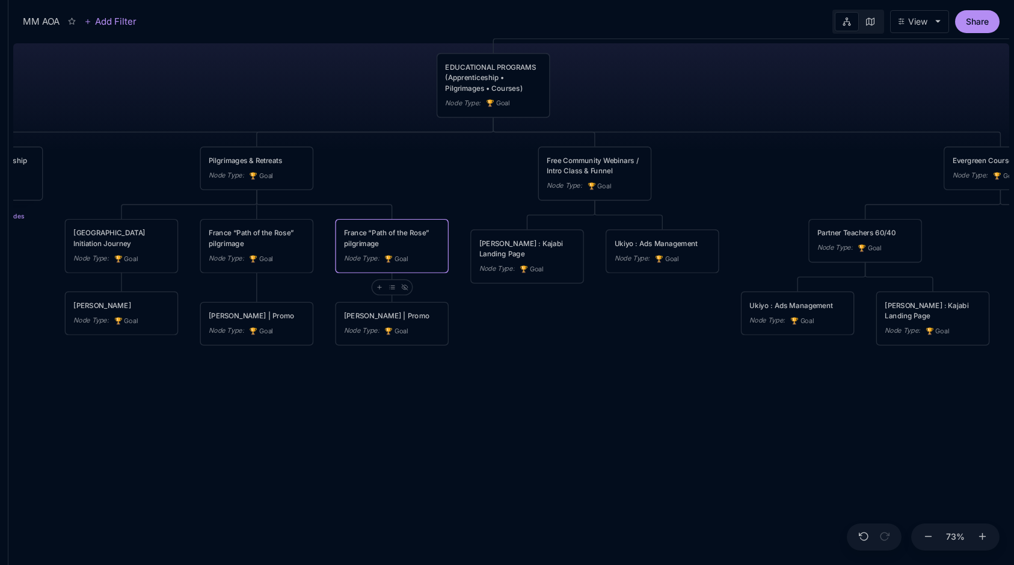
click at [402, 245] on div "France “Path of the Rose” pilgrimage" at bounding box center [392, 237] width 96 height 21
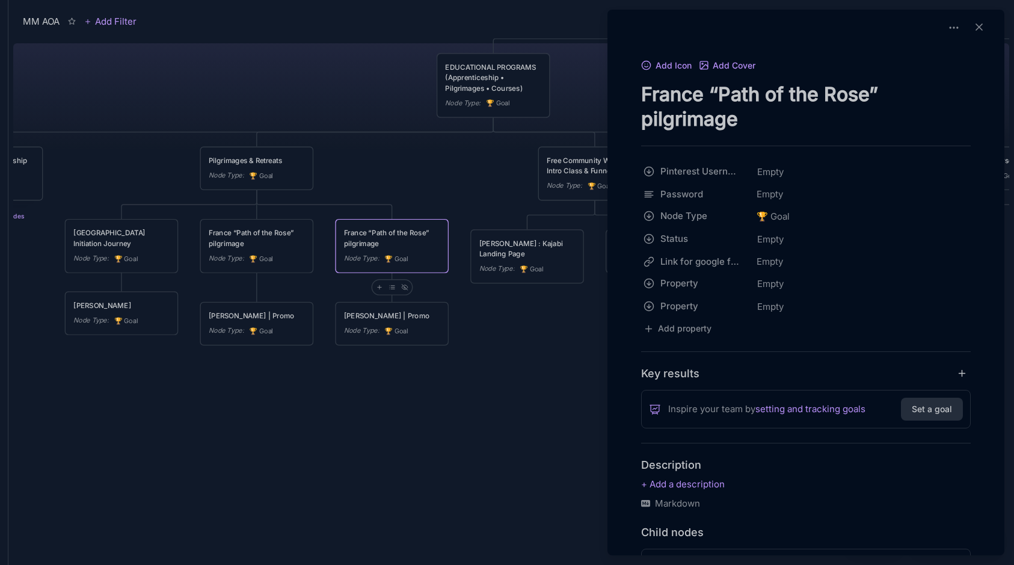
click at [696, 100] on textarea "France “Path of the Rose” pilgrimage" at bounding box center [806, 106] width 330 height 49
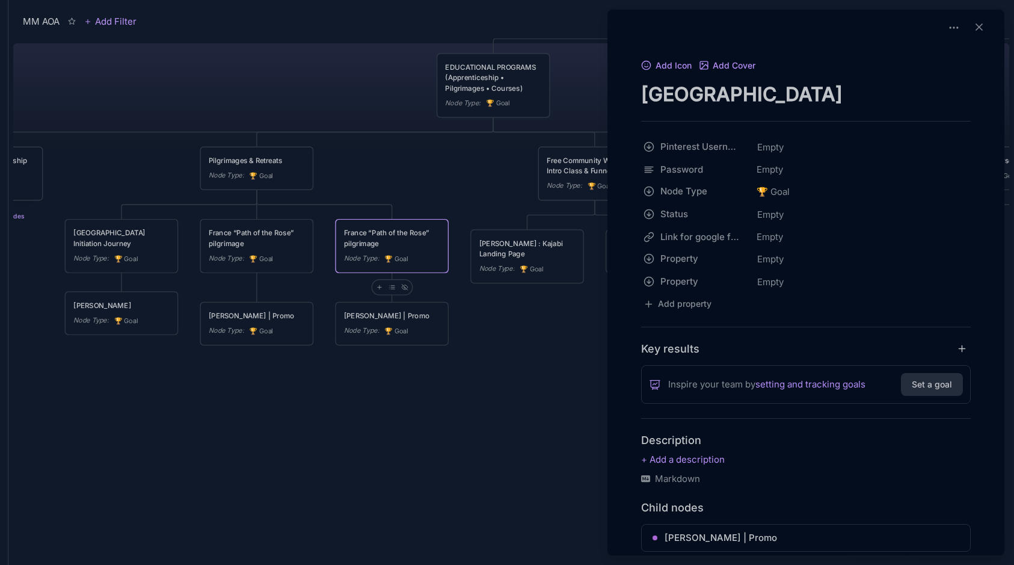
type textarea "[GEOGRAPHIC_DATA]"
click at [510, 346] on div at bounding box center [507, 282] width 1014 height 565
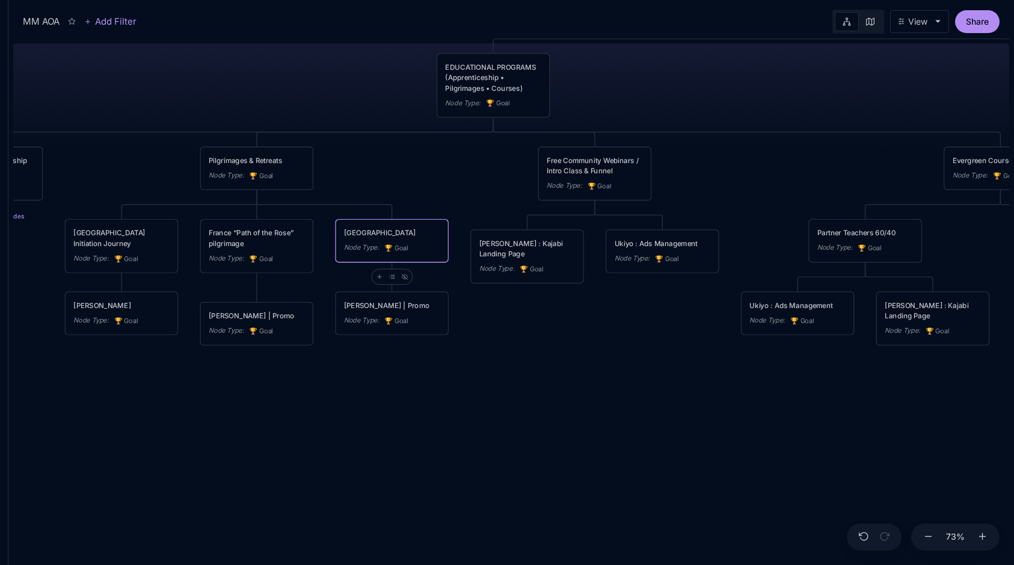
click at [407, 238] on div "Peru Node Type : 🏆 Goal" at bounding box center [392, 240] width 96 height 26
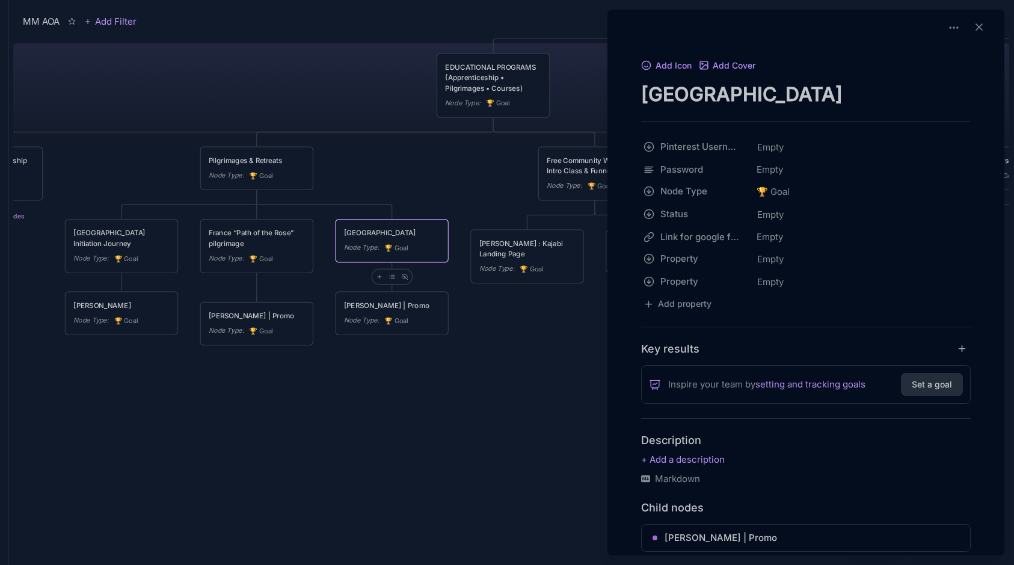
click at [707, 108] on div "Add Icon Add Cover [GEOGRAPHIC_DATA] Pinterest Username Empty Password Empty No…" at bounding box center [805, 370] width 387 height 625
click at [392, 160] on div at bounding box center [507, 282] width 1014 height 565
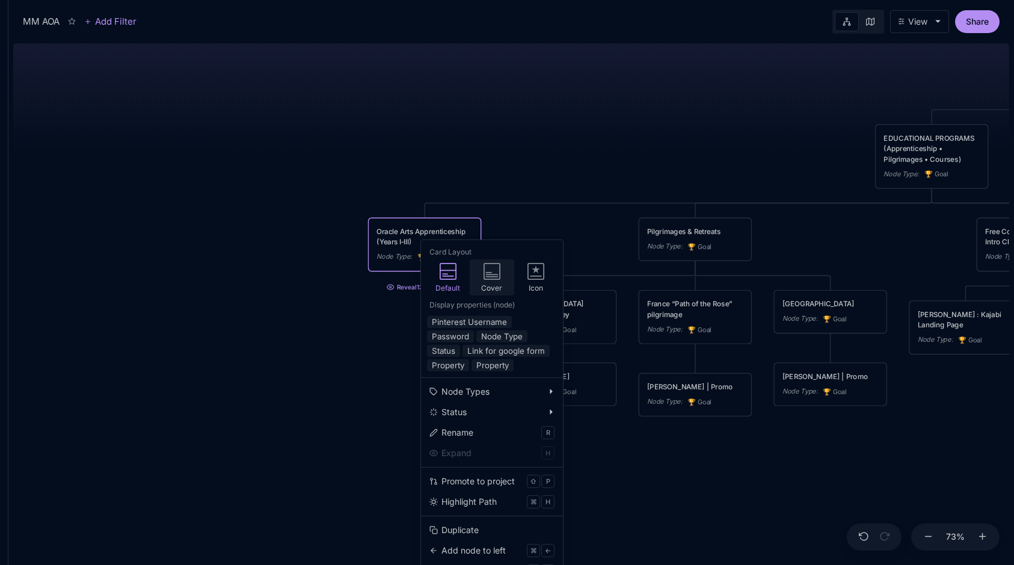
click at [490, 272] on icon at bounding box center [491, 271] width 17 height 17
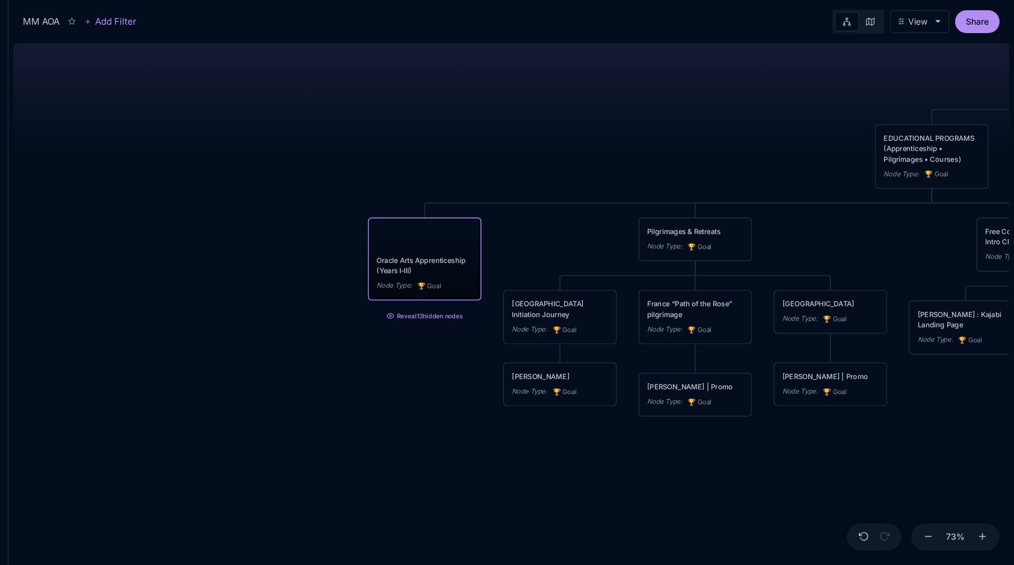
click at [501, 144] on div "MM AOA EDUCATIONAL PROGRAMS (Apprenticeship • Pilgrimages • Courses) Node Type …" at bounding box center [511, 301] width 996 height 526
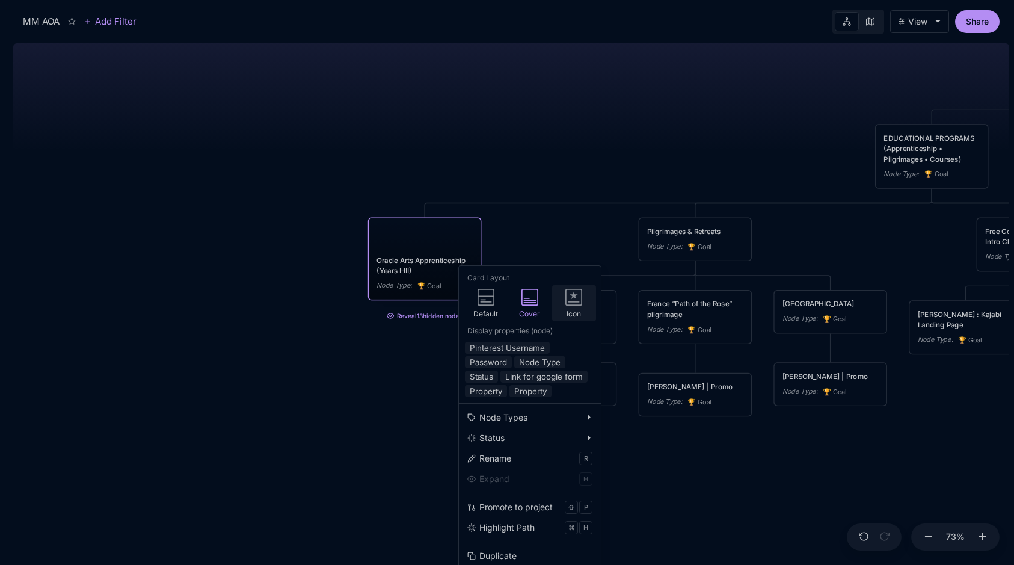
click at [569, 304] on icon at bounding box center [573, 297] width 17 height 17
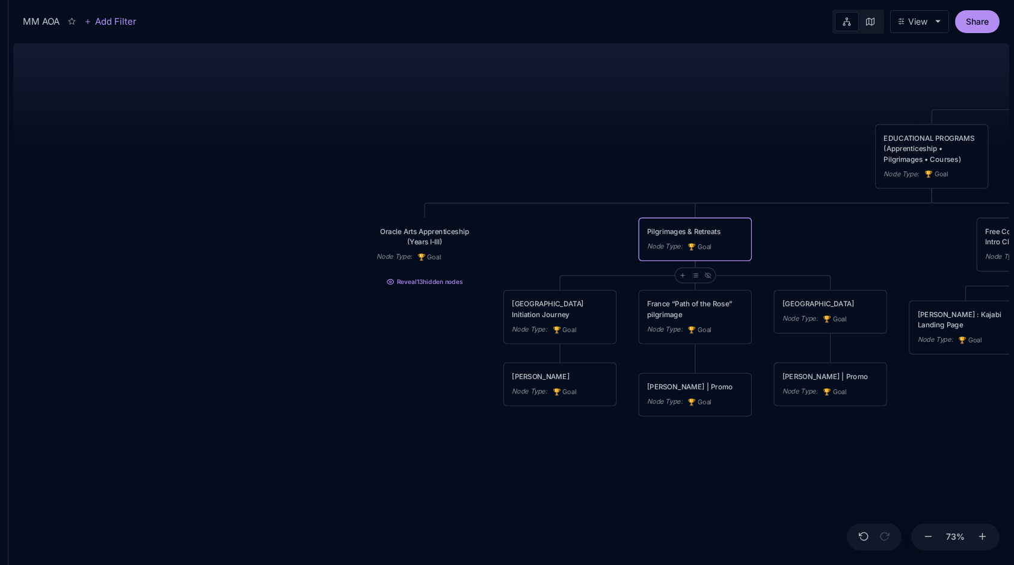
click at [682, 149] on div "MM AOA EDUCATIONAL PROGRAMS (Apprenticeship • Pilgrimages • Courses) Node Type …" at bounding box center [511, 301] width 996 height 526
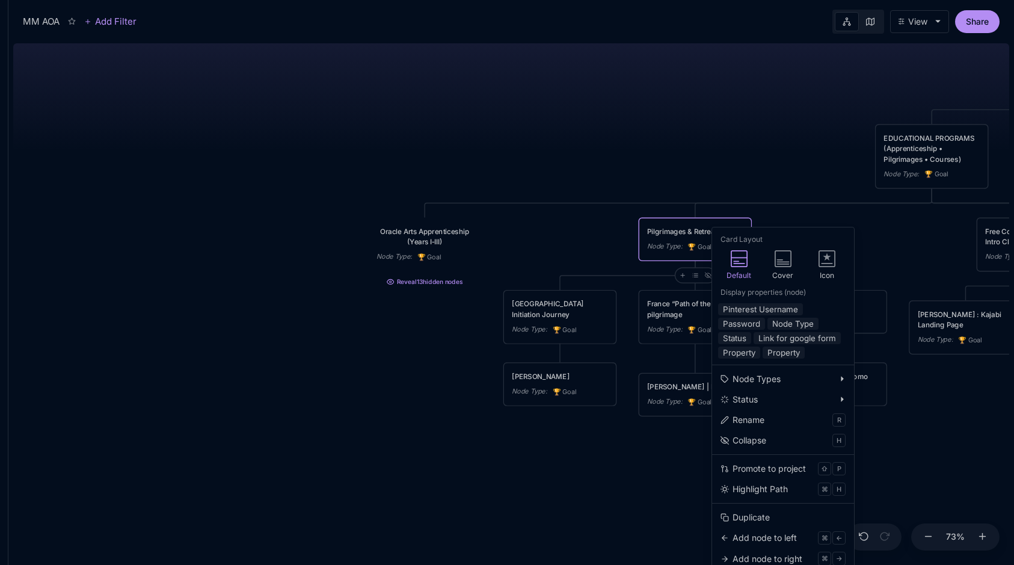
click at [692, 161] on div "MM AOA EDUCATIONAL PROGRAMS (Apprenticeship • Pilgrimages • Courses) Node Type …" at bounding box center [511, 301] width 996 height 526
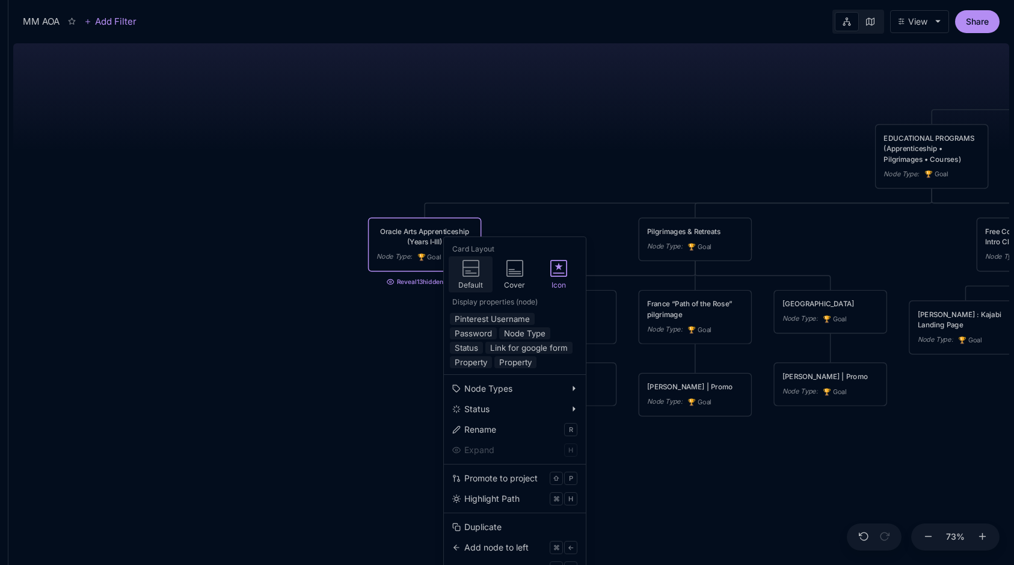
click at [479, 273] on div "Default" at bounding box center [471, 274] width 44 height 36
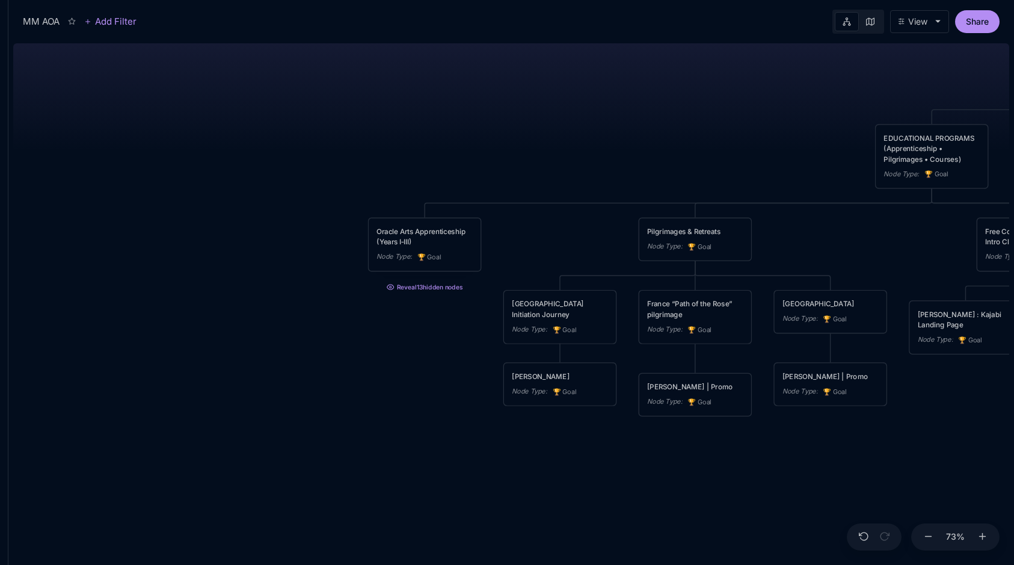
click at [556, 153] on div "MM AOA EDUCATIONAL PROGRAMS (Apprenticeship • Pilgrimages • Courses) Node Type …" at bounding box center [511, 301] width 996 height 526
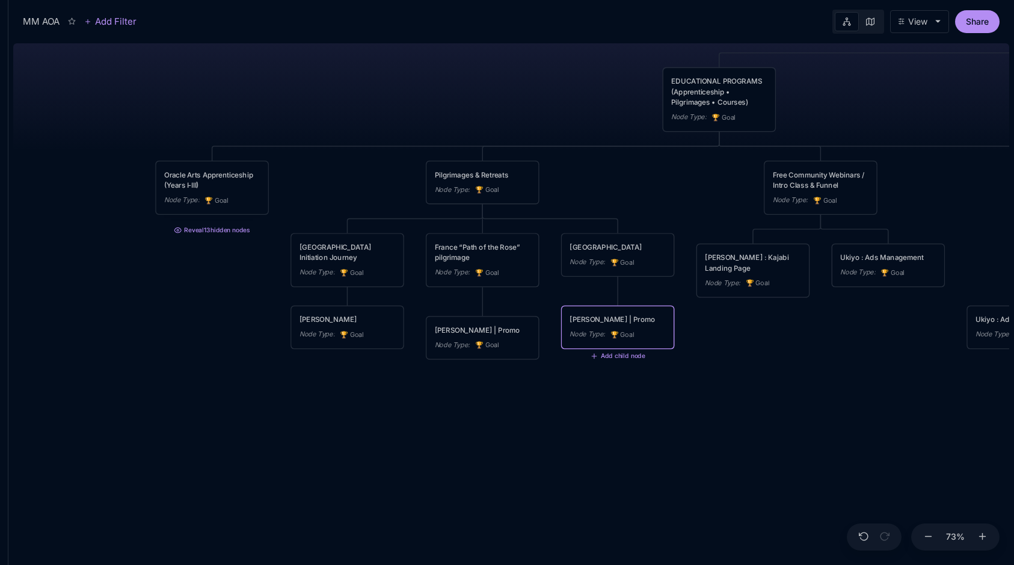
click at [649, 324] on div "[PERSON_NAME] | Promo" at bounding box center [617, 319] width 96 height 10
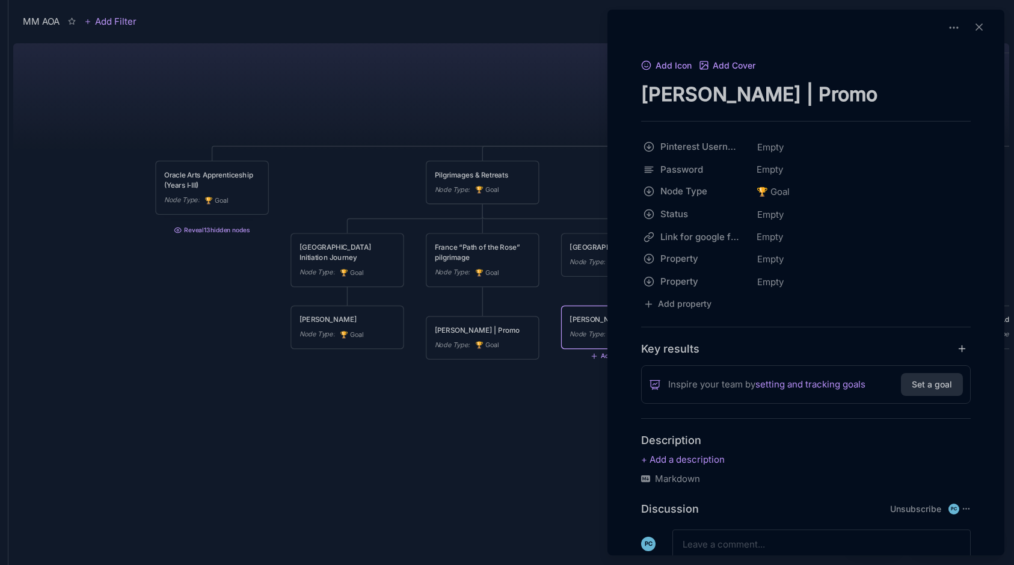
click at [755, 91] on textarea "[PERSON_NAME] | Promo" at bounding box center [806, 94] width 330 height 25
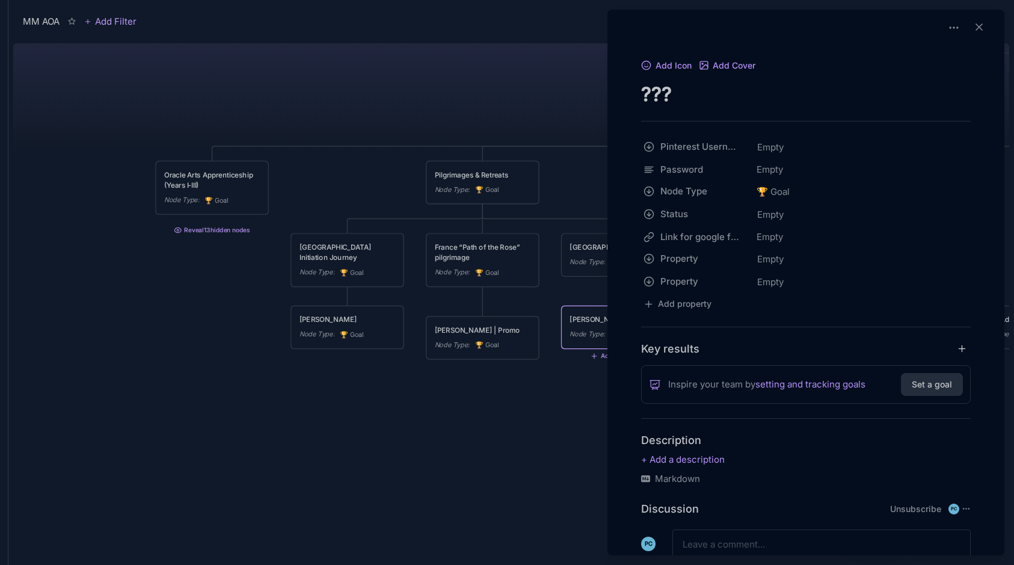
type textarea "???"
click at [485, 64] on div at bounding box center [507, 282] width 1014 height 565
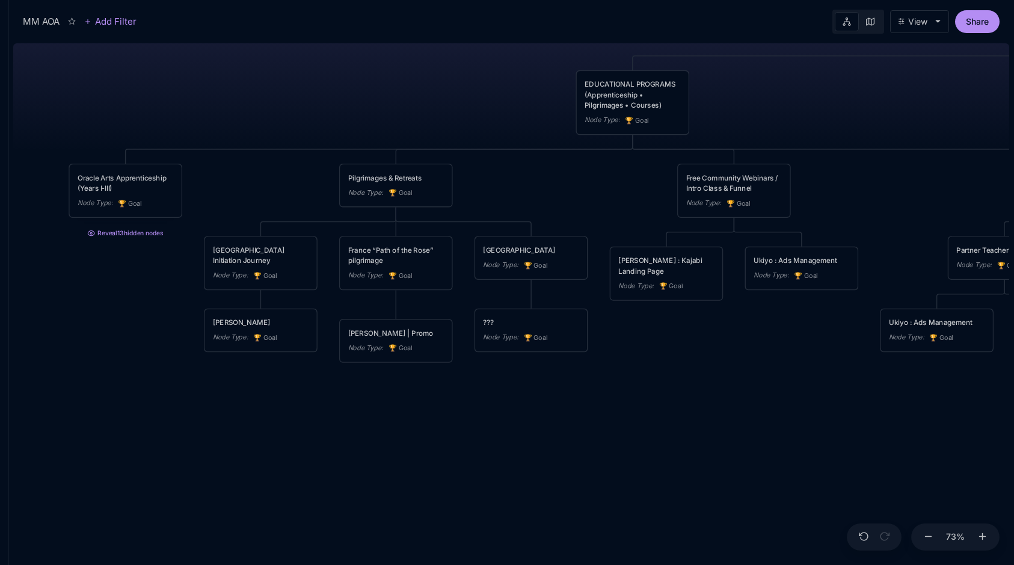
drag, startPoint x: 589, startPoint y: 114, endPoint x: 463, endPoint y: 119, distance: 125.8
click at [463, 119] on div "MM AOA EDUCATIONAL PROGRAMS (Apprenticeship • Pilgrimages • Courses) Node Type …" at bounding box center [511, 301] width 996 height 526
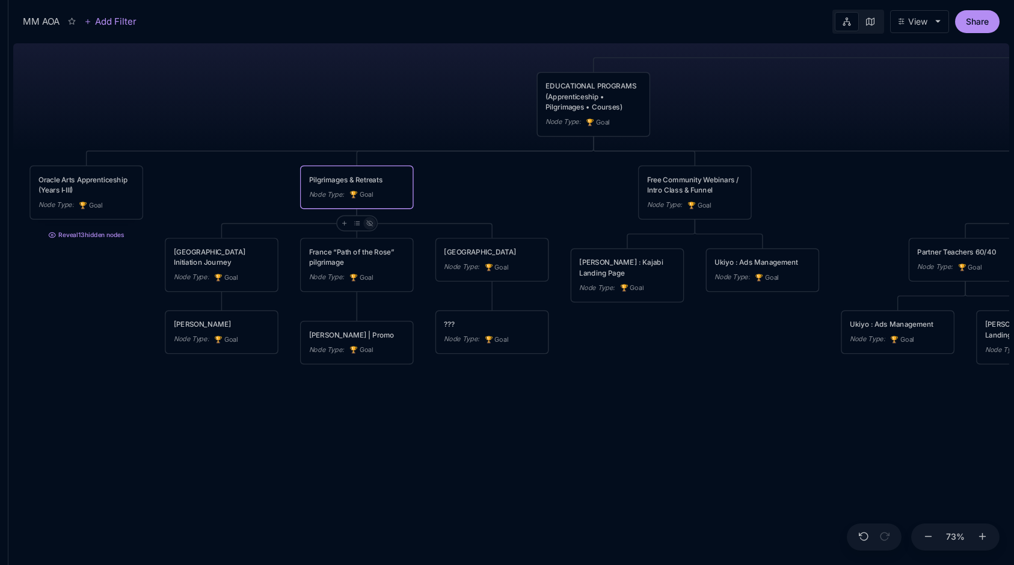
click at [369, 222] on line at bounding box center [369, 223] width 6 height 6
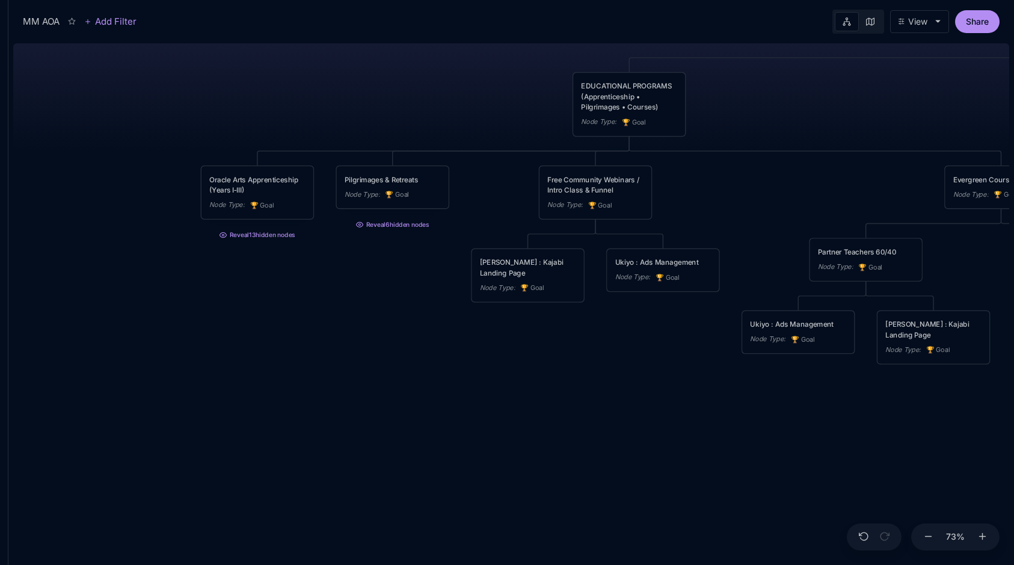
drag, startPoint x: 529, startPoint y: 101, endPoint x: 492, endPoint y: 101, distance: 36.7
click at [492, 101] on div "MM AOA EDUCATIONAL PROGRAMS (Apprenticeship • Pilgrimages • Courses) Node Type …" at bounding box center [511, 301] width 996 height 526
click at [579, 236] on icon at bounding box center [577, 233] width 7 height 7
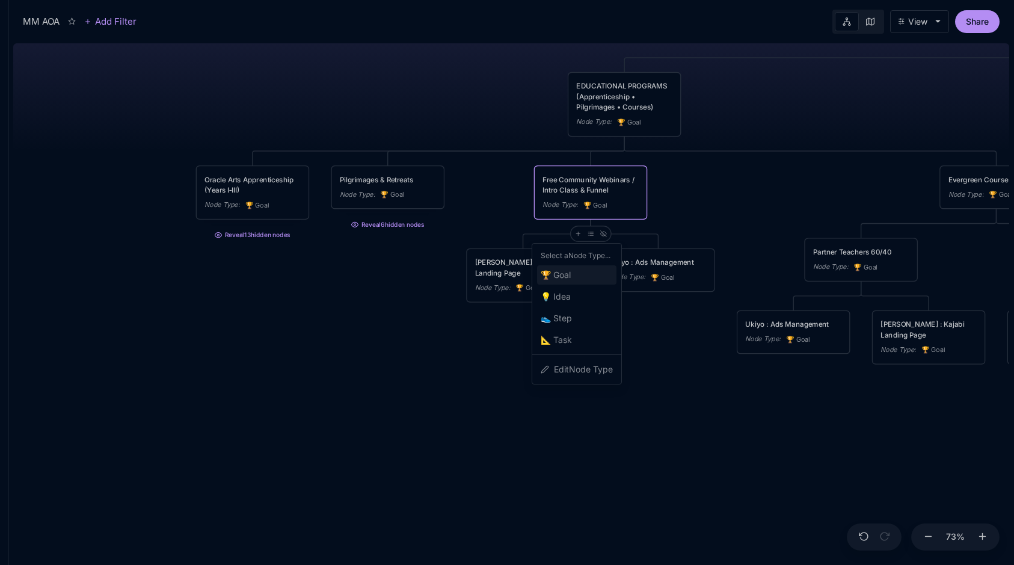
click at [577, 278] on div "🏆 Goal" at bounding box center [576, 274] width 79 height 19
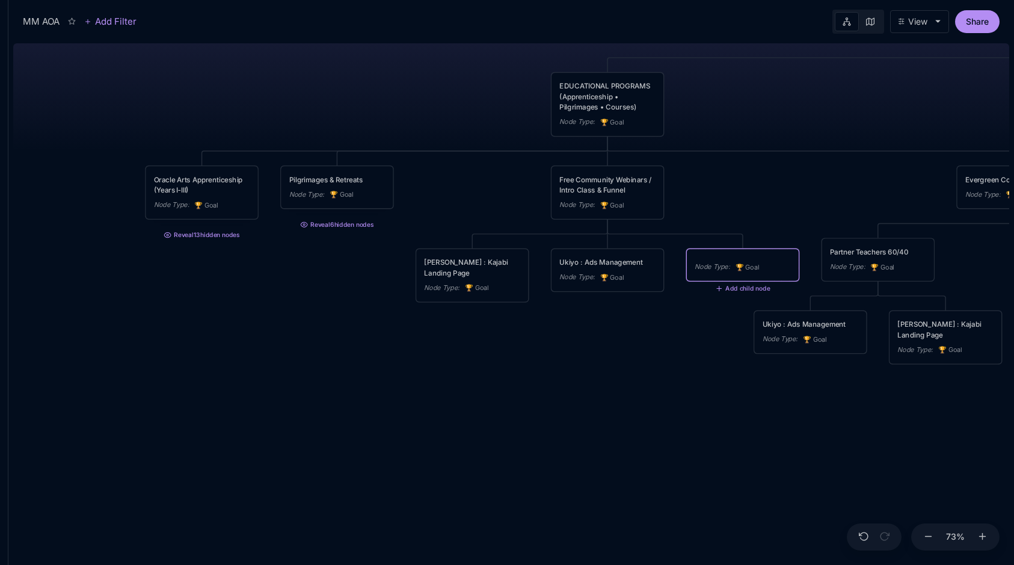
click at [773, 260] on div "Node Type : 🏆 Goal" at bounding box center [743, 264] width 112 height 31
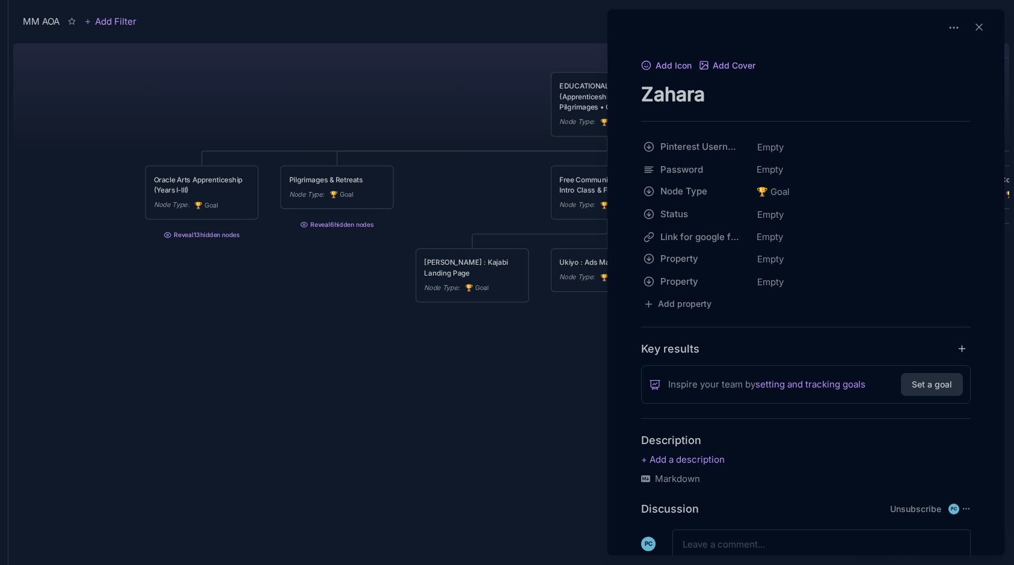
type textarea "Zahara"
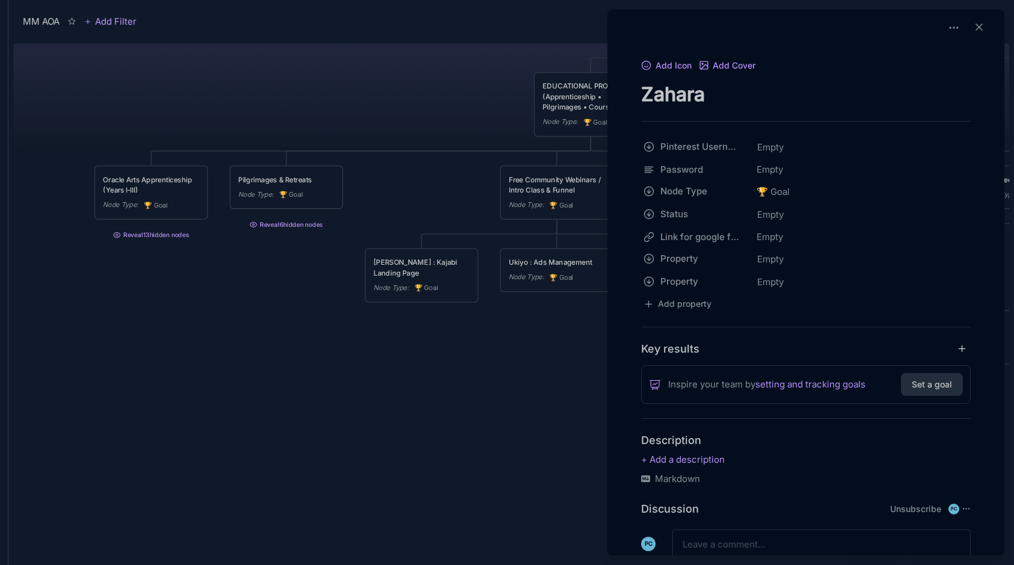
click at [454, 66] on div at bounding box center [507, 282] width 1014 height 565
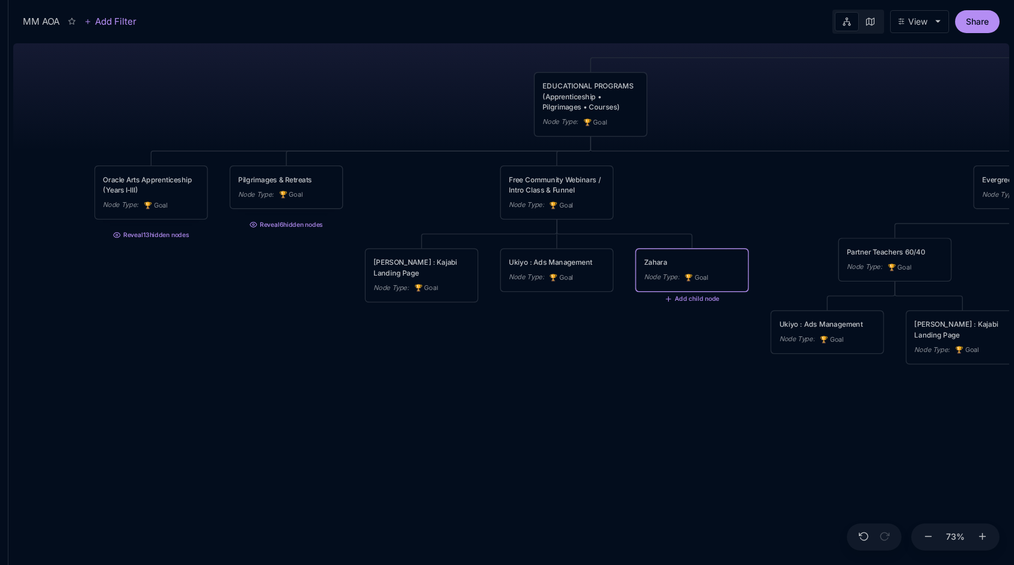
click at [680, 266] on div "Zahara" at bounding box center [692, 262] width 96 height 10
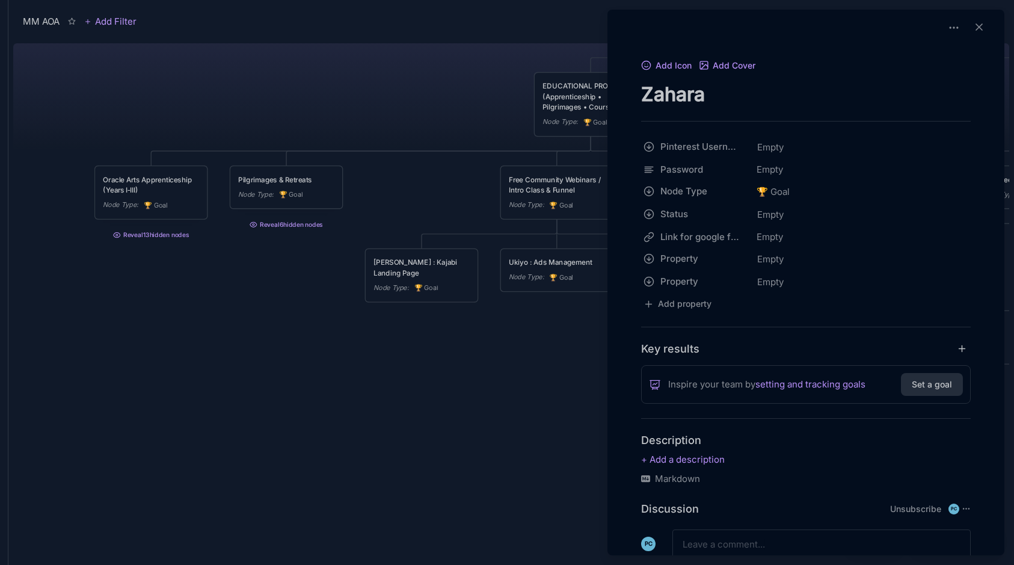
click at [764, 92] on textarea "Zahara" at bounding box center [806, 94] width 330 height 25
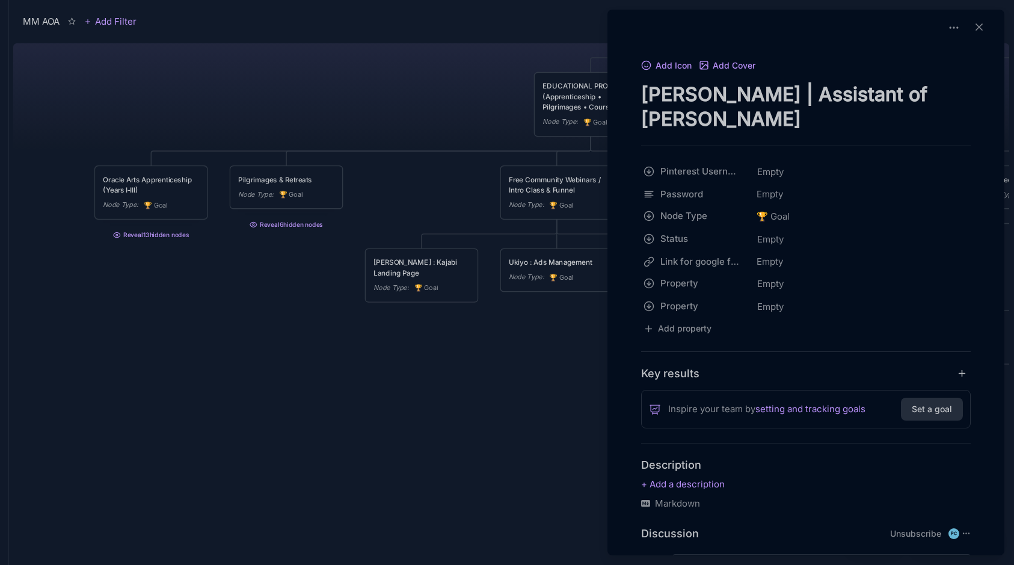
type textarea "[PERSON_NAME] | Assistant of [PERSON_NAME]"
click at [450, 60] on div at bounding box center [507, 282] width 1014 height 565
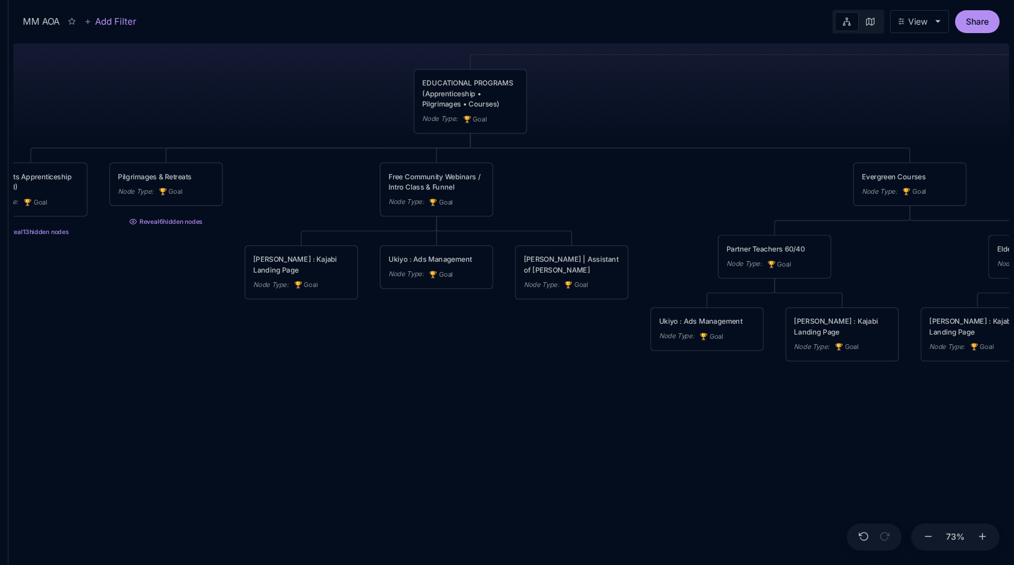
drag, startPoint x: 727, startPoint y: 208, endPoint x: 606, endPoint y: 201, distance: 121.0
click at [606, 203] on div "MM AOA EDUCATIONAL PROGRAMS (Apprenticeship • Pilgrimages • Courses) Node Type …" at bounding box center [511, 301] width 996 height 526
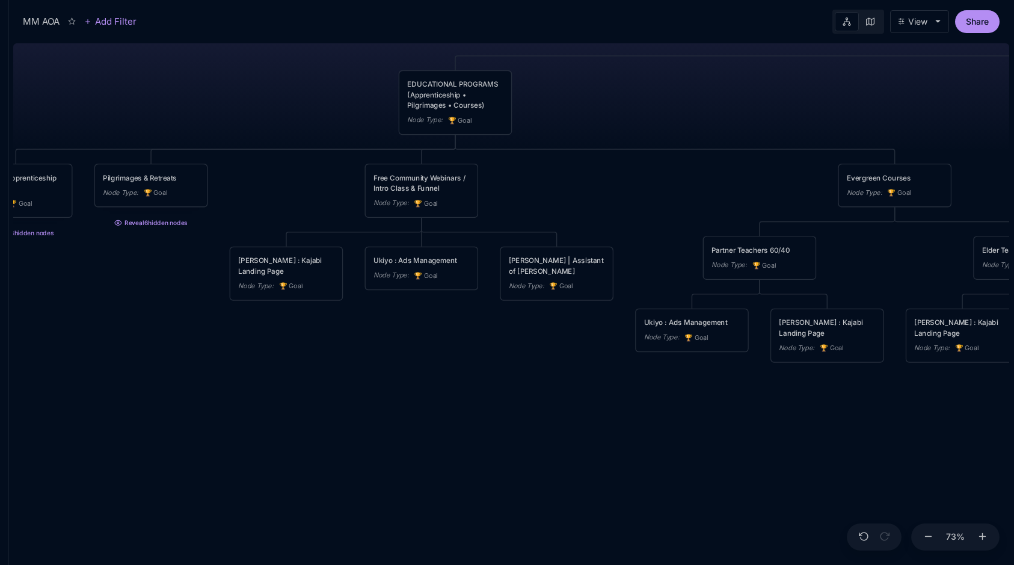
drag, startPoint x: 687, startPoint y: 201, endPoint x: 603, endPoint y: 210, distance: 84.7
click at [603, 210] on div "MM AOA EDUCATIONAL PROGRAMS (Apprenticeship • Pilgrimages • Courses) Node Type …" at bounding box center [511, 301] width 996 height 526
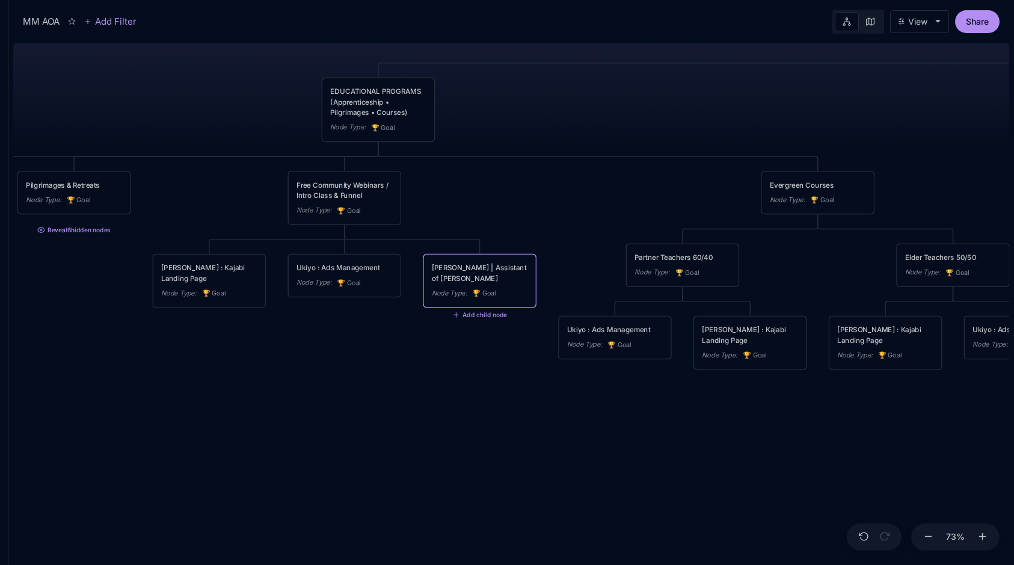
click at [502, 277] on div "[PERSON_NAME] | Assistant of [PERSON_NAME]" at bounding box center [480, 272] width 96 height 21
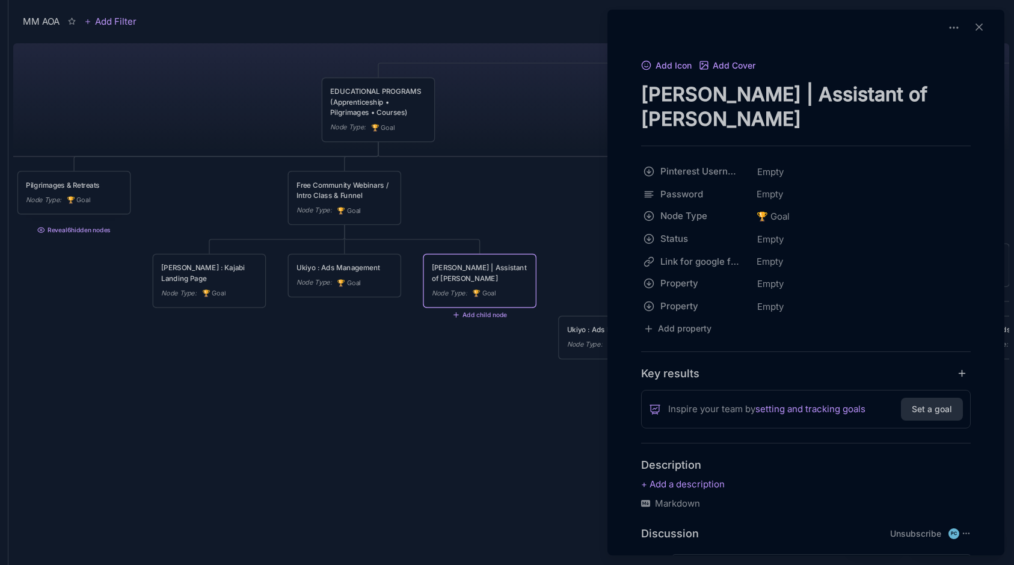
click at [686, 95] on textarea "[PERSON_NAME] | Assistant of [PERSON_NAME]" at bounding box center [806, 106] width 330 height 49
type textarea "[PERSON_NAME] | Assistant of [PERSON_NAME]"
click at [620, 95] on div "Add Icon Add Cover [PERSON_NAME] | Assistant of [PERSON_NAME] for kajabi Pinter…" at bounding box center [805, 350] width 387 height 584
click at [563, 219] on div at bounding box center [507, 282] width 1014 height 565
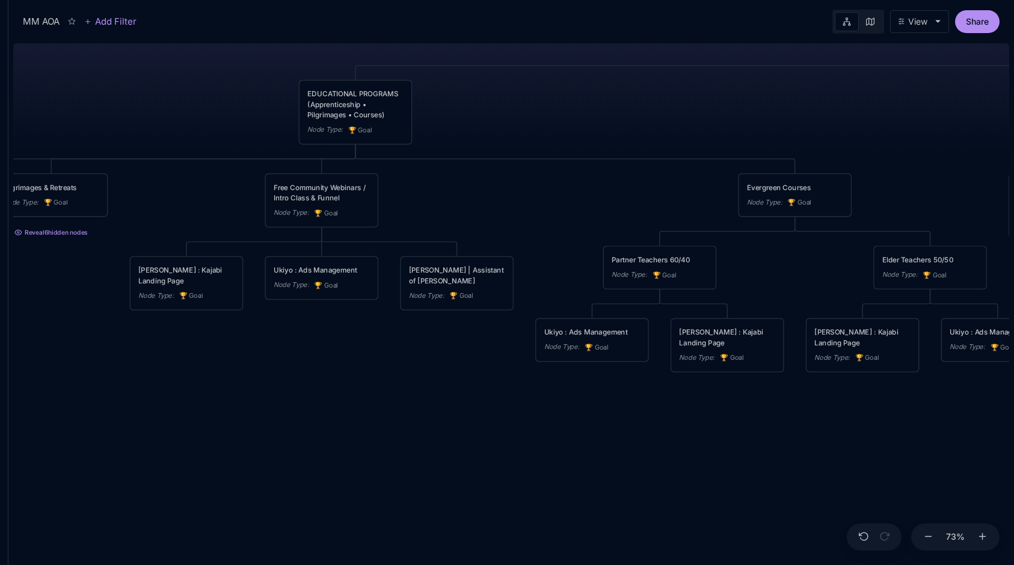
drag, startPoint x: 584, startPoint y: 232, endPoint x: 560, endPoint y: 234, distance: 23.6
click at [560, 234] on div "MM AOA EDUCATIONAL PROGRAMS (Apprenticeship • Pilgrimages • Courses) Node Type …" at bounding box center [511, 301] width 996 height 526
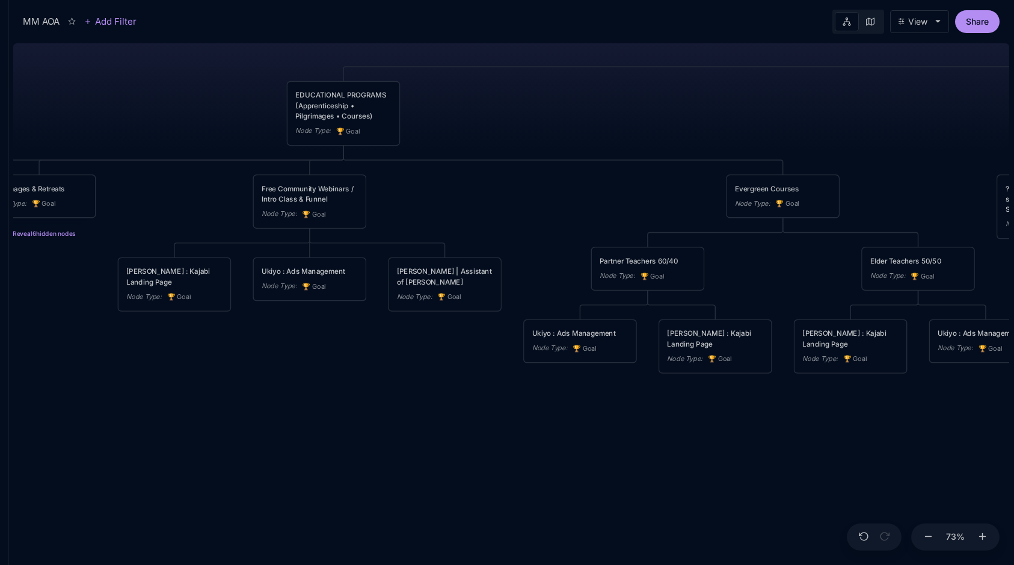
drag, startPoint x: 581, startPoint y: 186, endPoint x: 569, endPoint y: 188, distance: 11.6
click at [569, 188] on div "MM AOA EDUCATIONAL PROGRAMS (Apprenticeship • Pilgrimages • Courses) Node Type …" at bounding box center [511, 301] width 996 height 526
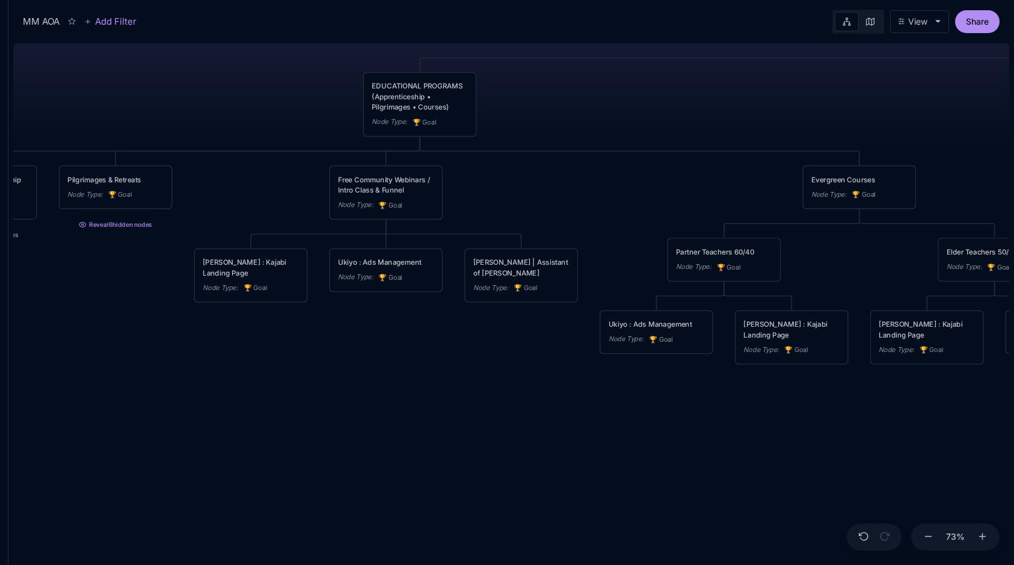
drag, startPoint x: 399, startPoint y: 212, endPoint x: 482, endPoint y: 201, distance: 84.4
click at [482, 201] on div "MM AOA EDUCATIONAL PROGRAMS (Apprenticeship • Pilgrimages • Courses) Node Type …" at bounding box center [511, 301] width 996 height 526
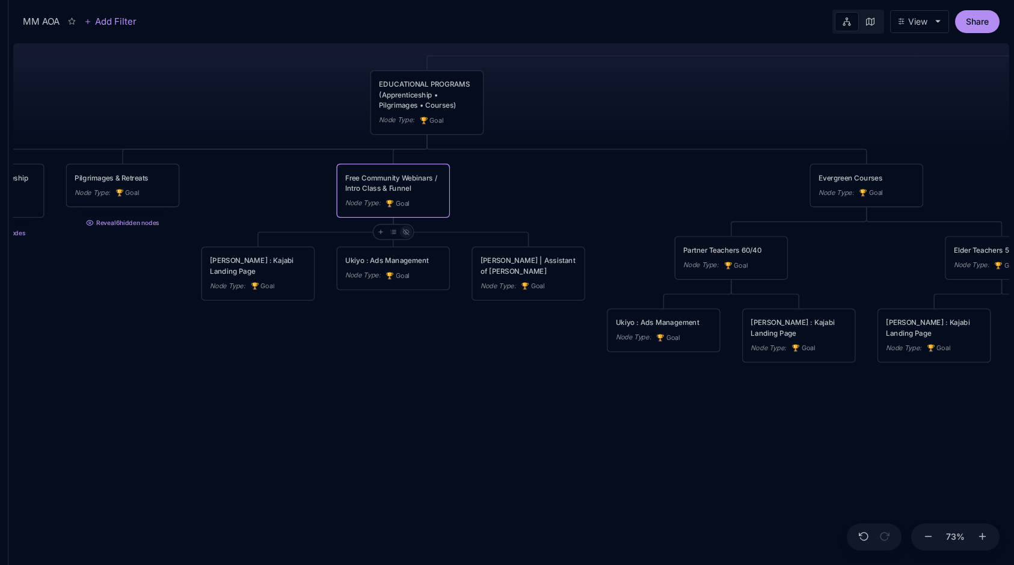
click at [407, 231] on icon at bounding box center [406, 232] width 6 height 4
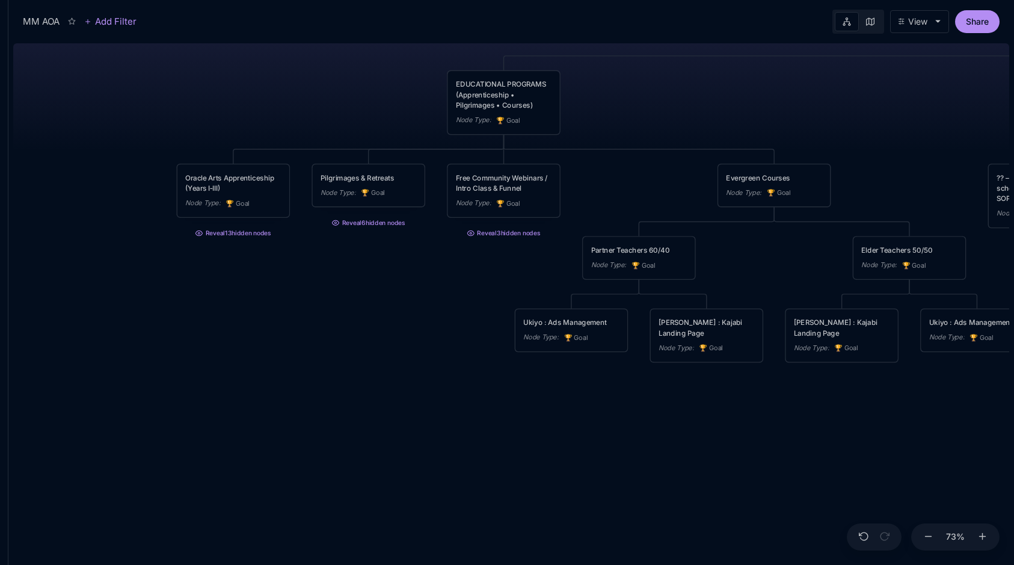
drag, startPoint x: 618, startPoint y: 184, endPoint x: 480, endPoint y: 194, distance: 138.0
click at [482, 194] on div "MM AOA EDUCATIONAL PROGRAMS (Apprenticeship • Pilgrimages • Courses) Node Type …" at bounding box center [511, 301] width 996 height 526
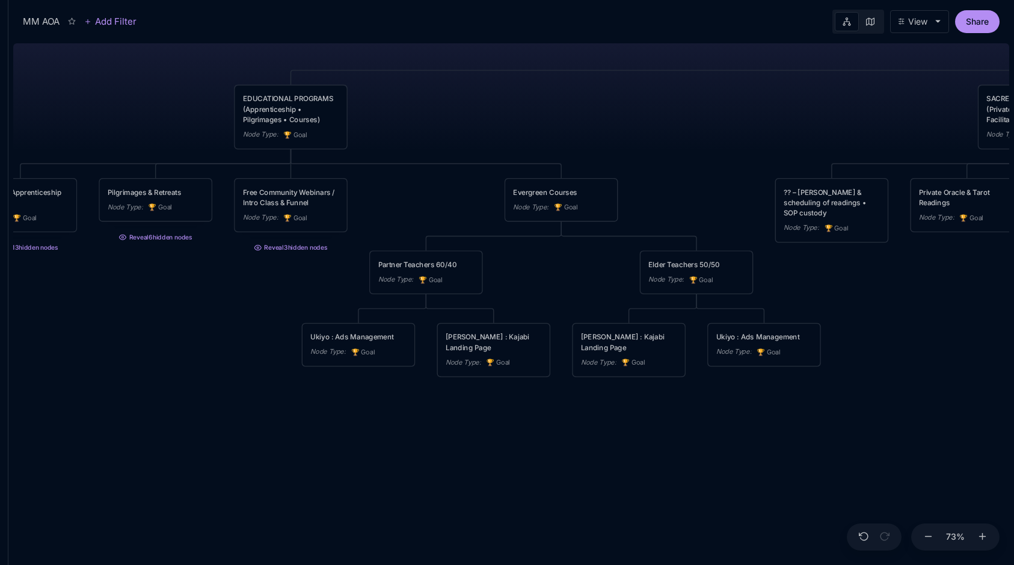
drag, startPoint x: 544, startPoint y: 192, endPoint x: 459, endPoint y: 196, distance: 84.9
click at [459, 196] on div "MM AOA EDUCATIONAL PROGRAMS (Apprenticeship • Pilgrimages • Courses) Node Type …" at bounding box center [511, 301] width 996 height 526
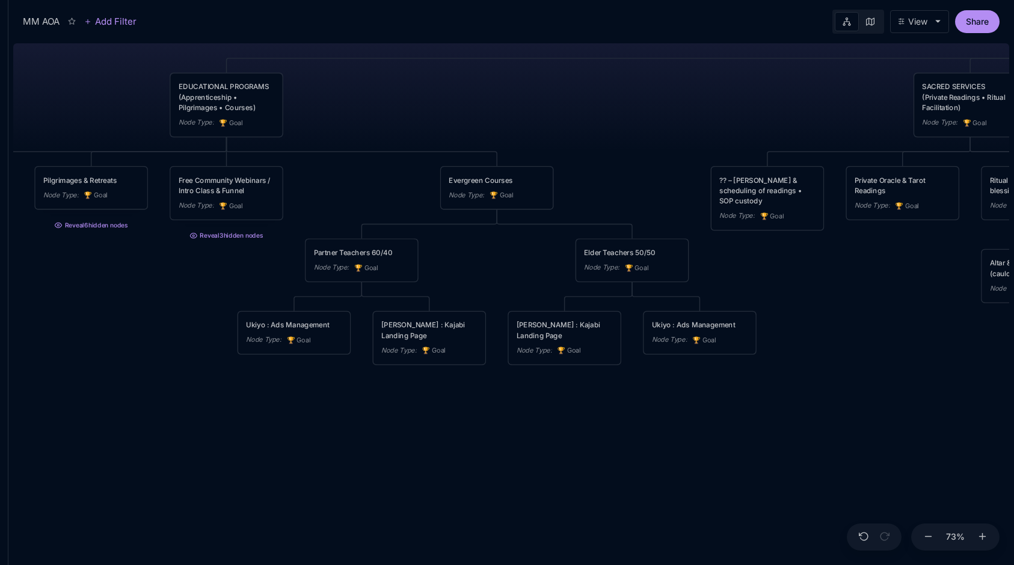
drag, startPoint x: 506, startPoint y: 105, endPoint x: 423, endPoint y: 93, distance: 83.9
click at [423, 93] on div "MM AOA EDUCATIONAL PROGRAMS (Apprenticeship • Pilgrimages • Courses) Node Type …" at bounding box center [511, 301] width 996 height 526
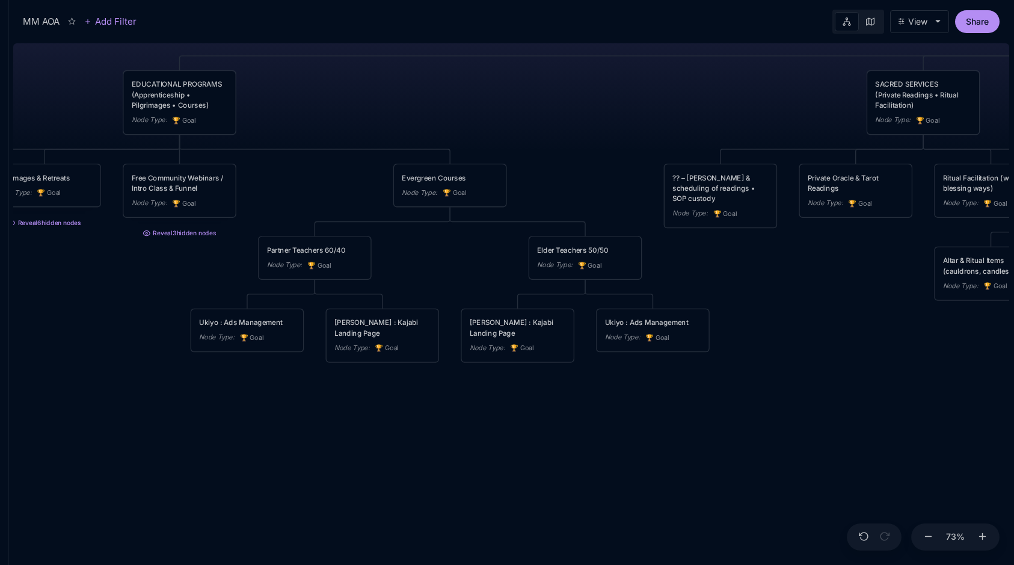
drag, startPoint x: 474, startPoint y: 265, endPoint x: 446, endPoint y: 262, distance: 28.4
click at [446, 262] on div "MM AOA EDUCATIONAL PROGRAMS (Apprenticeship • Pilgrimages • Courses) Node Type …" at bounding box center [511, 301] width 996 height 526
click at [413, 261] on div "MM AOA EDUCATIONAL PROGRAMS (Apprenticeship • Pilgrimages • Courses) Node Type …" at bounding box center [511, 301] width 996 height 526
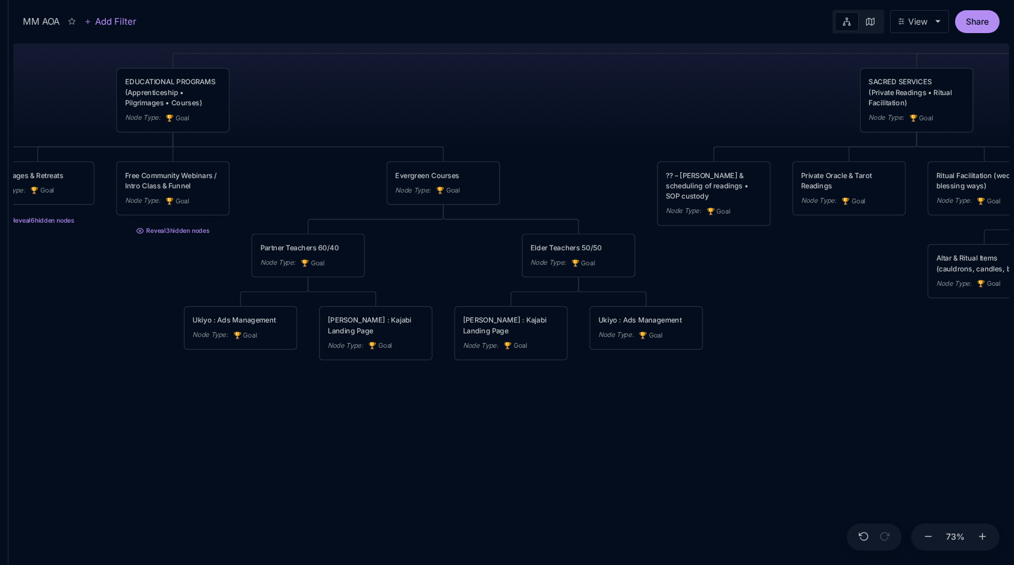
drag, startPoint x: 413, startPoint y: 261, endPoint x: 405, endPoint y: 259, distance: 7.6
click at [405, 259] on div "MM AOA EDUCATIONAL PROGRAMS (Apprenticeship • Pilgrimages • Courses) Node Type …" at bounding box center [511, 301] width 996 height 526
click at [400, 271] on div "MM AOA EDUCATIONAL PROGRAMS (Apprenticeship • Pilgrimages • Courses) Node Type …" at bounding box center [511, 301] width 996 height 526
click at [185, 235] on button "Reveal 3 hidden nodes" at bounding box center [173, 229] width 114 height 16
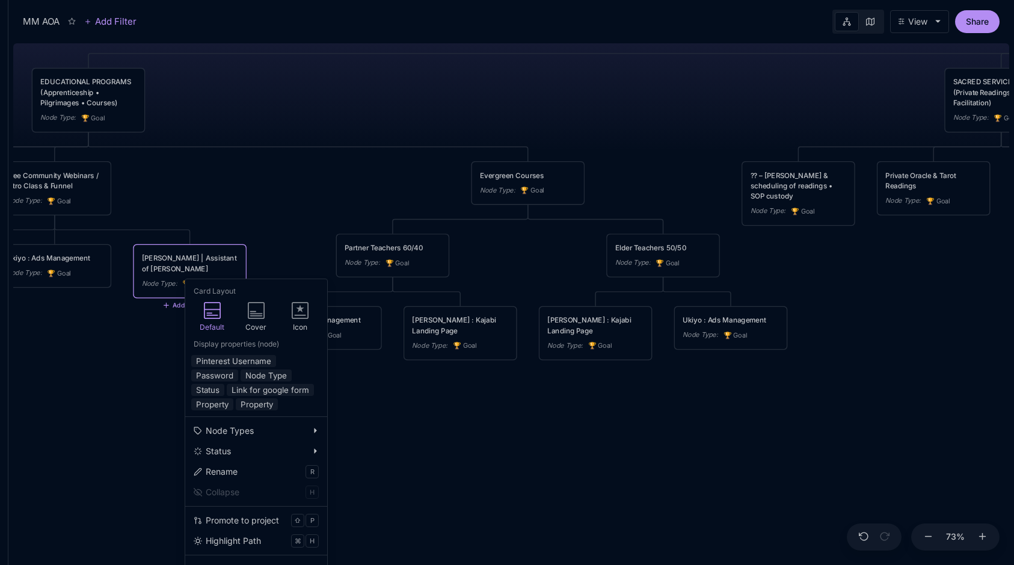
click at [576, 375] on div "MM AOA EDUCATIONAL PROGRAMS (Apprenticeship • Pilgrimages • Courses) Node Type …" at bounding box center [511, 301] width 996 height 526
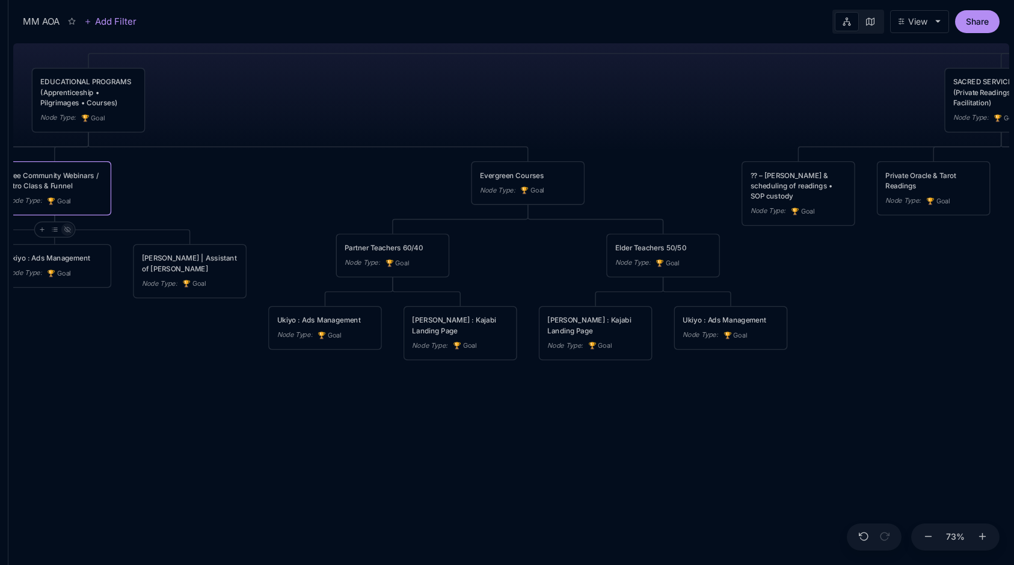
click at [68, 227] on icon at bounding box center [67, 229] width 6 height 4
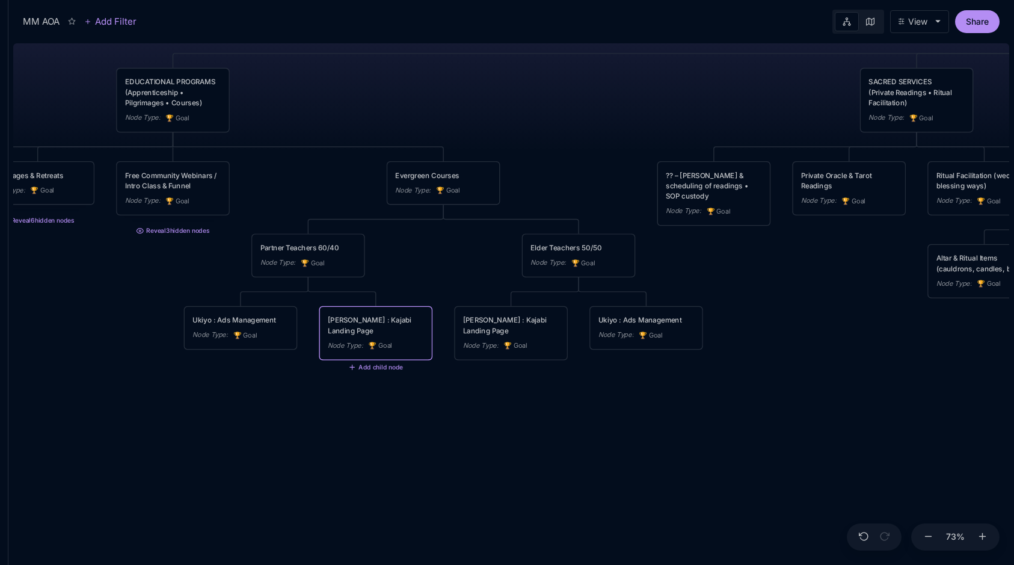
click at [367, 327] on div "[PERSON_NAME] : Kajabi Landing Page" at bounding box center [376, 324] width 96 height 21
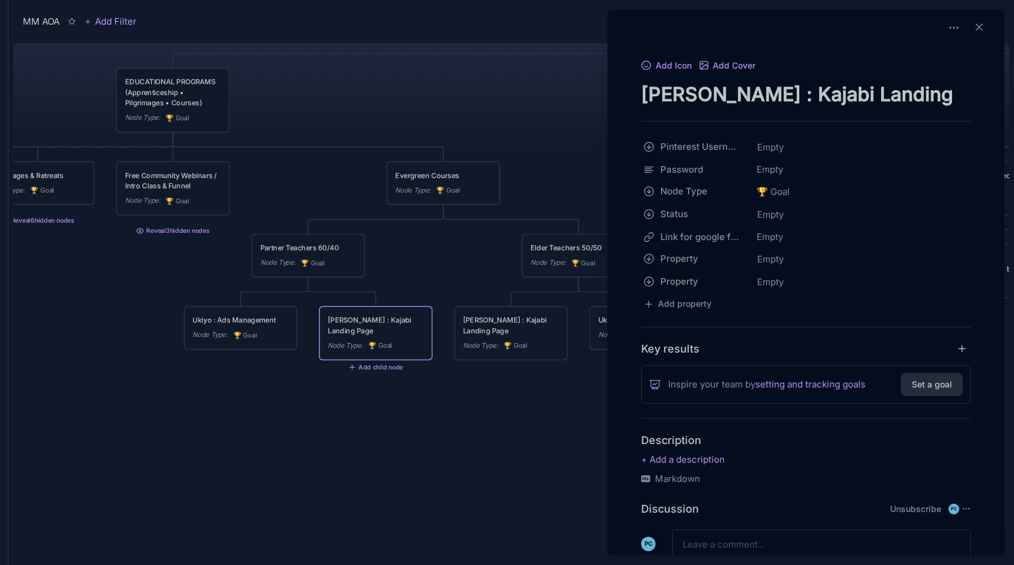
drag, startPoint x: 728, startPoint y: 97, endPoint x: 925, endPoint y: 109, distance: 197.0
click at [925, 109] on div "Add Icon Add Cover [PERSON_NAME] : Kajabi Landing Page Pinterest Username Empty…" at bounding box center [805, 337] width 387 height 559
type textarea "[PERSON_NAME]"
click at [974, 25] on icon at bounding box center [979, 27] width 12 height 12
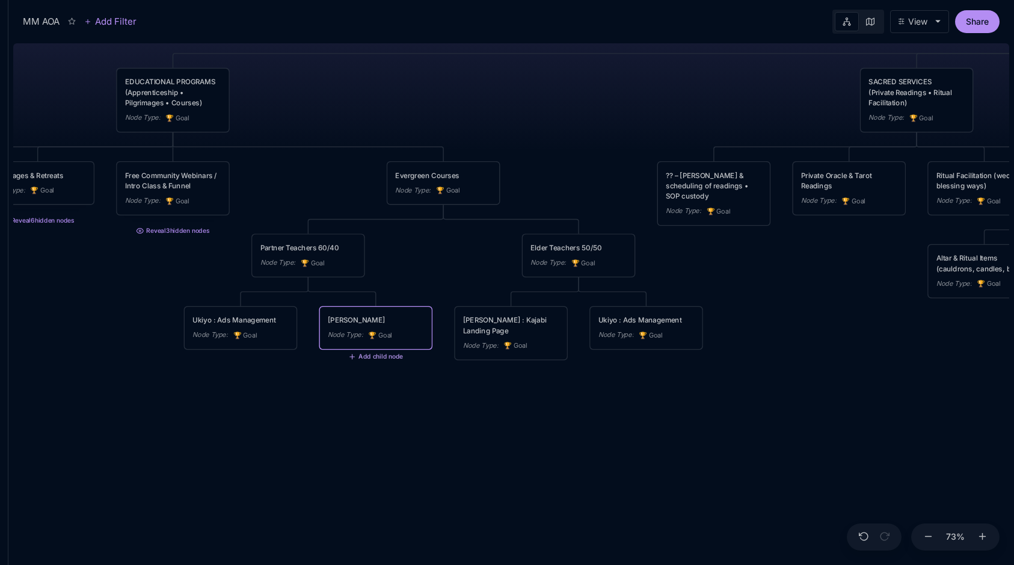
click at [357, 360] on button "Add child node" at bounding box center [375, 357] width 55 height 8
click at [362, 393] on span "🏆 Goal" at bounding box center [354, 395] width 30 height 14
type textarea "Kajabi Landing Page"
click at [542, 410] on div "MM AOA EDUCATIONAL PROGRAMS (Apprenticeship • Pilgrimages • Courses) Node Type …" at bounding box center [511, 301] width 996 height 526
click at [363, 361] on icon at bounding box center [363, 363] width 7 height 7
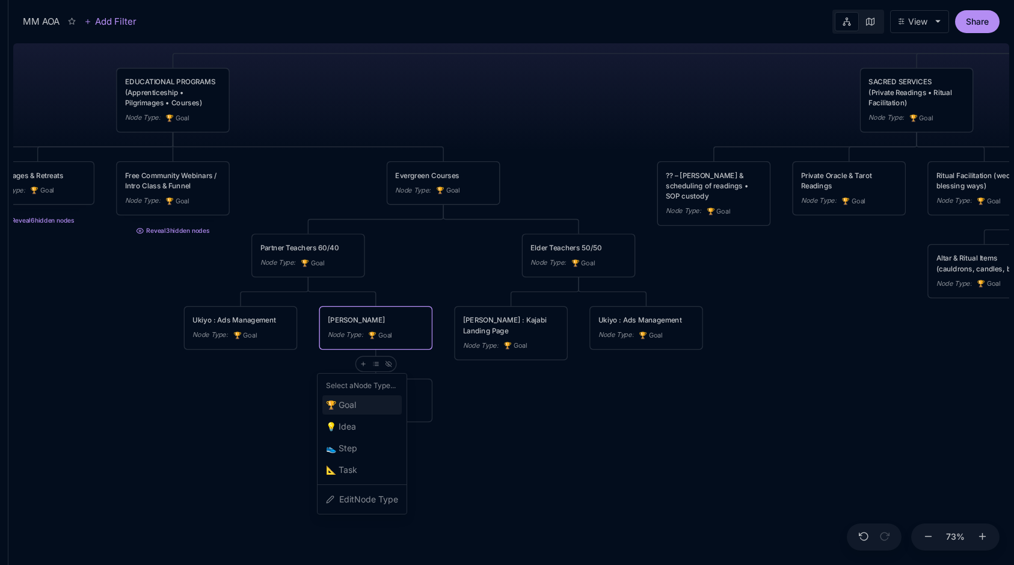
click at [366, 400] on div "🏆 Goal" at bounding box center [361, 404] width 79 height 19
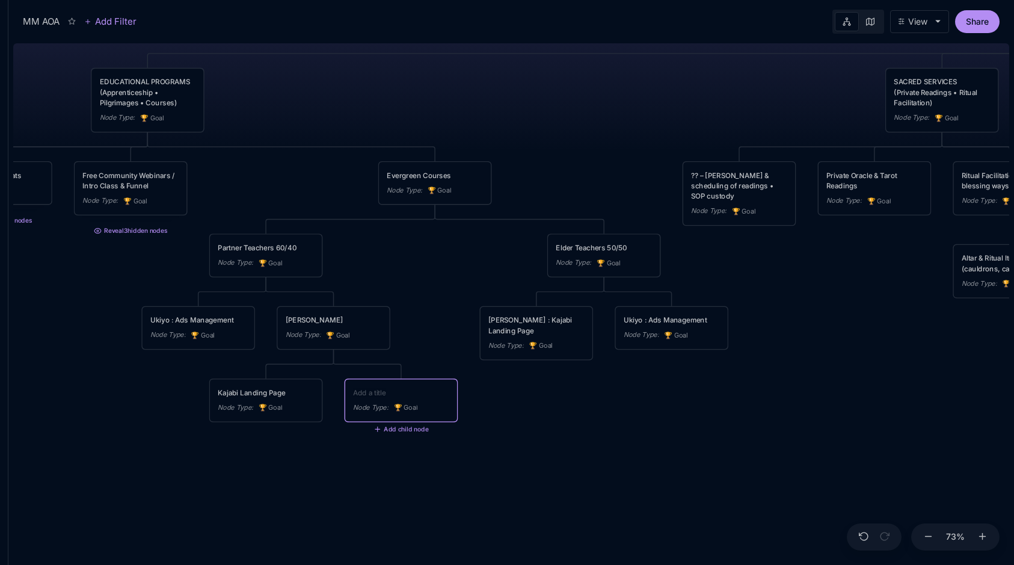
click at [426, 394] on textarea at bounding box center [401, 392] width 96 height 10
type textarea "Payment processing"
click at [589, 474] on div "MM AOA EDUCATIONAL PROGRAMS (Apprenticeship • Pilgrimages • Courses) Node Type …" at bounding box center [511, 301] width 996 height 526
click at [396, 396] on div "Payment processing" at bounding box center [401, 392] width 96 height 10
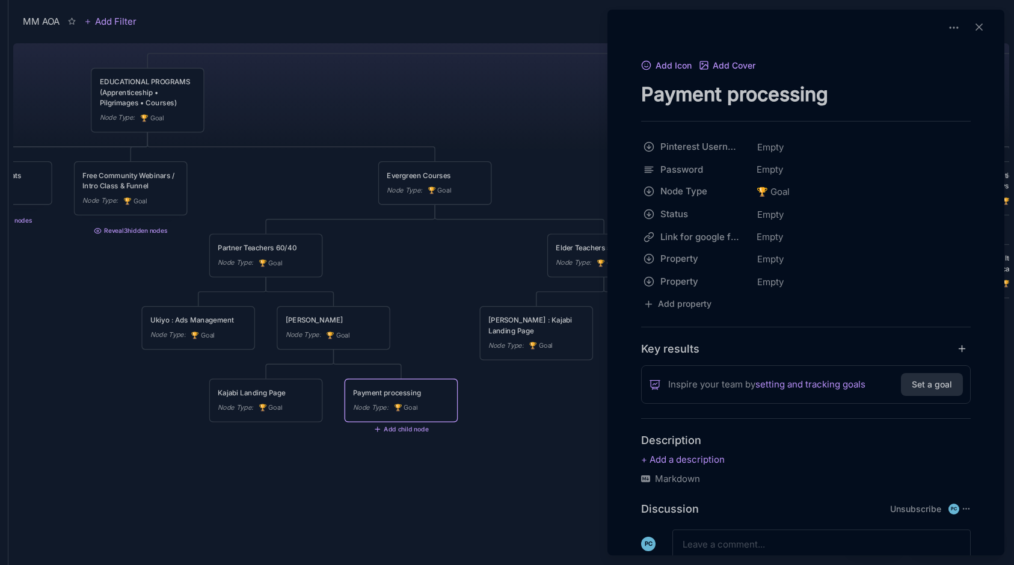
click at [738, 88] on textarea "Payment processing" at bounding box center [806, 94] width 330 height 25
type textarea "Payment Processing"
click at [565, 90] on div at bounding box center [507, 282] width 1014 height 565
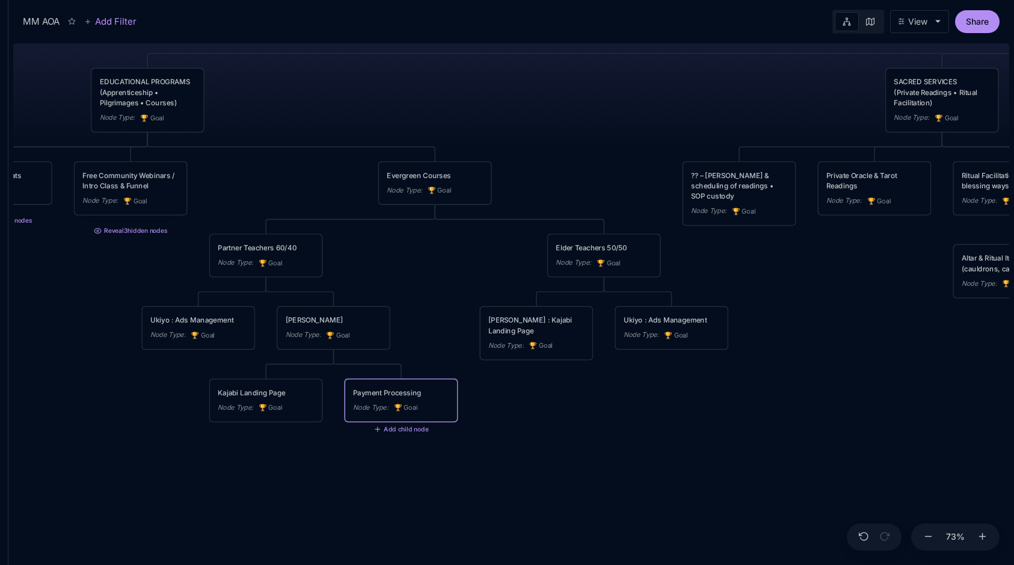
click at [384, 397] on div "Payment Processing" at bounding box center [401, 392] width 96 height 10
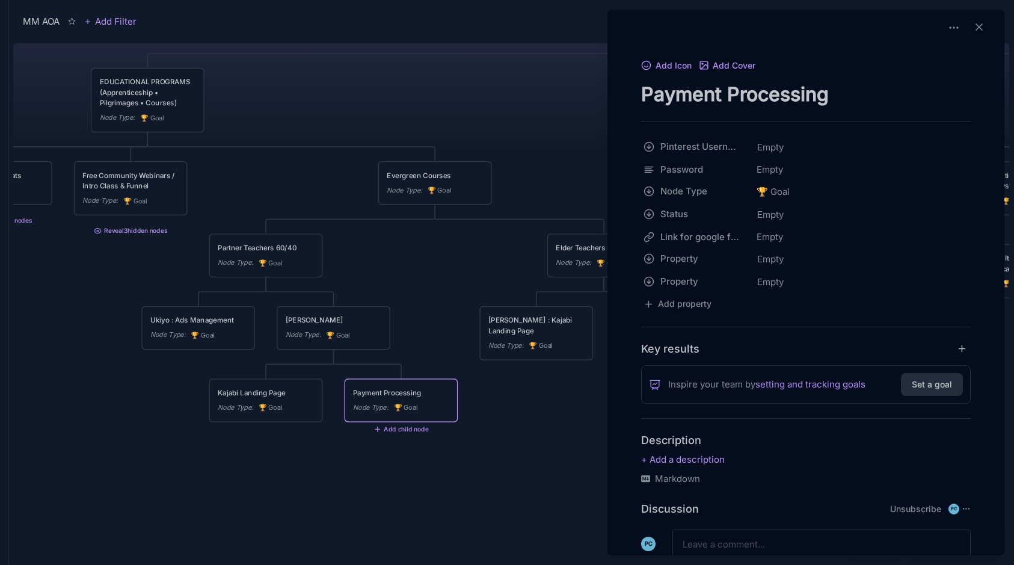
click at [407, 330] on div at bounding box center [507, 282] width 1014 height 565
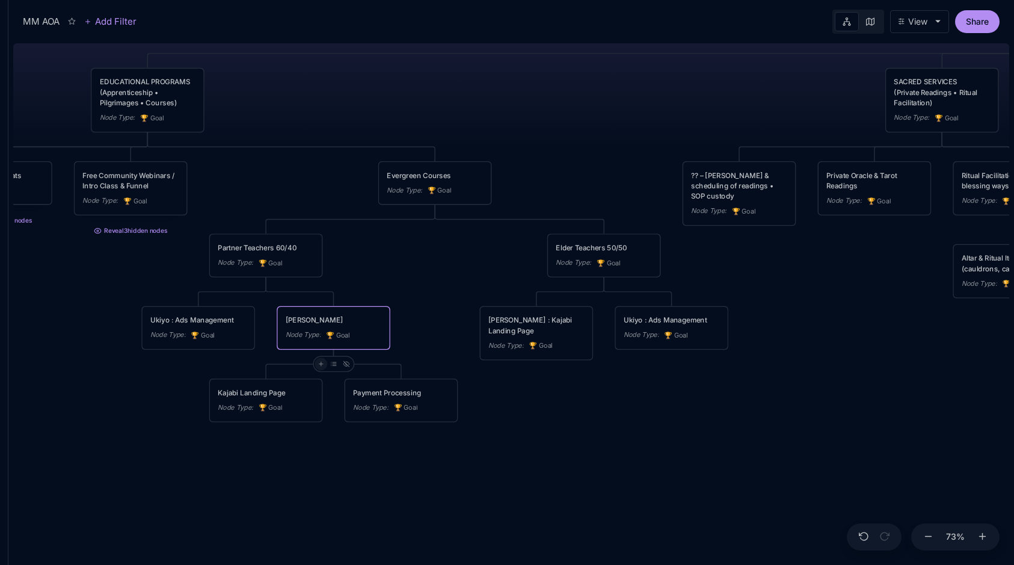
click at [324, 364] on div at bounding box center [320, 363] width 13 height 13
click at [348, 366] on icon at bounding box center [346, 363] width 7 height 7
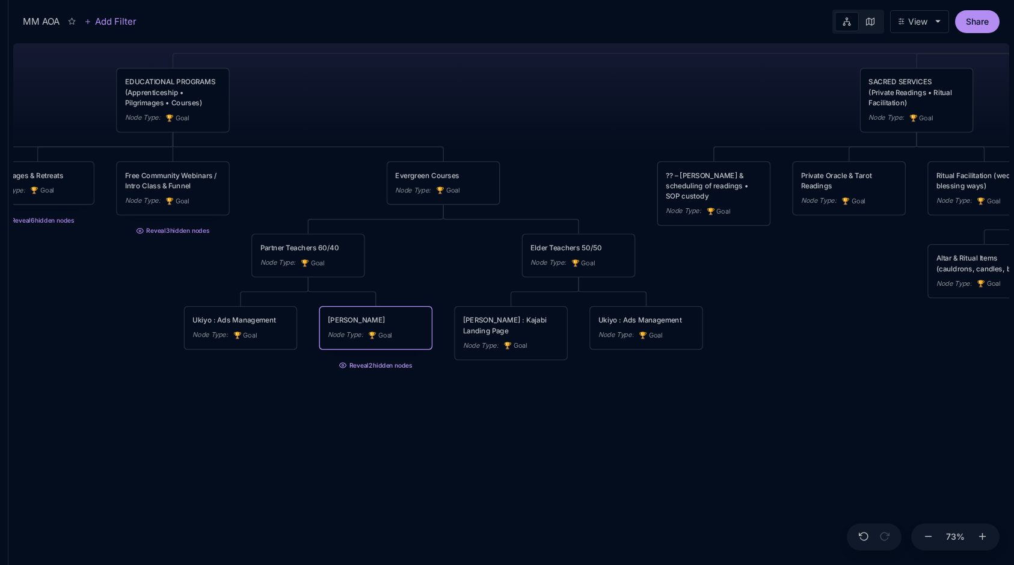
click at [368, 364] on button "Reveal 2 hidden nodes" at bounding box center [376, 363] width 114 height 16
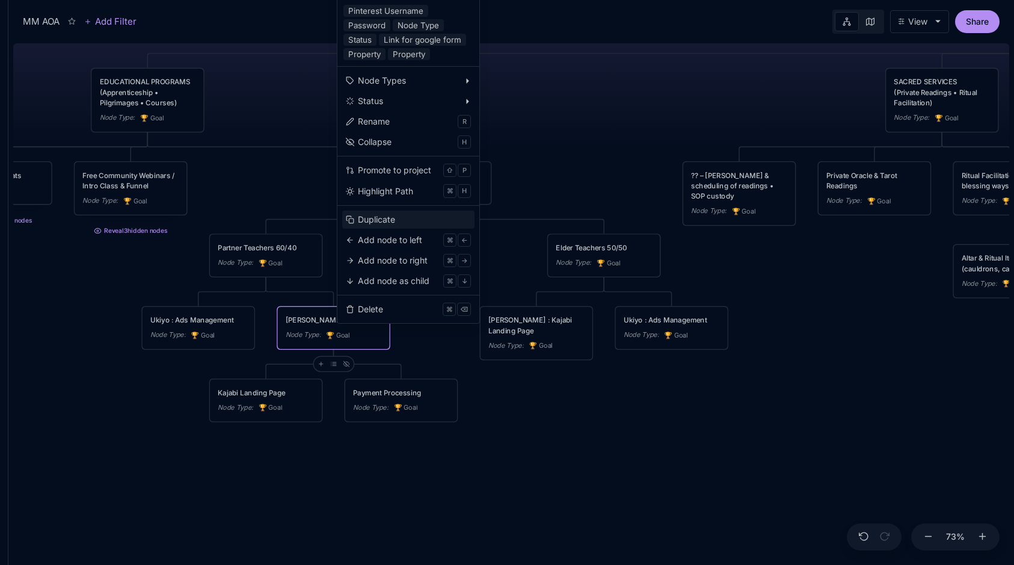
click at [396, 226] on button "Duplicate" at bounding box center [408, 219] width 132 height 18
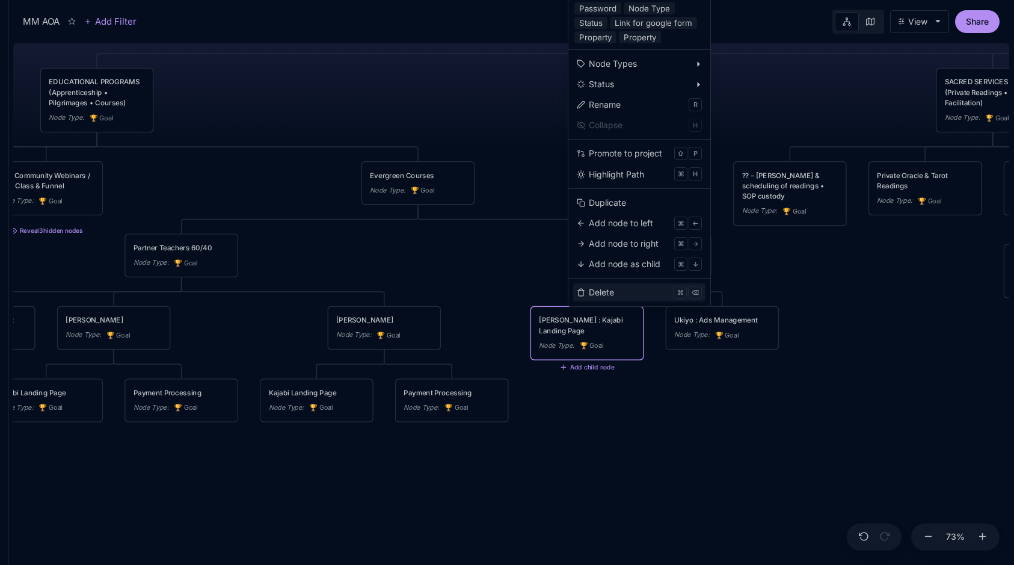
click at [597, 290] on div "Delete" at bounding box center [601, 292] width 25 height 13
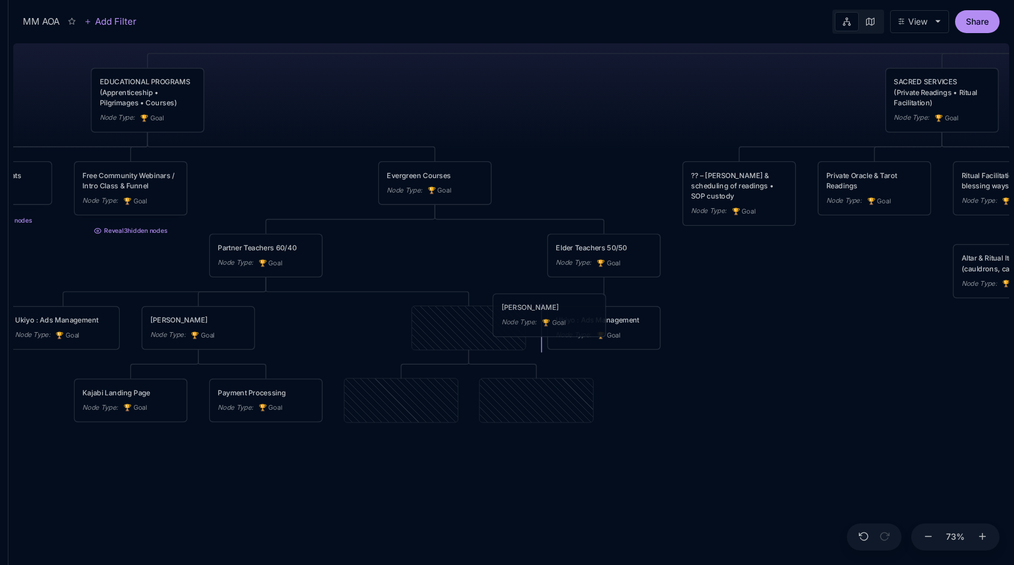
drag, startPoint x: 447, startPoint y: 325, endPoint x: 527, endPoint y: 312, distance: 81.6
click at [527, 312] on div "[PERSON_NAME]" at bounding box center [550, 307] width 96 height 10
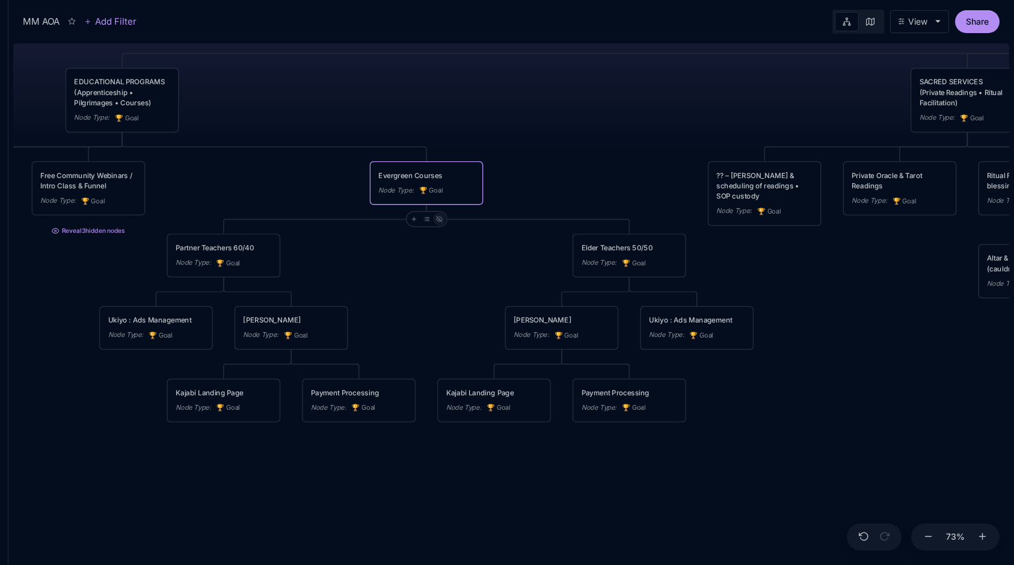
click at [438, 217] on icon at bounding box center [439, 219] width 7 height 7
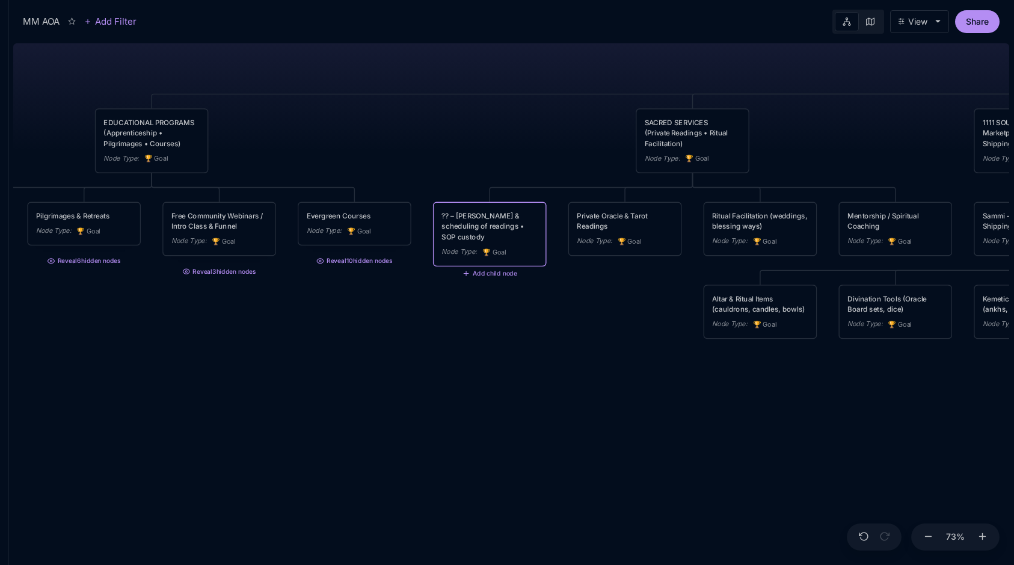
click at [492, 219] on div "?? – [PERSON_NAME] & scheduling of readings • SOP custody" at bounding box center [489, 225] width 96 height 31
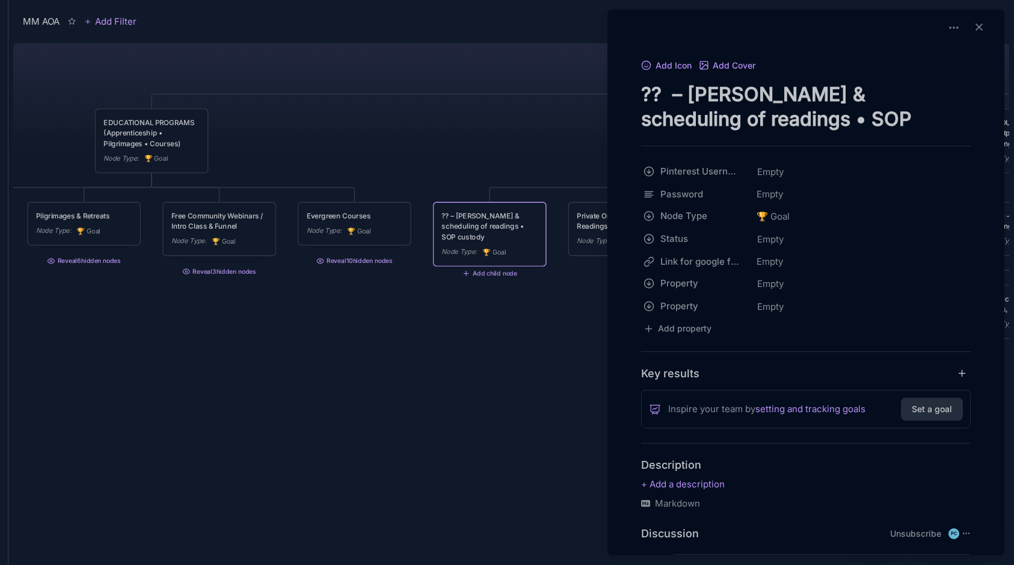
click at [679, 95] on textarea "?? – [PERSON_NAME] & scheduling of readings • SOP custody" at bounding box center [806, 106] width 330 height 49
click at [494, 96] on div at bounding box center [507, 282] width 1014 height 565
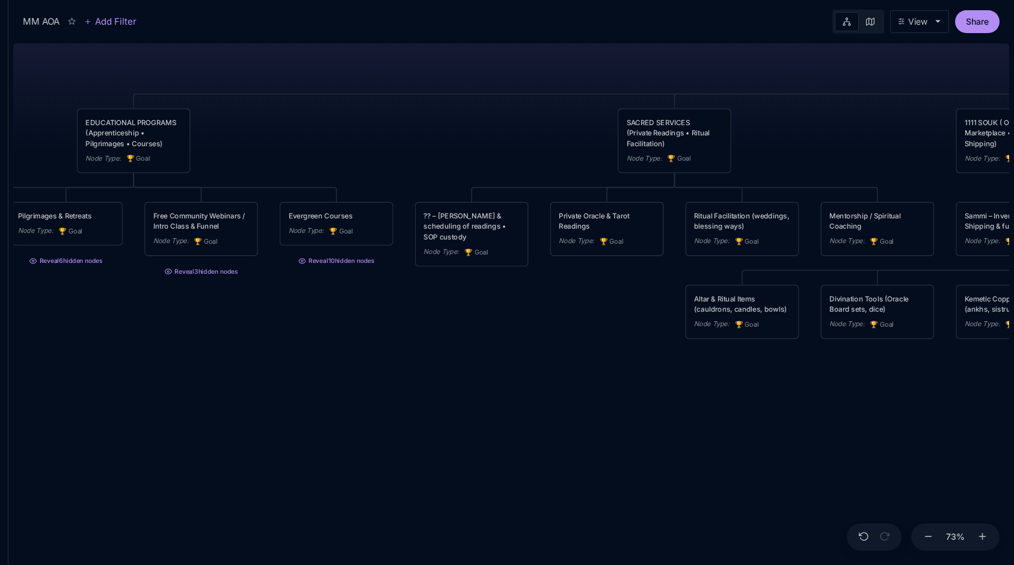
drag, startPoint x: 569, startPoint y: 290, endPoint x: 551, endPoint y: 290, distance: 18.6
click at [551, 290] on div "MM AOA EDUCATIONAL PROGRAMS (Apprenticeship • Pilgrimages • Courses) Node Type …" at bounding box center [511, 301] width 996 height 526
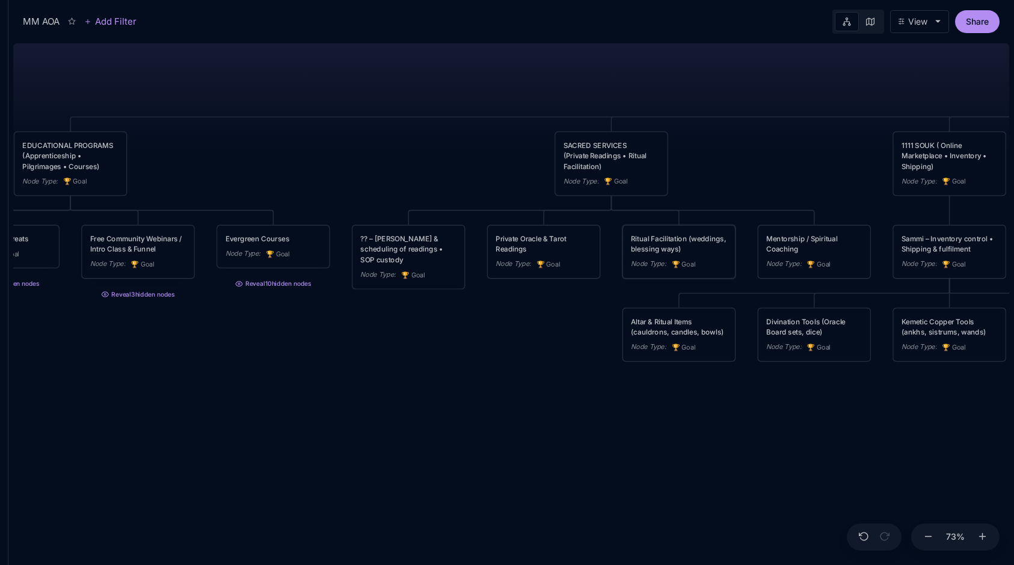
click at [689, 254] on div "Ritual Facilitation (weddings, blessing ways) Node Type : 🏆 Goal" at bounding box center [679, 251] width 96 height 37
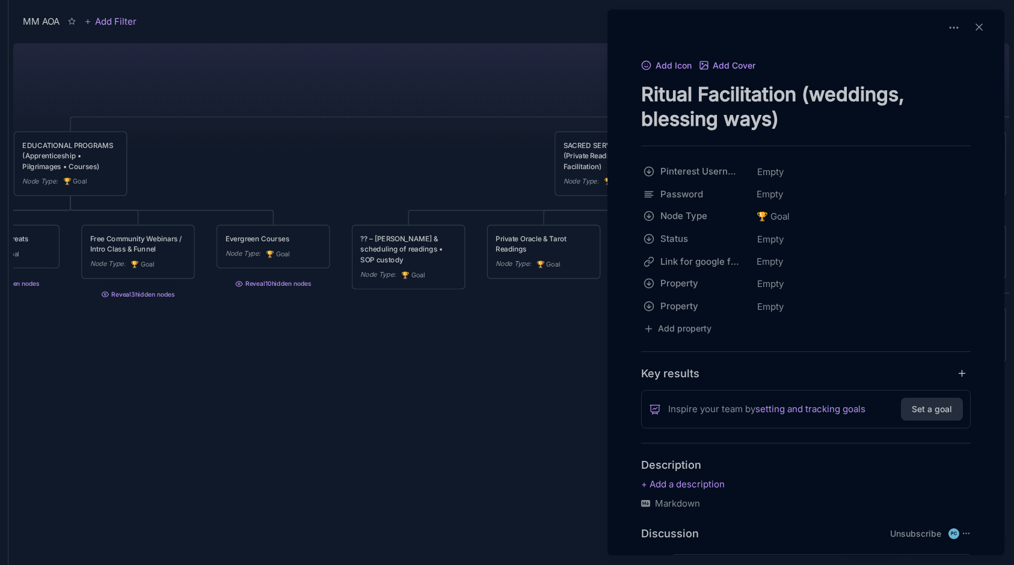
drag, startPoint x: 814, startPoint y: 88, endPoint x: 893, endPoint y: 91, distance: 79.4
click at [893, 91] on textarea "Ritual Facilitation (weddings, blessing ways)" at bounding box center [806, 106] width 330 height 49
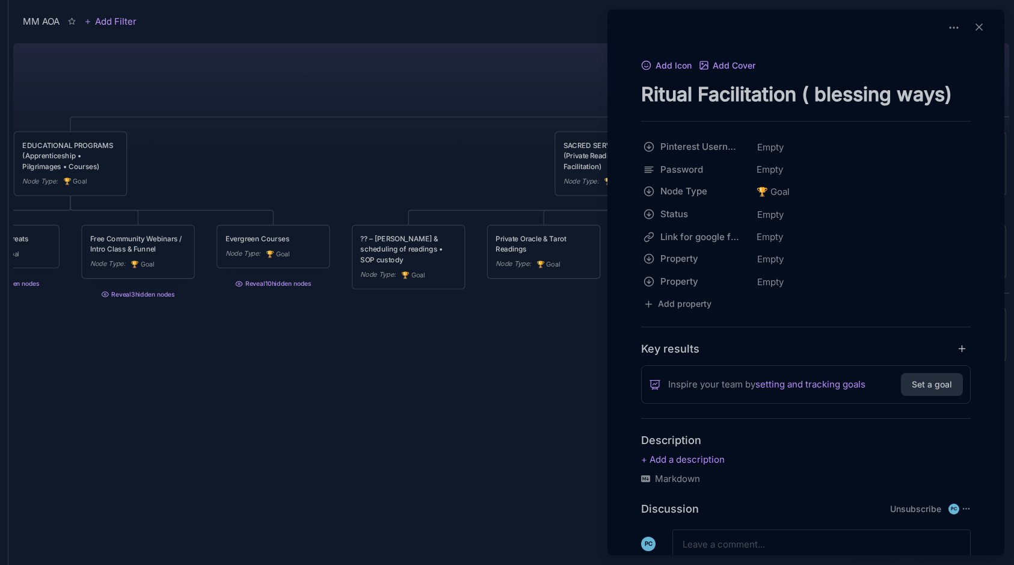
type textarea "Ritual Facilitation ( blessing ways)"
click at [501, 74] on div at bounding box center [507, 282] width 1014 height 565
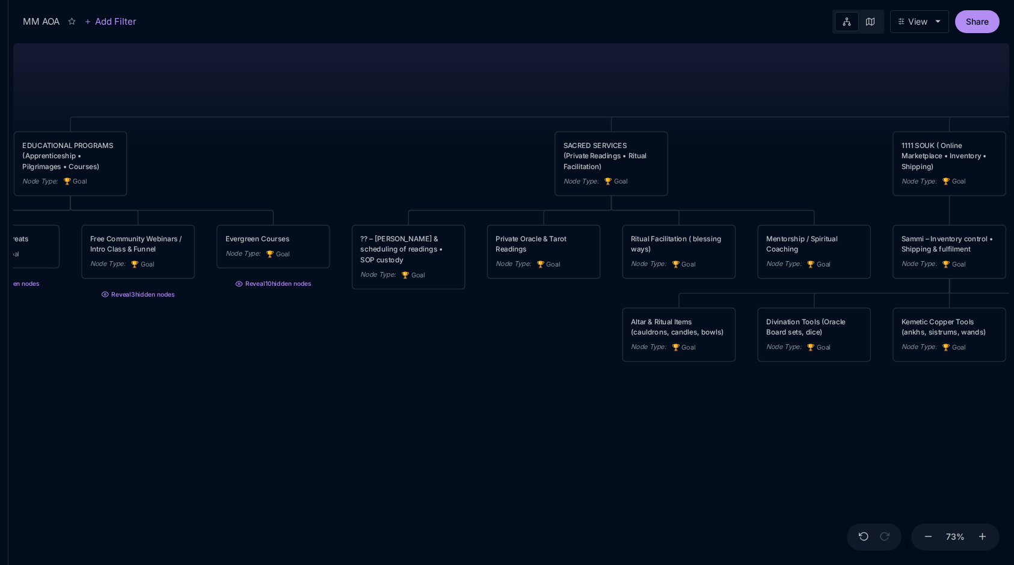
click at [382, 243] on div "?? – [PERSON_NAME] & scheduling of readings • SOP custody" at bounding box center [408, 248] width 96 height 31
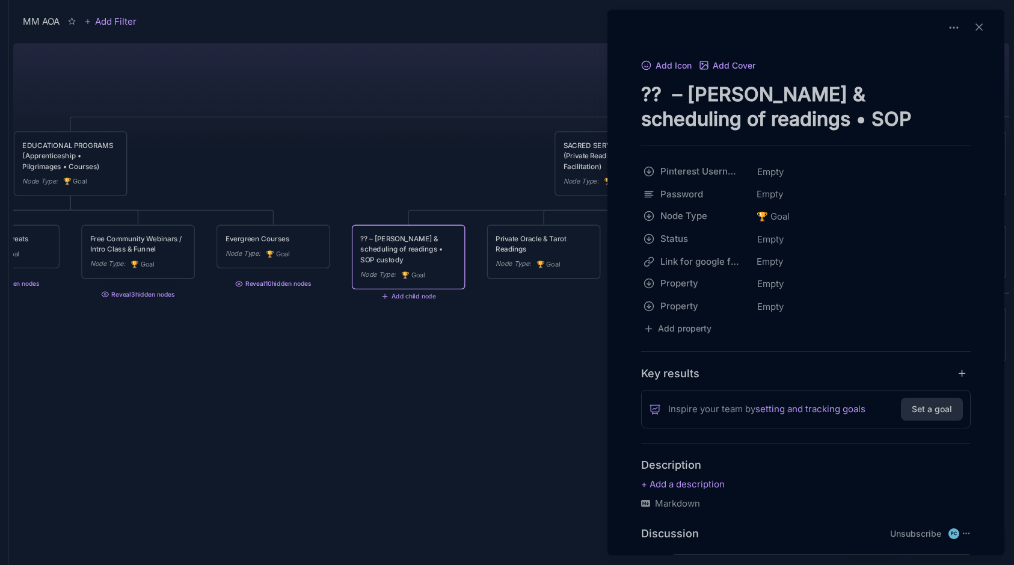
click at [531, 100] on div at bounding box center [507, 282] width 1014 height 565
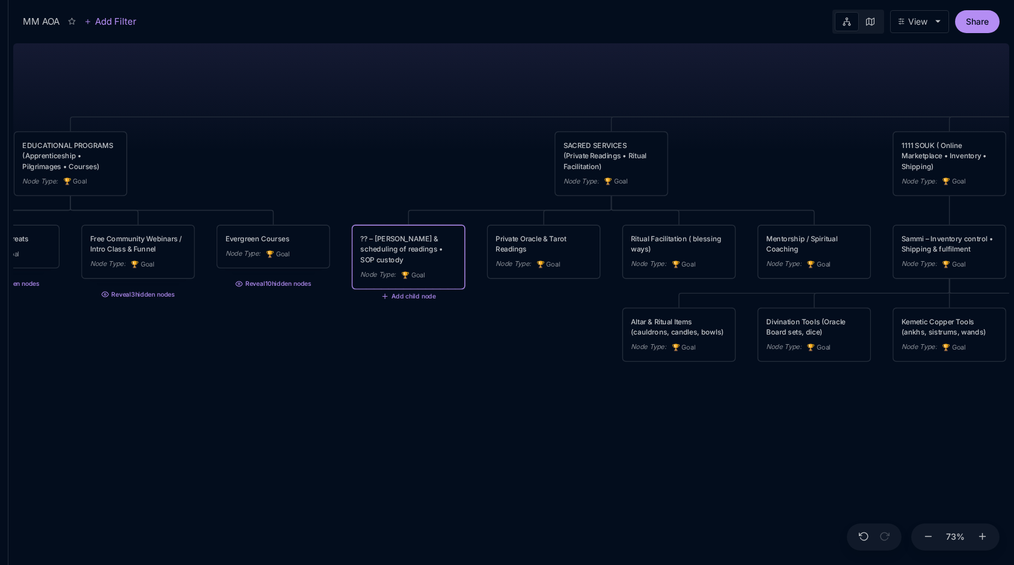
click at [402, 253] on div "?? – [PERSON_NAME] & scheduling of readings • SOP custody" at bounding box center [408, 248] width 96 height 31
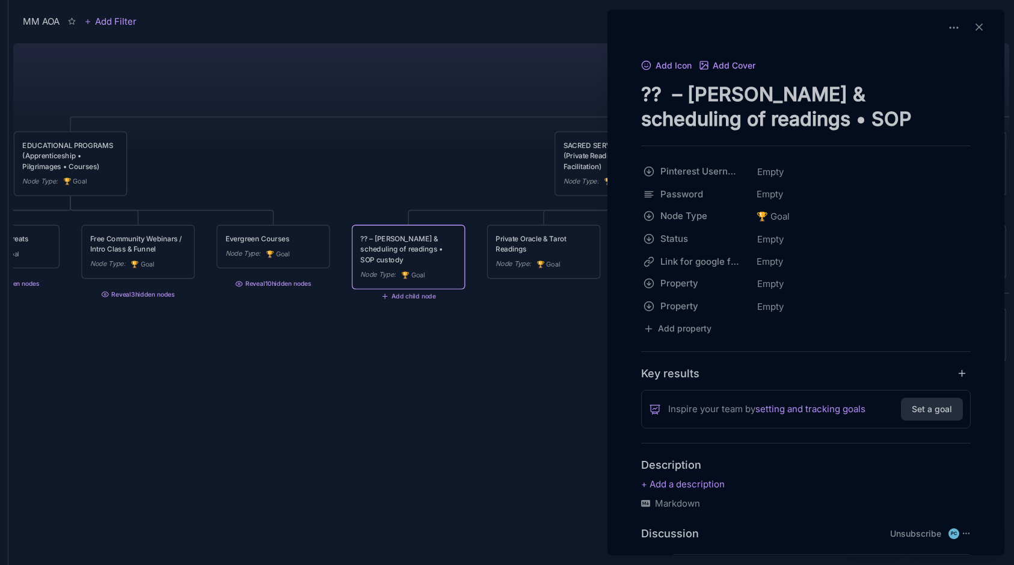
click at [467, 73] on div at bounding box center [507, 282] width 1014 height 565
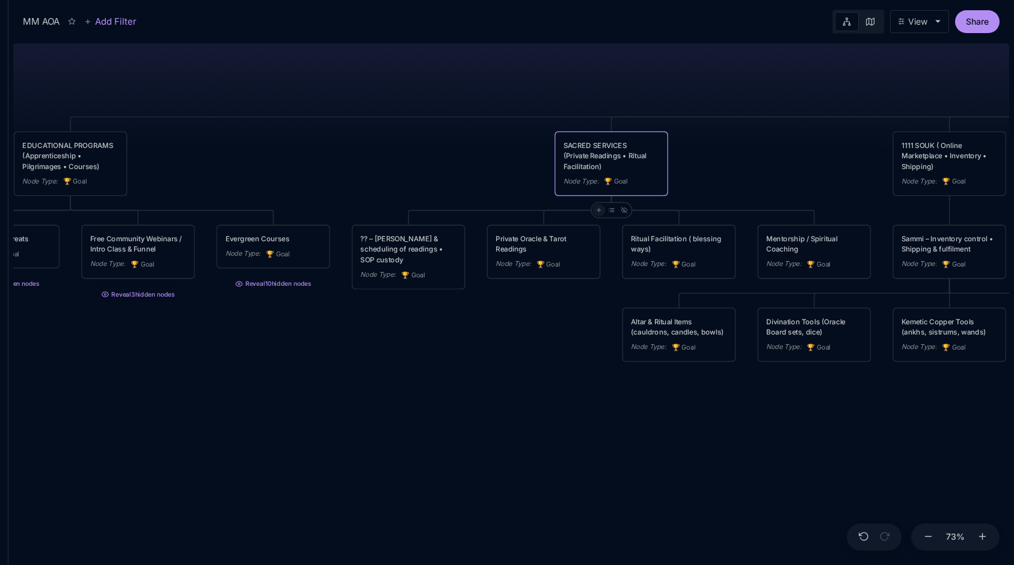
click at [601, 209] on icon at bounding box center [598, 210] width 7 height 7
click at [661, 253] on div "Ritual Facilitation ( blessing ways)" at bounding box center [679, 243] width 96 height 21
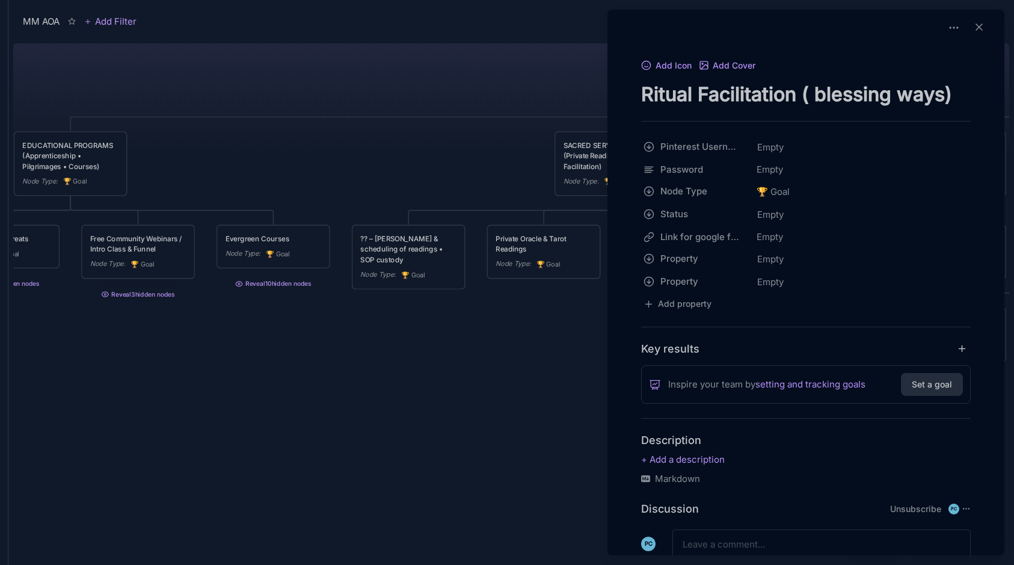
click at [527, 324] on div at bounding box center [507, 282] width 1014 height 565
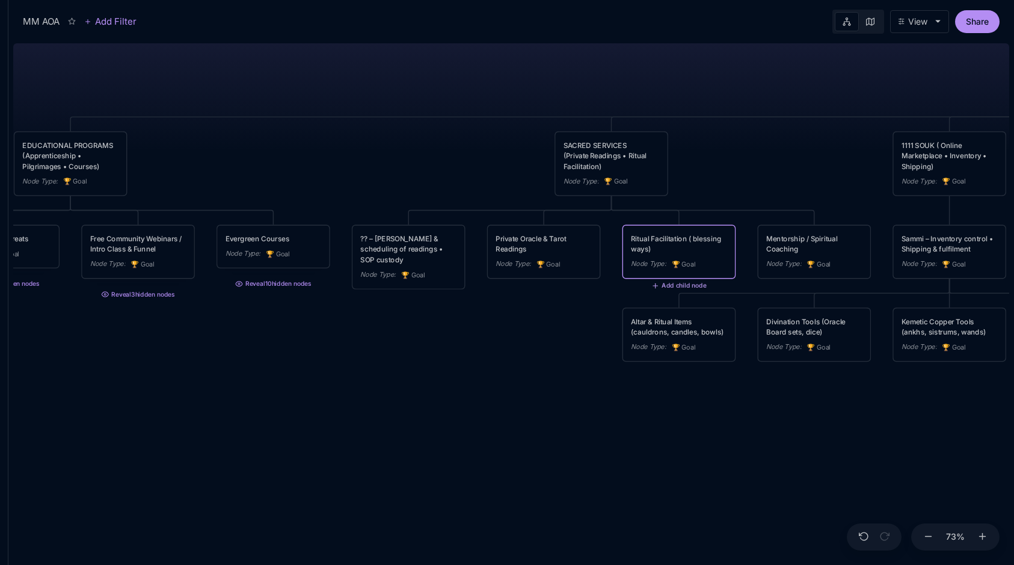
click at [660, 286] on button "Add child node" at bounding box center [678, 286] width 55 height 8
click at [664, 321] on span "🏆 Goal" at bounding box center [657, 325] width 30 height 14
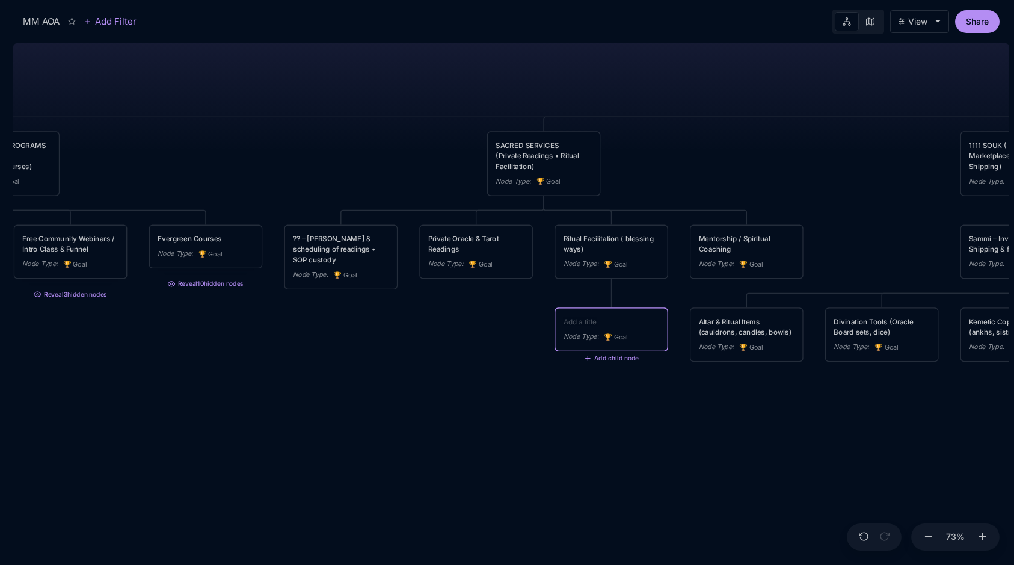
click at [680, 127] on div "MM AOA EDUCATIONAL PROGRAMS (Apprenticeship • Pilgrimages • Courses) Node Type …" at bounding box center [511, 301] width 996 height 526
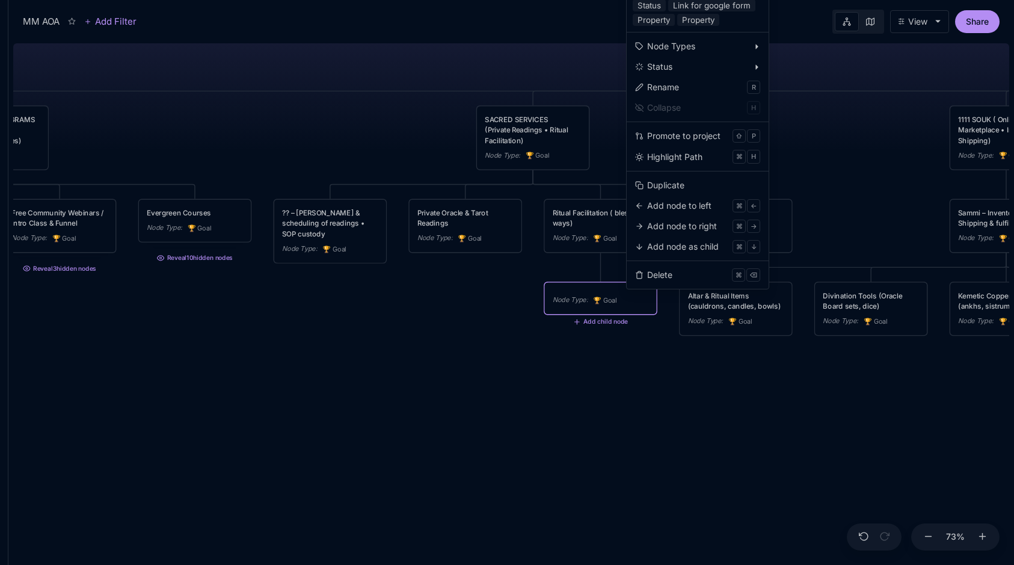
click at [852, 198] on div "MM AOA EDUCATIONAL PROGRAMS (Apprenticeship • Pilgrimages • Courses) Node Type …" at bounding box center [511, 301] width 996 height 526
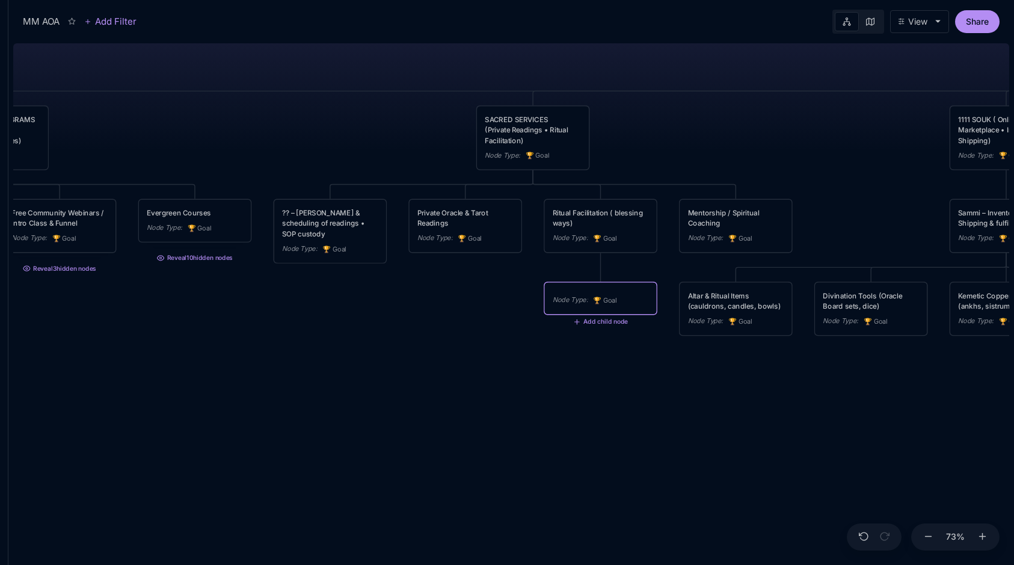
click at [614, 394] on div "MM AOA EDUCATIONAL PROGRAMS (Apprenticeship • Pilgrimages • Courses) Node Type …" at bounding box center [511, 301] width 996 height 526
click at [667, 372] on div "MM AOA EDUCATIONAL PROGRAMS (Apprenticeship • Pilgrimages • Courses) Node Type …" at bounding box center [511, 301] width 996 height 526
click at [613, 296] on span "🏆 Goal" at bounding box center [605, 300] width 24 height 10
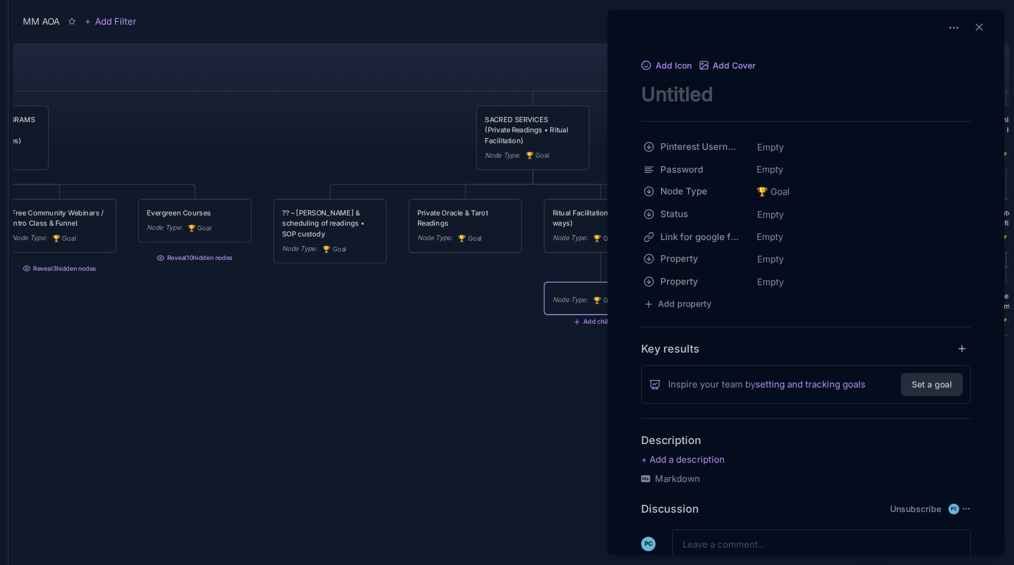
click at [462, 346] on div at bounding box center [507, 282] width 1014 height 565
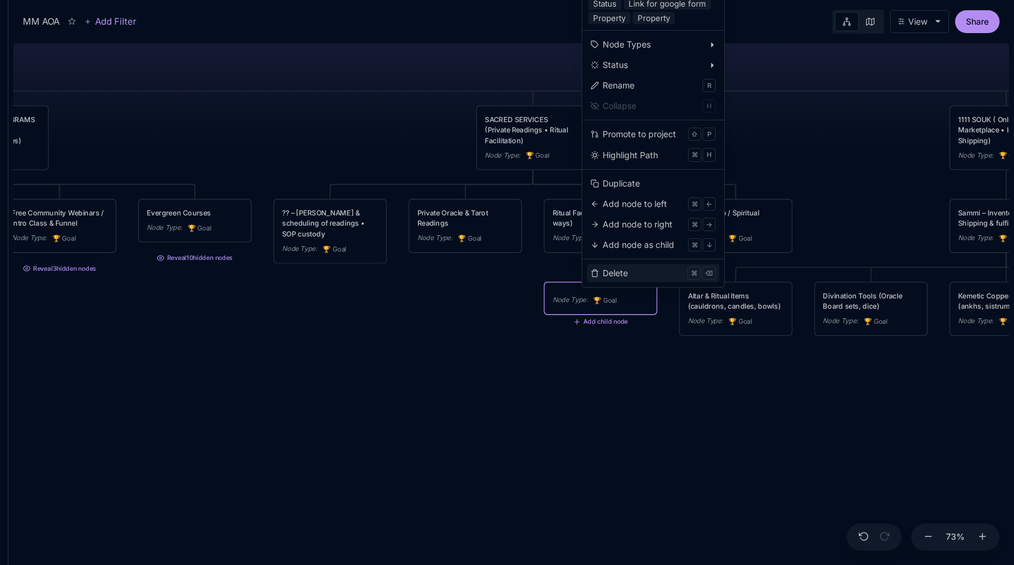
click at [598, 271] on icon at bounding box center [595, 273] width 8 height 8
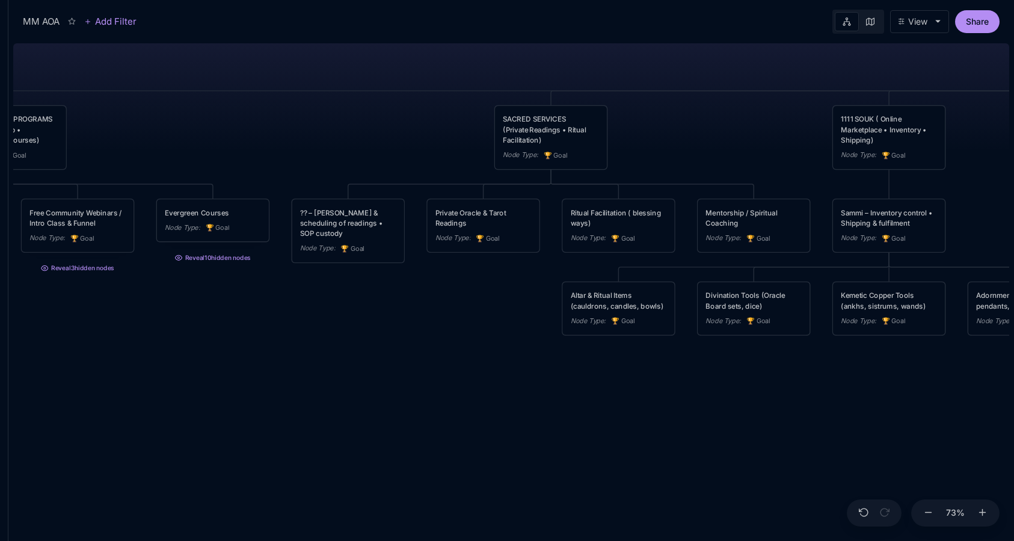
click at [476, 290] on div "MM AOA EDUCATIONAL PROGRAMS (Apprenticeship • Pilgrimages • Courses) Node Type …" at bounding box center [511, 289] width 996 height 502
click at [492, 266] on div "MM AOA EDUCATIONAL PROGRAMS (Apprenticeship • Pilgrimages • Courses) Node Type …" at bounding box center [511, 289] width 996 height 502
click at [495, 246] on div "Private Oracle & Tarot Readings Node Type : 🏆 Goal" at bounding box center [484, 225] width 112 height 52
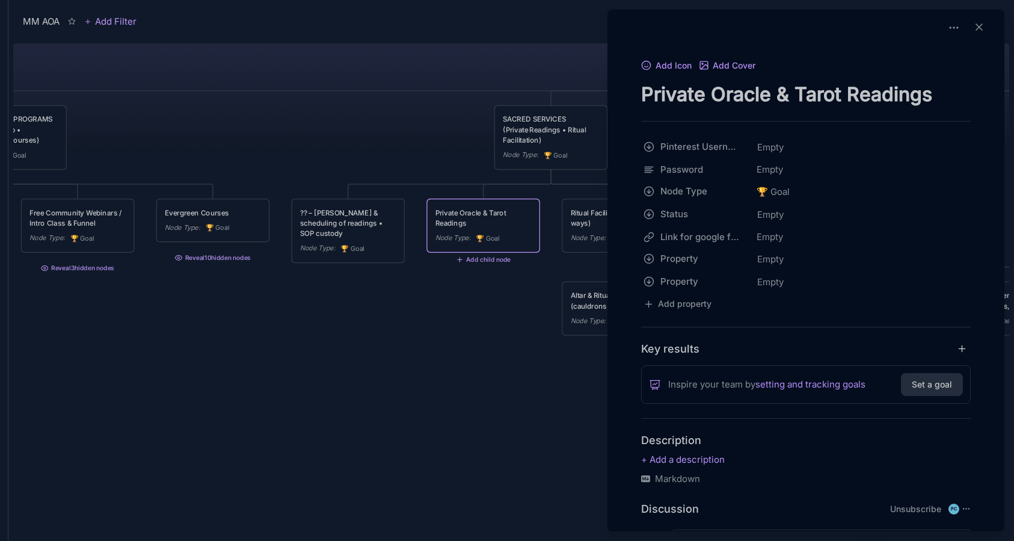
click at [489, 262] on div at bounding box center [507, 270] width 1014 height 541
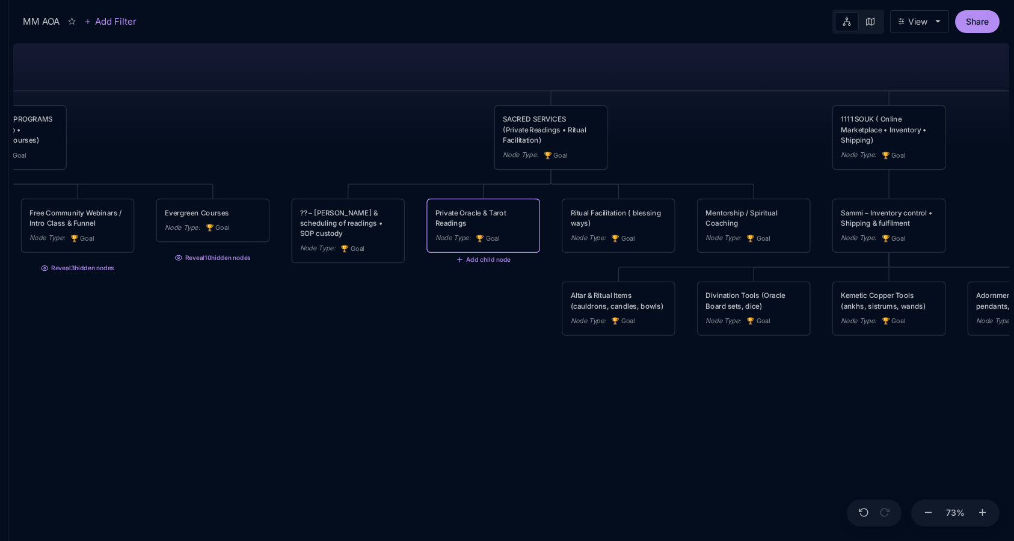
click at [494, 292] on div "MM AOA EDUCATIONAL PROGRAMS (Apprenticeship • Pilgrimages • Courses) Node Type …" at bounding box center [511, 289] width 996 height 502
click at [502, 233] on div "Node Type : 🏆 Goal" at bounding box center [483, 238] width 96 height 11
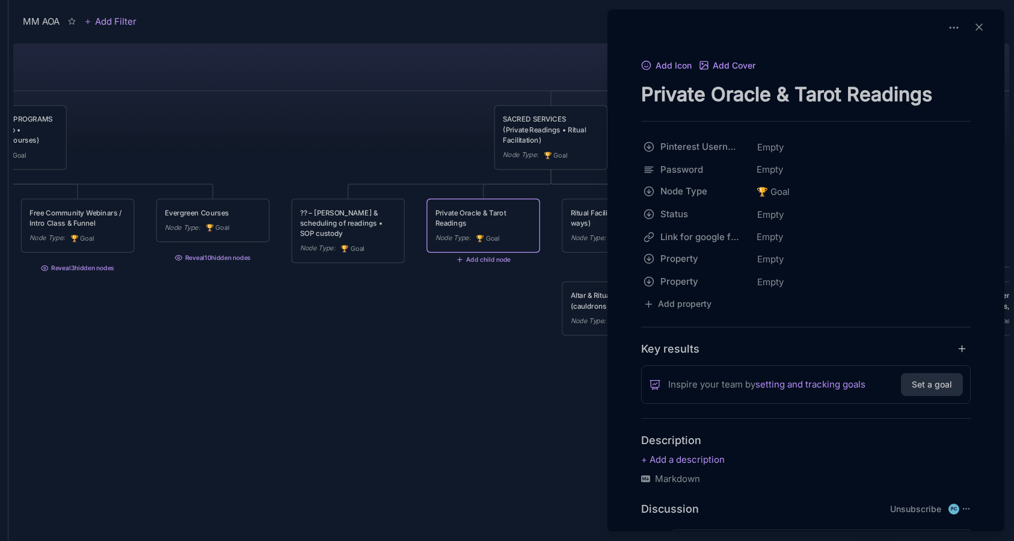
click at [494, 260] on div at bounding box center [507, 270] width 1014 height 541
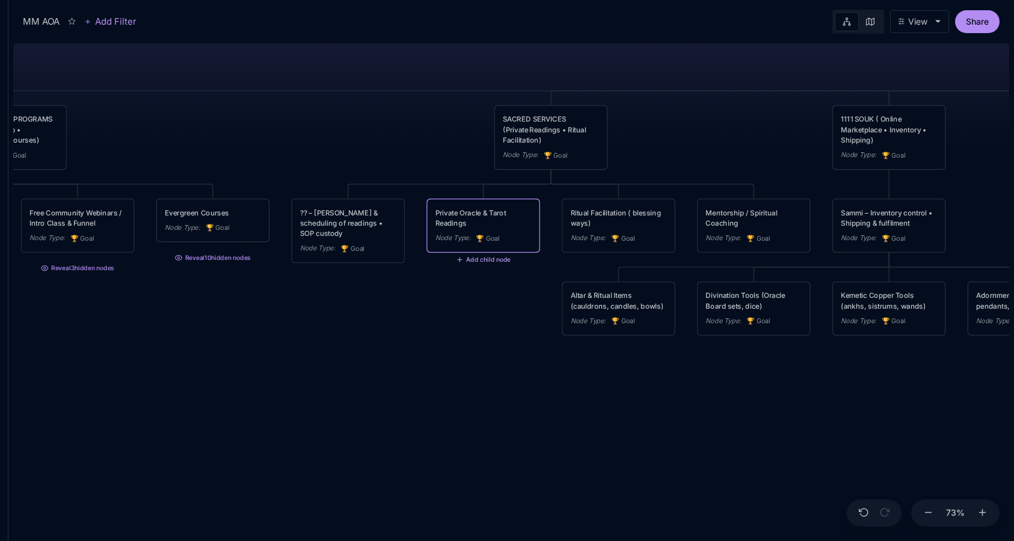
click at [473, 259] on button "Add child node" at bounding box center [483, 260] width 55 height 8
click at [490, 297] on div "🏆 Goal" at bounding box center [482, 298] width 79 height 19
click at [483, 298] on textarea at bounding box center [483, 295] width 96 height 10
type textarea "I"
type textarea "Isis"
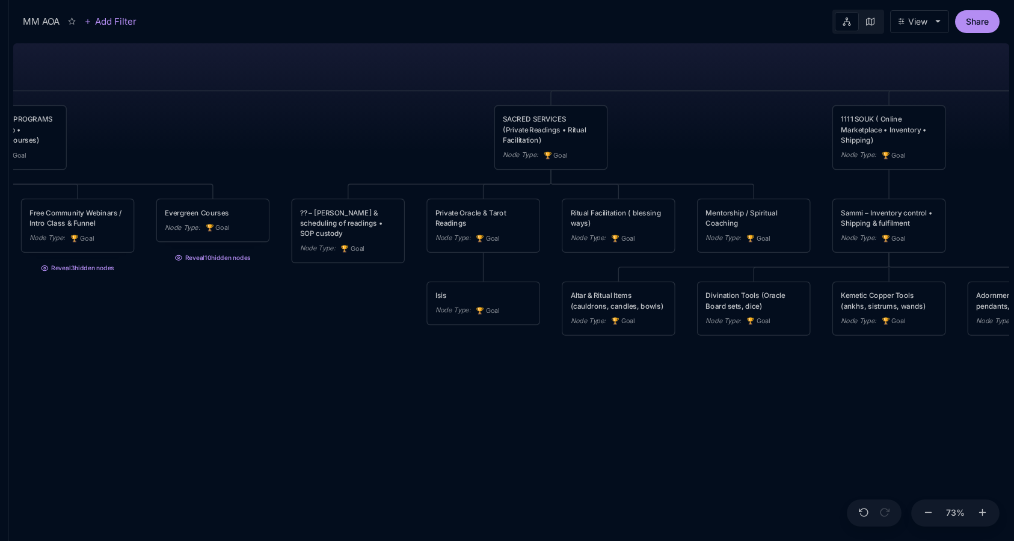
click at [413, 368] on div "MM AOA EDUCATIONAL PROGRAMS (Apprenticeship • Pilgrimages • Courses) Node Type …" at bounding box center [511, 289] width 996 height 502
click at [382, 226] on div "?? – [PERSON_NAME] & scheduling of readings • SOP custody" at bounding box center [348, 222] width 96 height 31
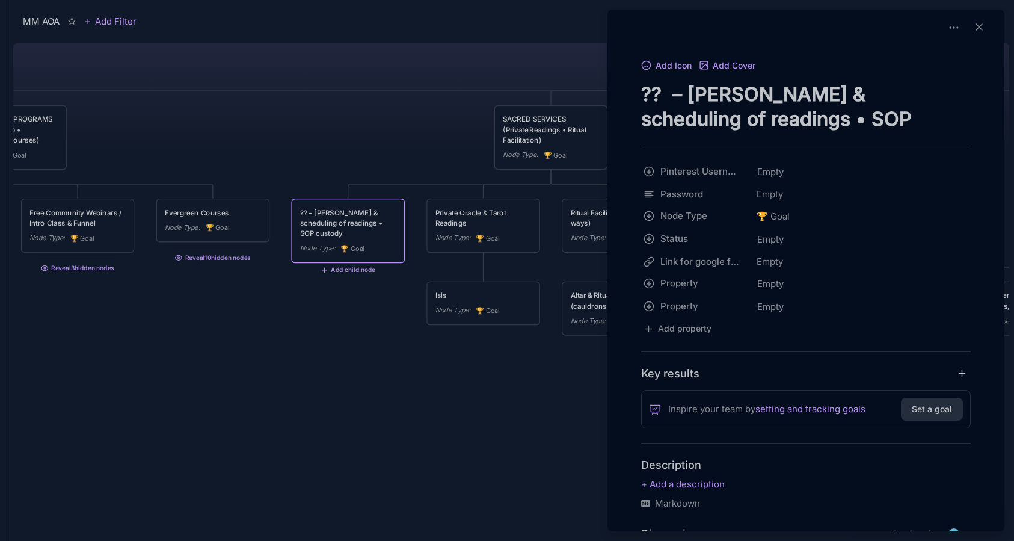
click at [749, 114] on textarea "?? – [PERSON_NAME] & scheduling of readings • SOP custody" at bounding box center [806, 106] width 330 height 49
click at [688, 108] on textarea "?? – [PERSON_NAME] & scheduling of readings • SOP custody" at bounding box center [806, 106] width 330 height 49
drag, startPoint x: 686, startPoint y: 93, endPoint x: 914, endPoint y: 120, distance: 230.0
click at [914, 120] on textarea "?? – [PERSON_NAME] & scheduling of readings • SOP custody" at bounding box center [806, 106] width 330 height 49
click at [744, 112] on textarea "?? – [PERSON_NAME] & scheduling of readings • SOP custody" at bounding box center [806, 106] width 330 height 49
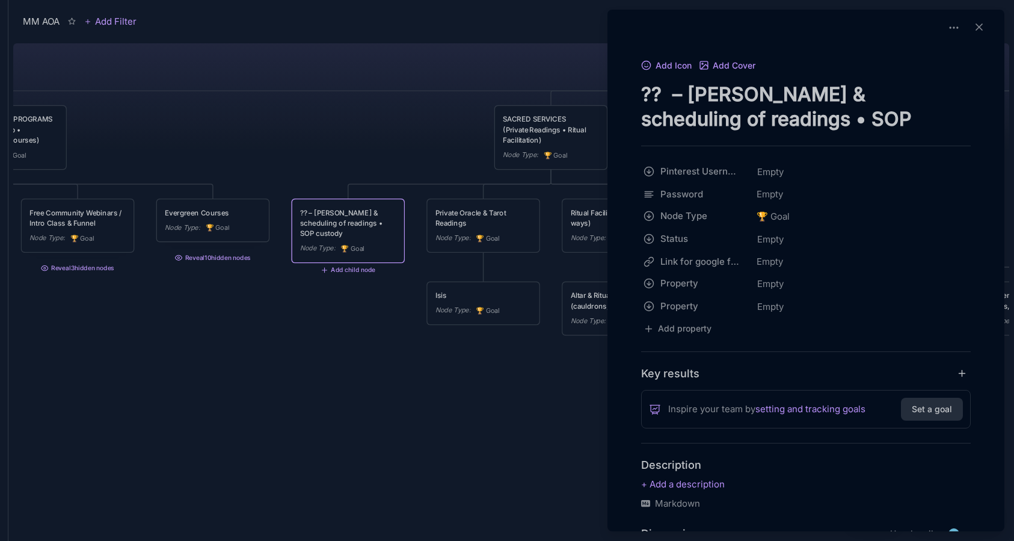
click at [483, 99] on div at bounding box center [507, 270] width 1014 height 541
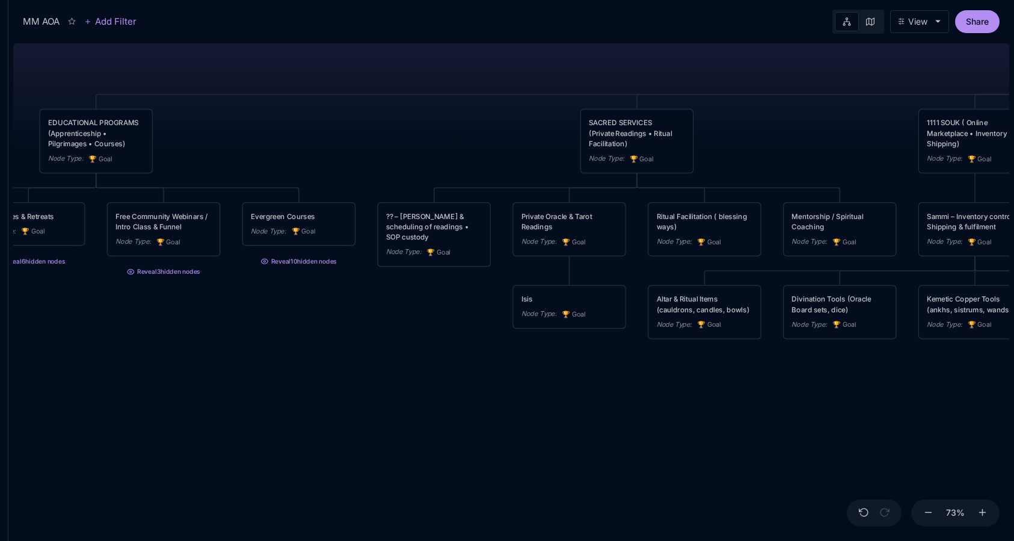
drag, startPoint x: 371, startPoint y: 125, endPoint x: 457, endPoint y: 129, distance: 86.1
click at [457, 129] on div "MM AOA EDUCATIONAL PROGRAMS (Apprenticeship • Pilgrimages • Courses) Node Type …" at bounding box center [511, 289] width 996 height 502
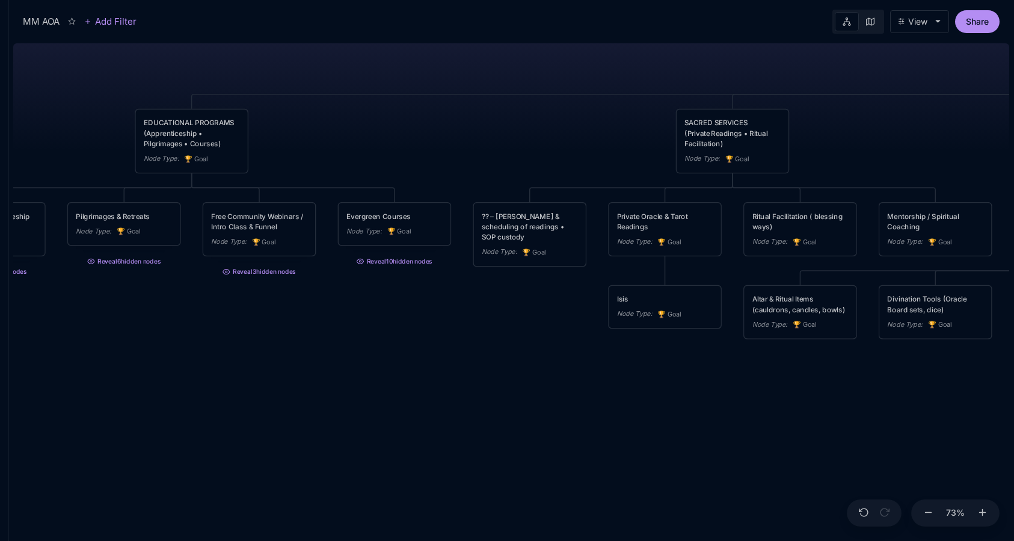
drag, startPoint x: 339, startPoint y: 143, endPoint x: 443, endPoint y: 143, distance: 104.0
click at [443, 143] on div "MM AOA EDUCATIONAL PROGRAMS (Apprenticeship • Pilgrimages • Courses) Node Type …" at bounding box center [511, 289] width 996 height 502
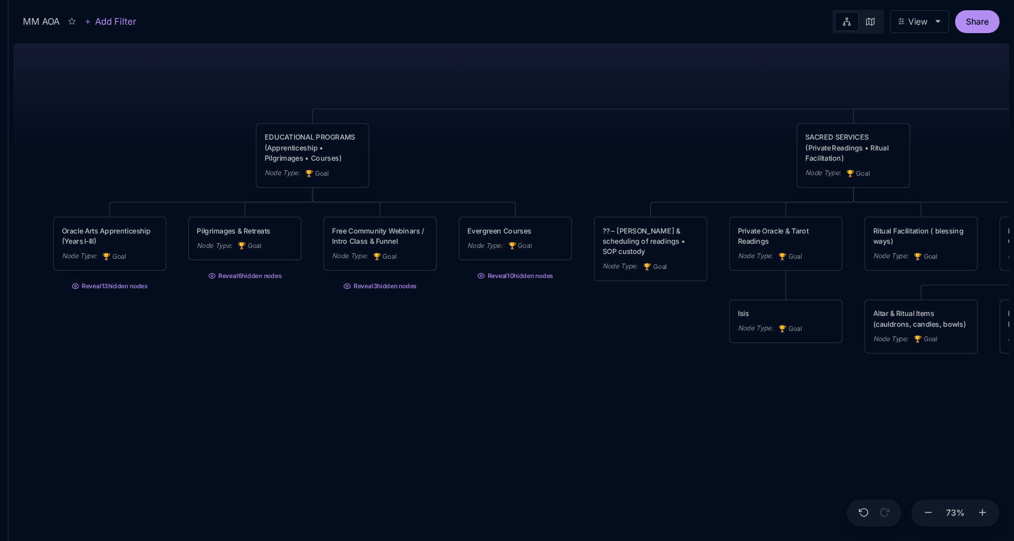
drag, startPoint x: 384, startPoint y: 127, endPoint x: 547, endPoint y: 145, distance: 163.4
click at [547, 145] on div "MM AOA EDUCATIONAL PROGRAMS (Apprenticeship • Pilgrimages • Courses) Node Type …" at bounding box center [511, 289] width 996 height 502
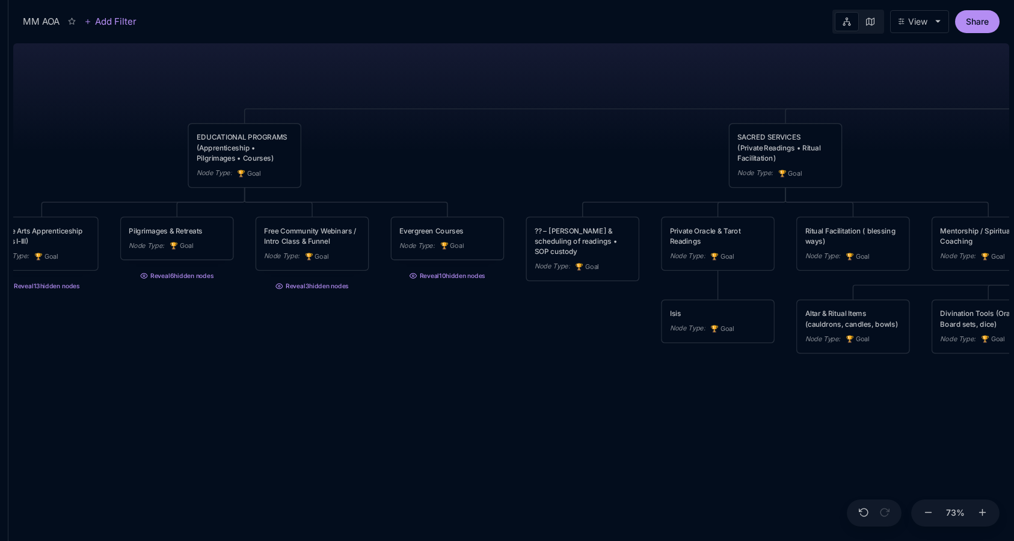
drag, startPoint x: 379, startPoint y: 79, endPoint x: 259, endPoint y: 75, distance: 120.3
click at [259, 75] on div "MM AOA EDUCATIONAL PROGRAMS (Apprenticeship • Pilgrimages • Courses) Node Type …" at bounding box center [511, 289] width 996 height 502
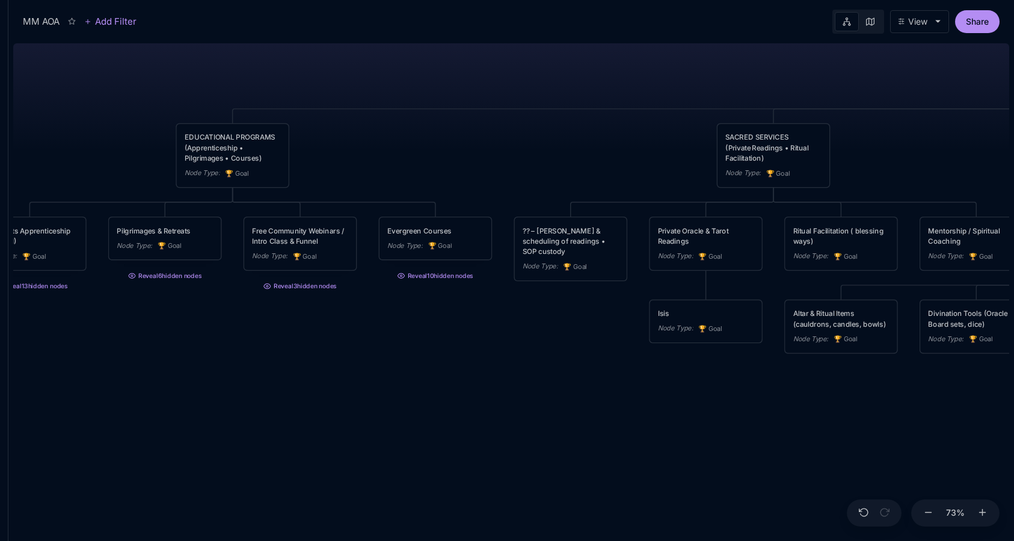
drag, startPoint x: 498, startPoint y: 167, endPoint x: 381, endPoint y: 167, distance: 117.3
click at [381, 167] on div "MM AOA EDUCATIONAL PROGRAMS (Apprenticeship • Pilgrimages • Courses) Node Type …" at bounding box center [511, 289] width 996 height 502
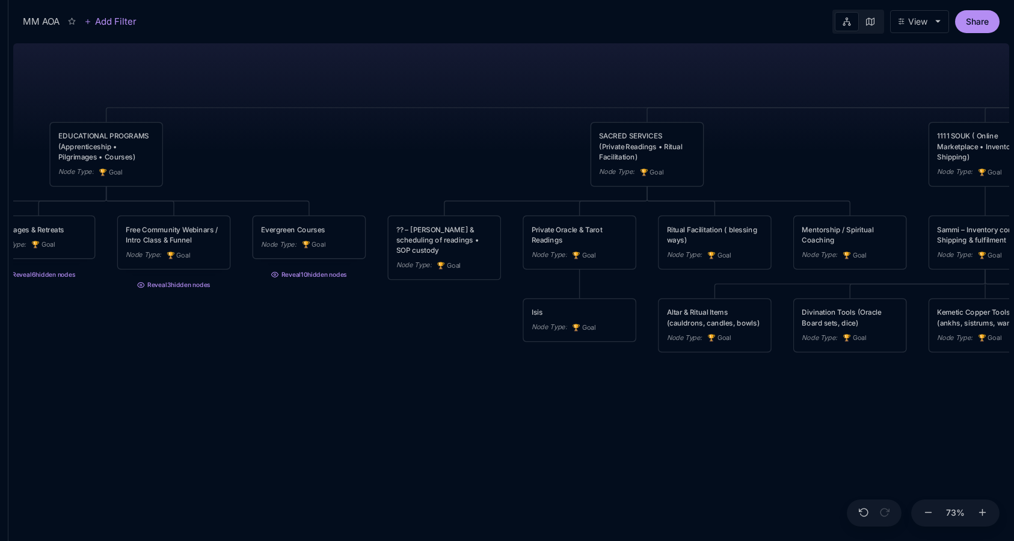
drag, startPoint x: 381, startPoint y: 167, endPoint x: 361, endPoint y: 165, distance: 19.3
click at [361, 165] on div "MM AOA EDUCATIONAL PROGRAMS (Apprenticeship • Pilgrimages • Courses) Node Type …" at bounding box center [511, 289] width 996 height 502
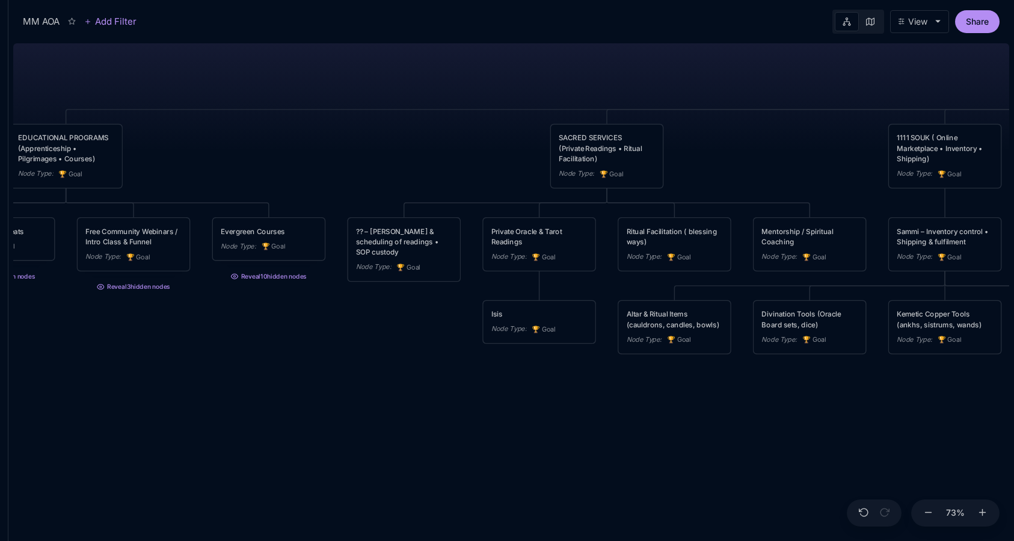
drag, startPoint x: 549, startPoint y: 171, endPoint x: 508, endPoint y: 173, distance: 40.9
click at [508, 173] on div "MM AOA EDUCATIONAL PROGRAMS (Apprenticeship • Pilgrimages • Courses) Node Type …" at bounding box center [511, 289] width 996 height 502
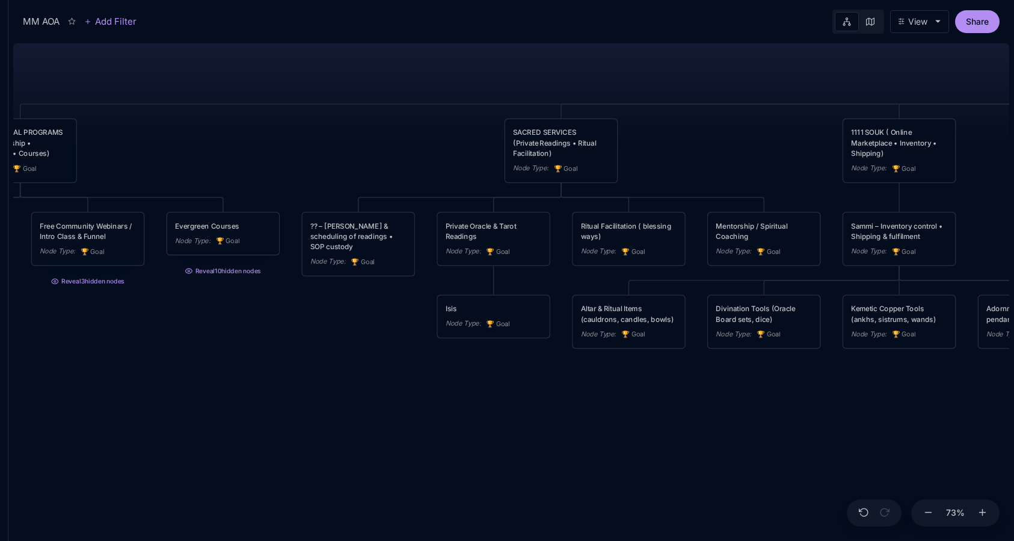
drag, startPoint x: 508, startPoint y: 173, endPoint x: 462, endPoint y: 168, distance: 46.0
click at [462, 168] on div "MM AOA EDUCATIONAL PROGRAMS (Apprenticeship • Pilgrimages • Courses) Node Type …" at bounding box center [511, 289] width 996 height 502
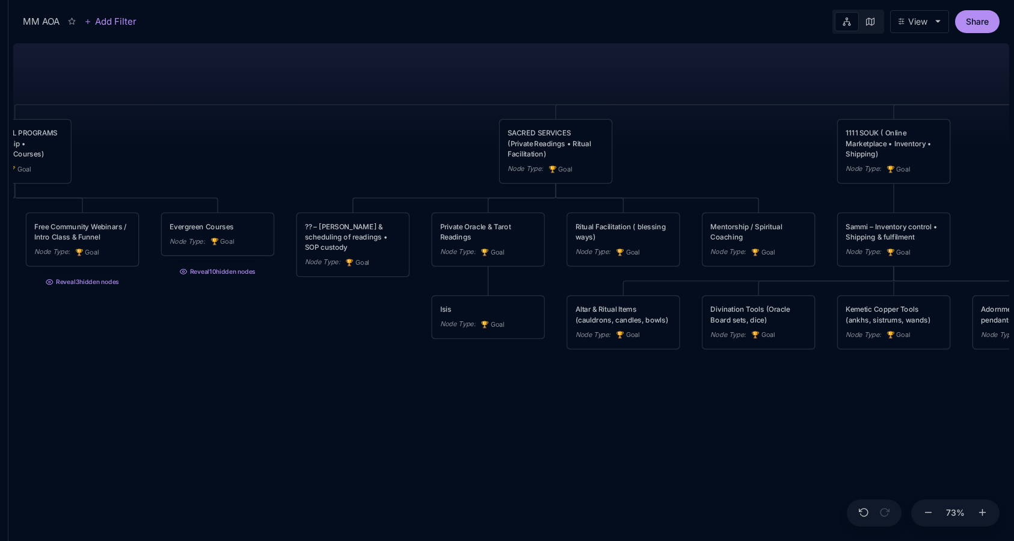
drag, startPoint x: 420, startPoint y: 161, endPoint x: 372, endPoint y: 161, distance: 47.5
click at [372, 161] on div "MM AOA EDUCATIONAL PROGRAMS (Apprenticeship • Pilgrimages • Courses) Node Type …" at bounding box center [511, 289] width 996 height 502
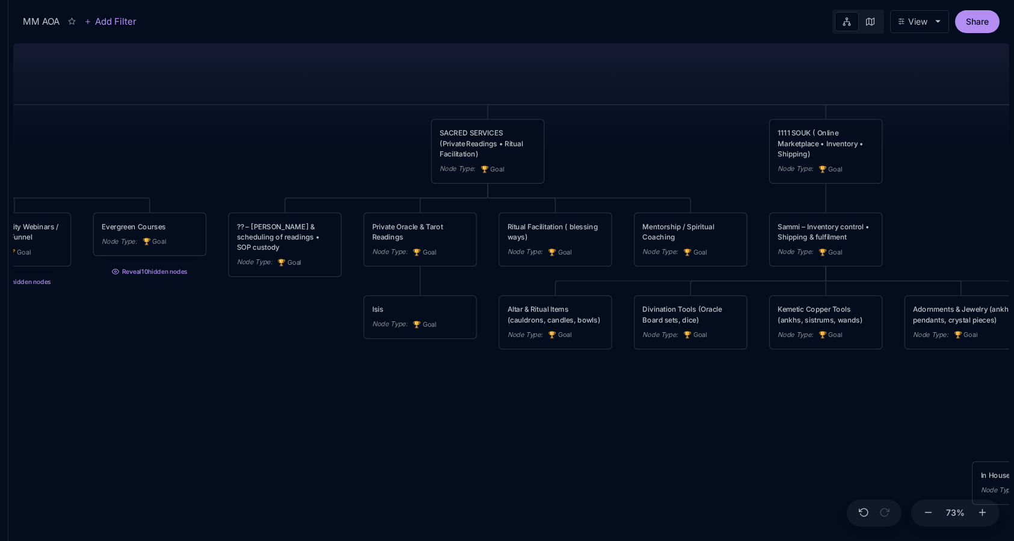
drag, startPoint x: 705, startPoint y: 147, endPoint x: 556, endPoint y: 147, distance: 148.5
click at [556, 147] on div "MM AOA EDUCATIONAL PROGRAMS (Apprenticeship • Pilgrimages • Courses) Node Type …" at bounding box center [511, 289] width 996 height 502
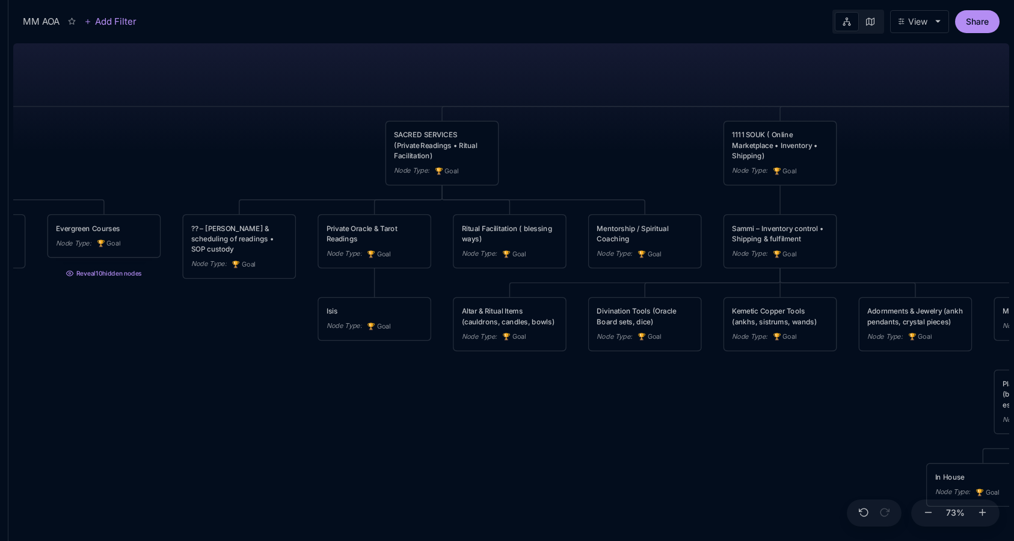
drag, startPoint x: 555, startPoint y: 147, endPoint x: 634, endPoint y: 149, distance: 78.8
click at [634, 149] on div "MM AOA EDUCATIONAL PROGRAMS (Apprenticeship • Pilgrimages • Courses) Node Type …" at bounding box center [511, 289] width 996 height 502
click at [545, 229] on div "Ritual Facilitation ( blessing ways)" at bounding box center [511, 234] width 96 height 21
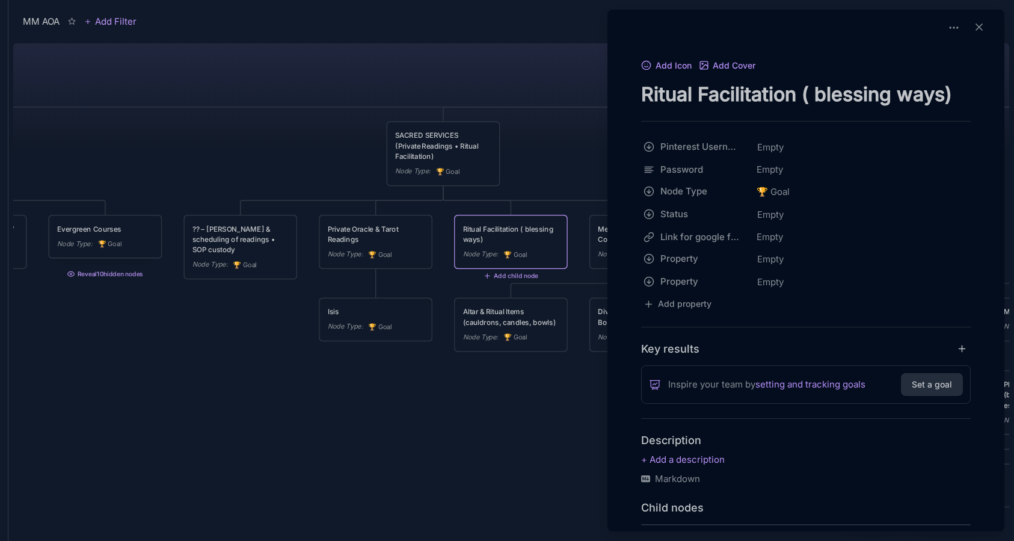
click at [538, 183] on div at bounding box center [507, 270] width 1014 height 541
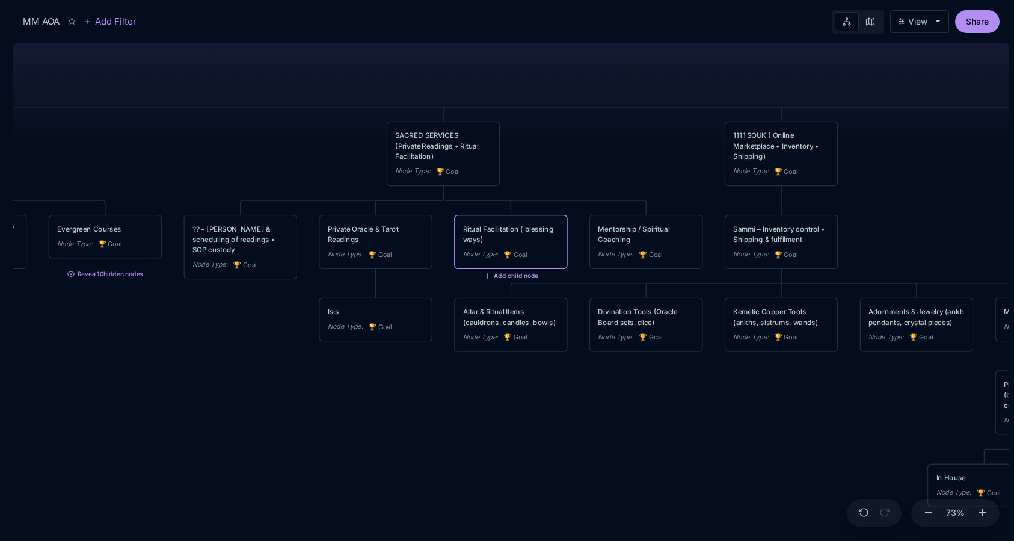
click at [506, 275] on button "Add child node" at bounding box center [510, 276] width 55 height 8
click at [509, 310] on div "🏆 Goal" at bounding box center [509, 314] width 79 height 19
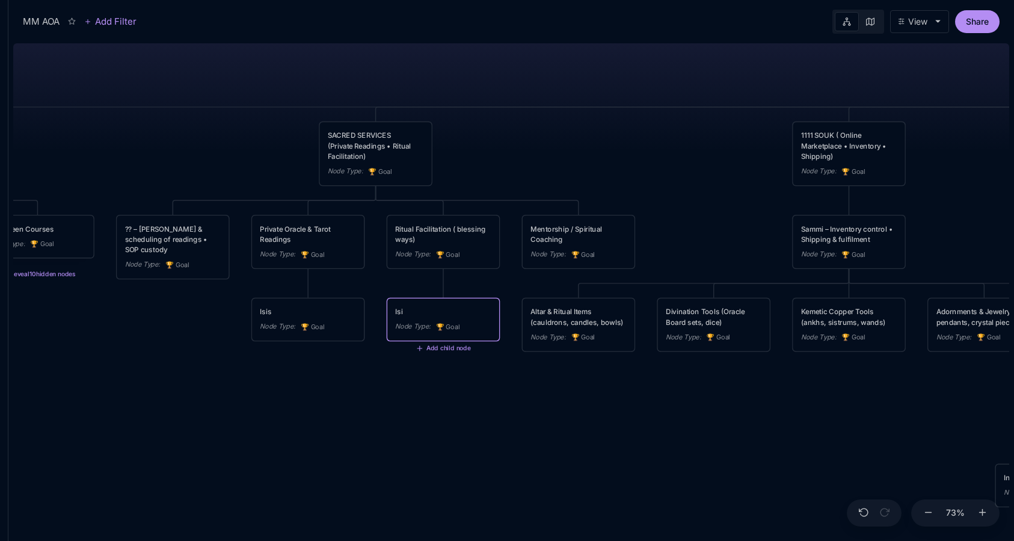
type textarea "Isis"
click at [548, 399] on div "MM AOA EDUCATIONAL PROGRAMS (Apprenticeship • Pilgrimages • Courses) Node Type …" at bounding box center [511, 289] width 996 height 502
click at [574, 382] on div "MM AOA EDUCATIONAL PROGRAMS (Apprenticeship • Pilgrimages • Courses) Node Type …" at bounding box center [511, 289] width 996 height 502
click at [586, 230] on div "Mentorship / Spiritual Coaching" at bounding box center [578, 234] width 96 height 21
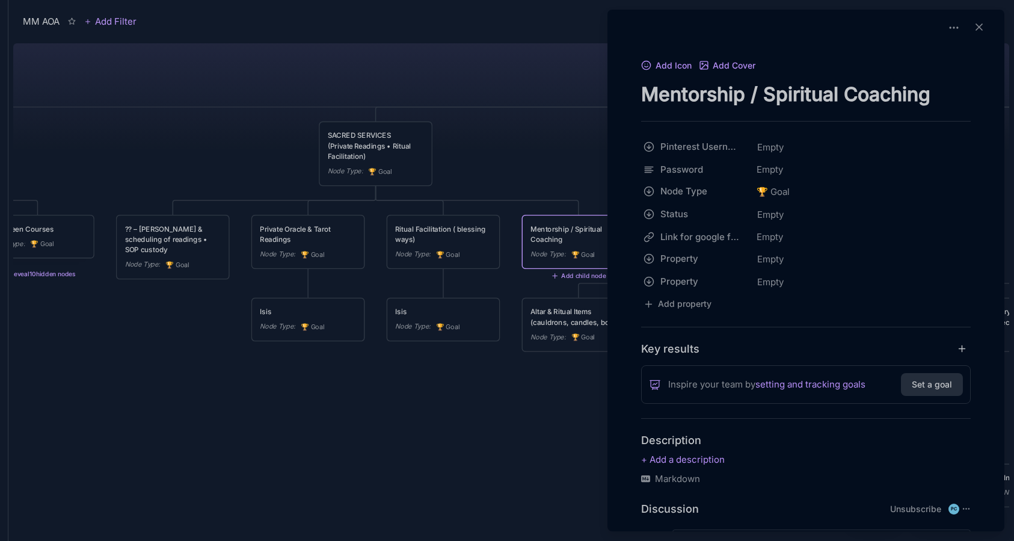
click at [575, 277] on div at bounding box center [507, 270] width 1014 height 541
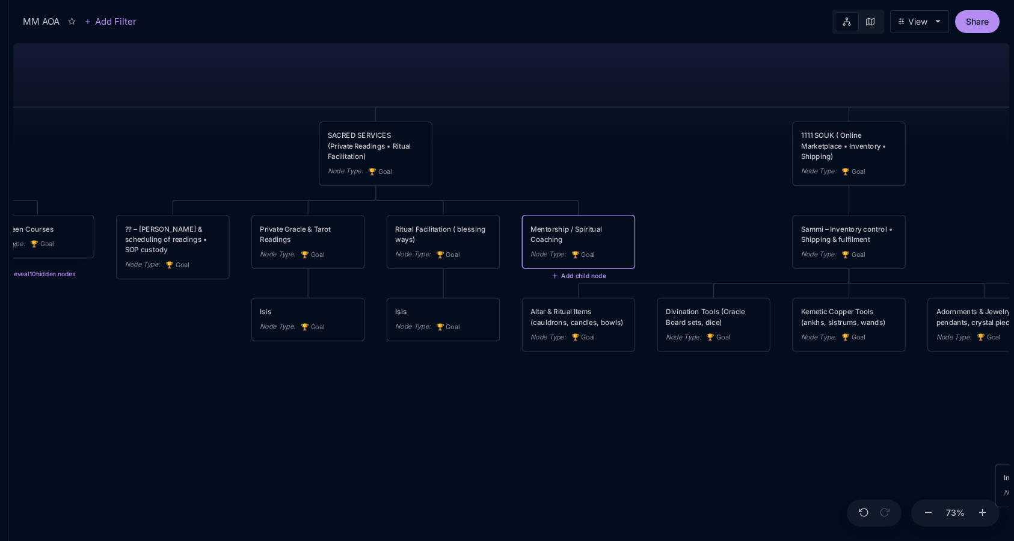
click at [566, 278] on button "Add child node" at bounding box center [578, 276] width 55 height 8
click at [601, 310] on div "🏆 Goal" at bounding box center [577, 314] width 79 height 19
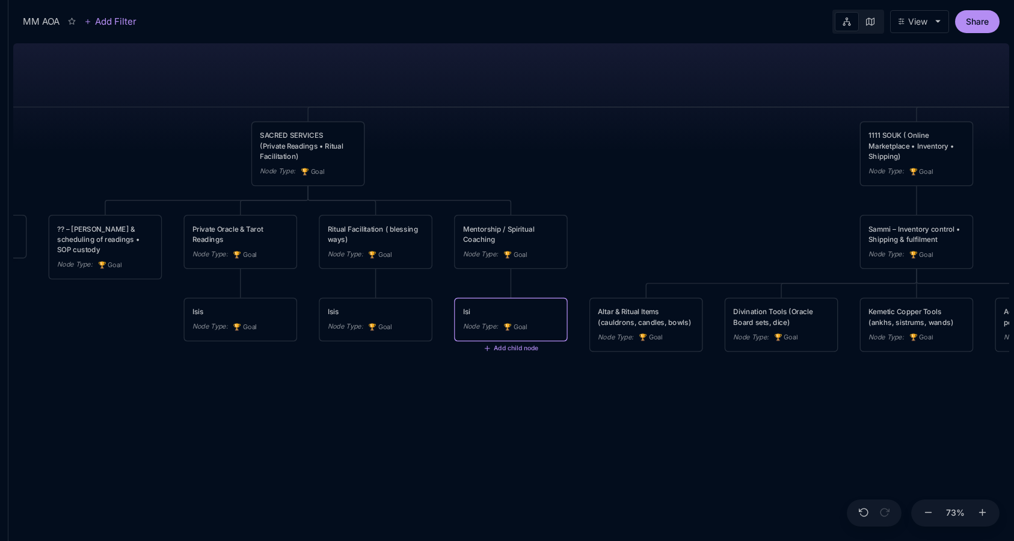
type textarea "Isis"
click at [719, 189] on div "MM AOA EDUCATIONAL PROGRAMS (Apprenticeship • Pilgrimages • Courses) Node Type …" at bounding box center [511, 289] width 996 height 502
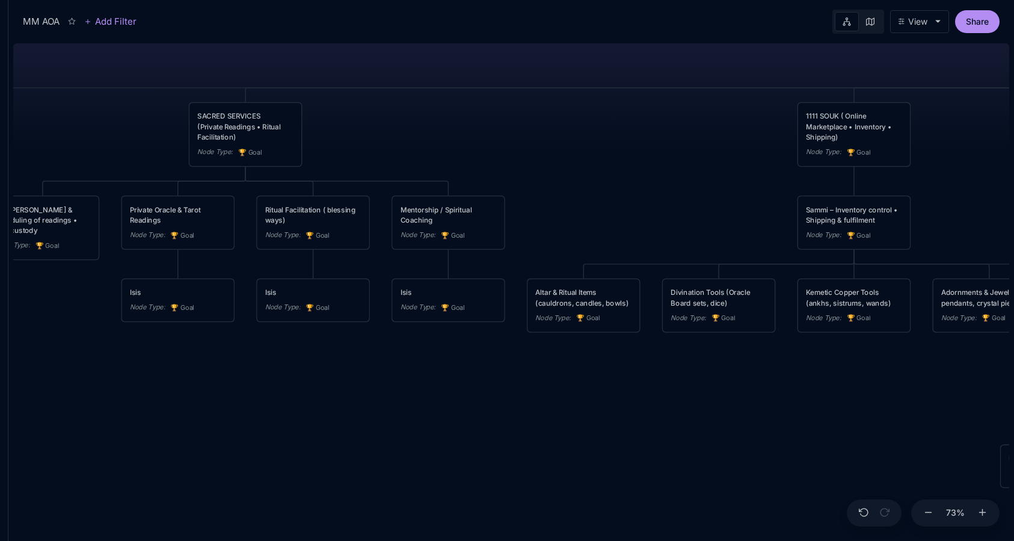
drag, startPoint x: 695, startPoint y: 207, endPoint x: 632, endPoint y: 188, distance: 66.0
click at [632, 188] on div "MM AOA EDUCATIONAL PROGRAMS (Apprenticeship • Pilgrimages • Courses) Node Type …" at bounding box center [511, 289] width 996 height 502
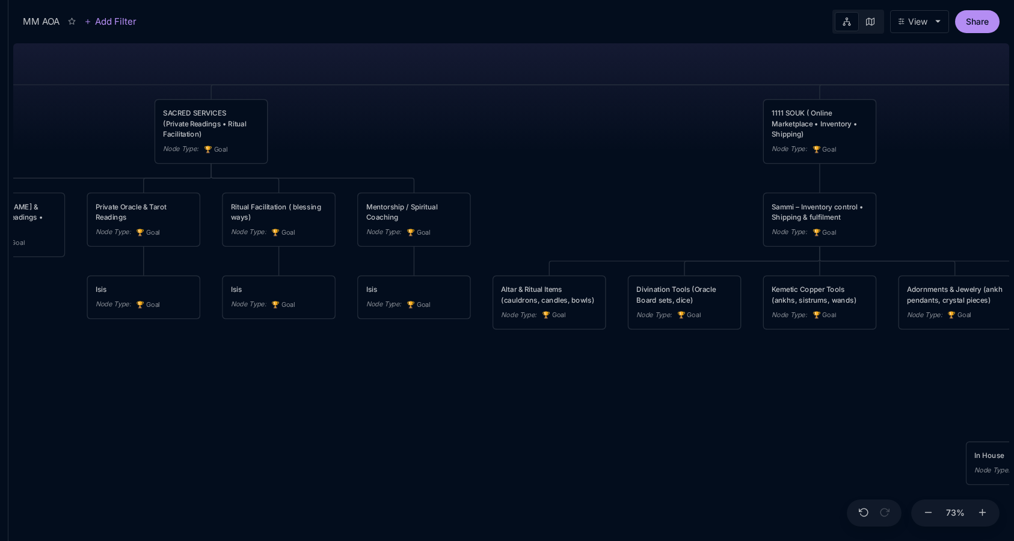
drag, startPoint x: 671, startPoint y: 233, endPoint x: 612, endPoint y: 229, distance: 59.0
click at [612, 229] on div "MM AOA EDUCATIONAL PROGRAMS (Apprenticeship • Pilgrimages • Courses) Node Type …" at bounding box center [511, 289] width 996 height 502
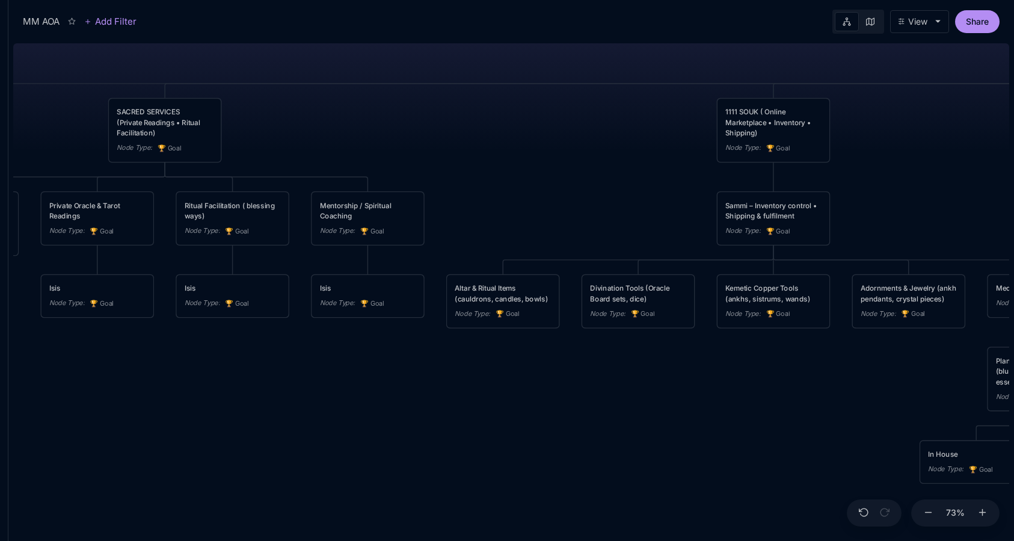
drag, startPoint x: 612, startPoint y: 229, endPoint x: 578, endPoint y: 229, distance: 33.7
click at [578, 229] on div "MM AOA EDUCATIONAL PROGRAMS (Apprenticeship • Pilgrimages • Courses) Node Type …" at bounding box center [511, 289] width 996 height 502
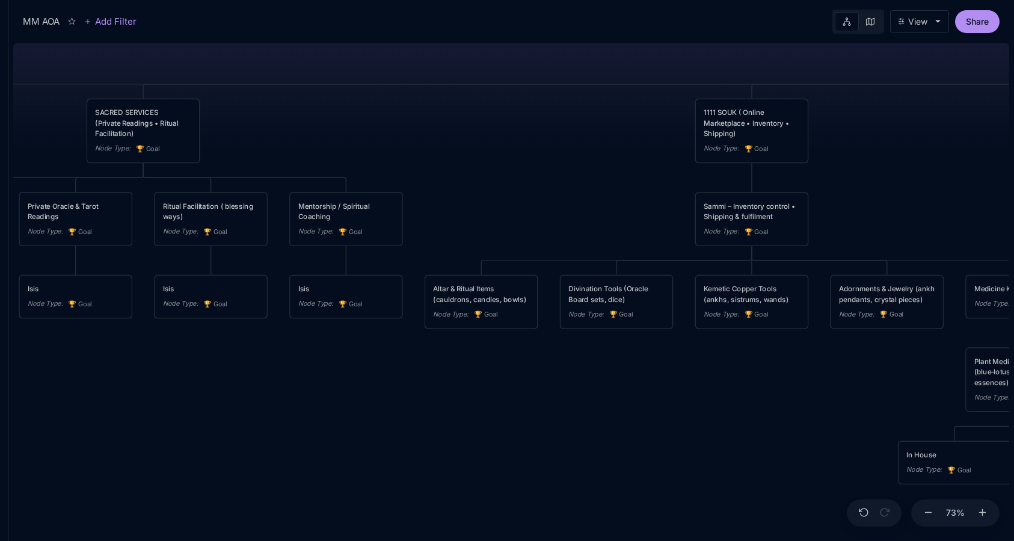
drag, startPoint x: 609, startPoint y: 212, endPoint x: 572, endPoint y: 213, distance: 36.7
click at [572, 213] on div "MM AOA EDUCATIONAL PROGRAMS (Apprenticeship • Pilgrimages • Courses) Node Type …" at bounding box center [511, 289] width 996 height 502
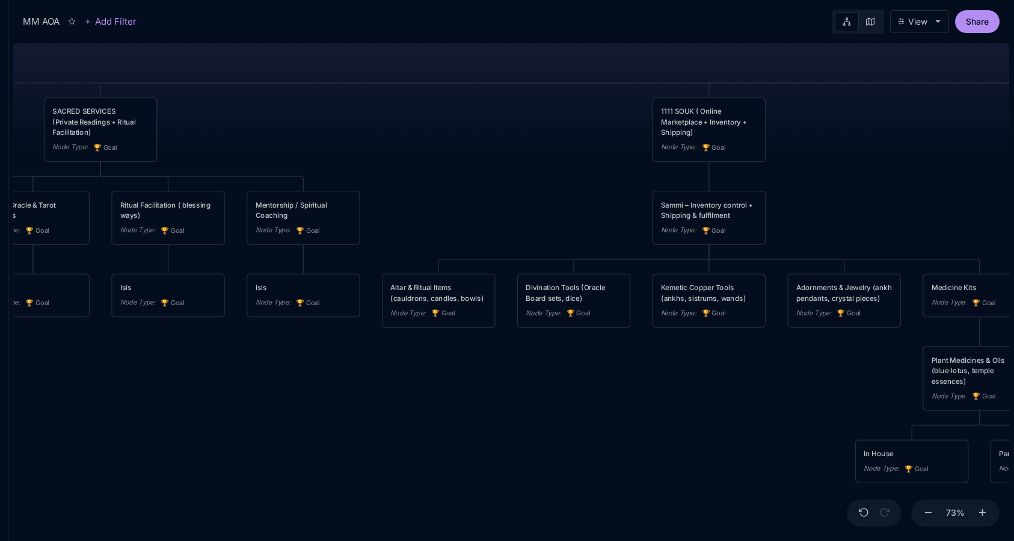
drag, startPoint x: 572, startPoint y: 213, endPoint x: 550, endPoint y: 210, distance: 23.0
click at [550, 210] on div "MM AOA EDUCATIONAL PROGRAMS (Apprenticeship • Pilgrimages • Courses) Node Type …" at bounding box center [511, 289] width 996 height 502
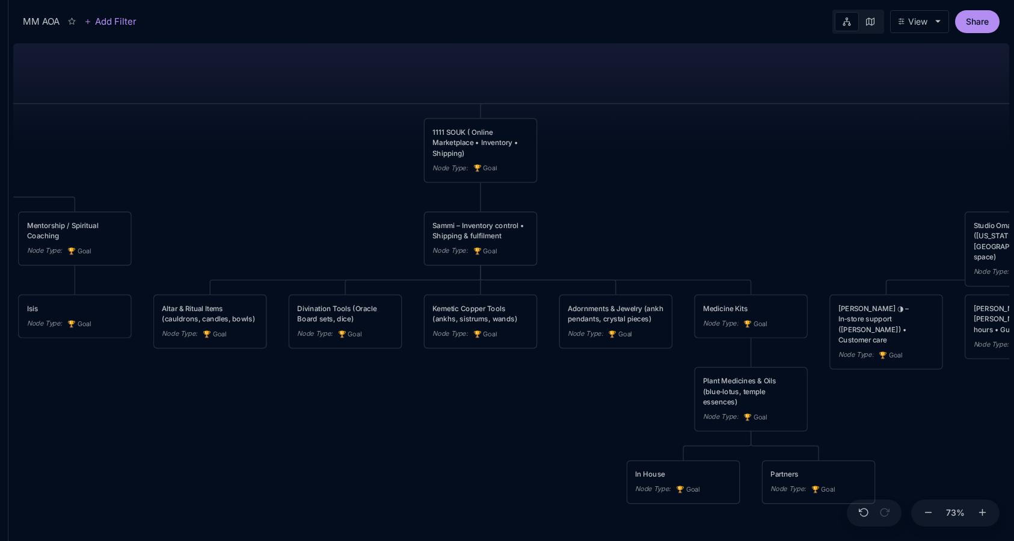
drag, startPoint x: 338, startPoint y: 90, endPoint x: 413, endPoint y: 92, distance: 75.2
click at [413, 92] on div "MM AOA EDUCATIONAL PROGRAMS (Apprenticeship • Pilgrimages • Courses) Node Type …" at bounding box center [511, 289] width 996 height 502
